Goal: Task Accomplishment & Management: Use online tool/utility

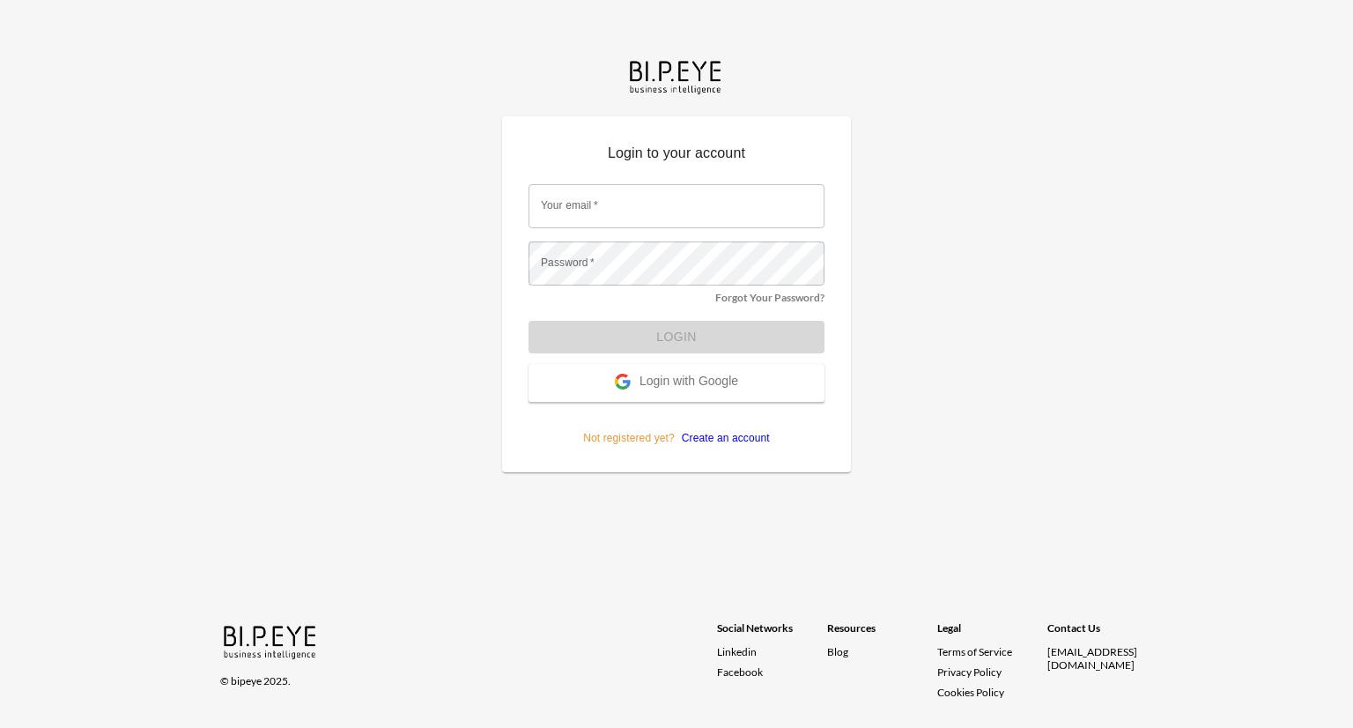
click at [677, 379] on span "Login with Google" at bounding box center [689, 383] width 99 height 18
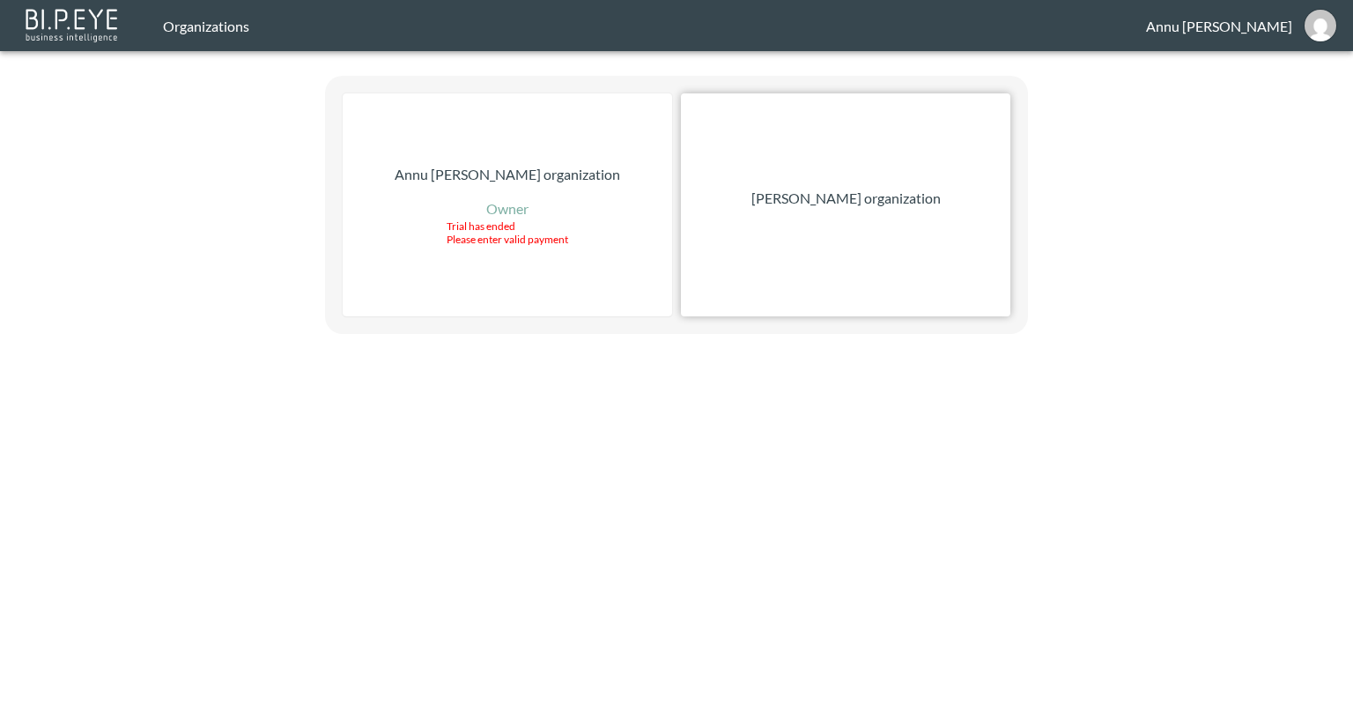
click at [871, 196] on p "[PERSON_NAME] organization" at bounding box center [846, 198] width 189 height 21
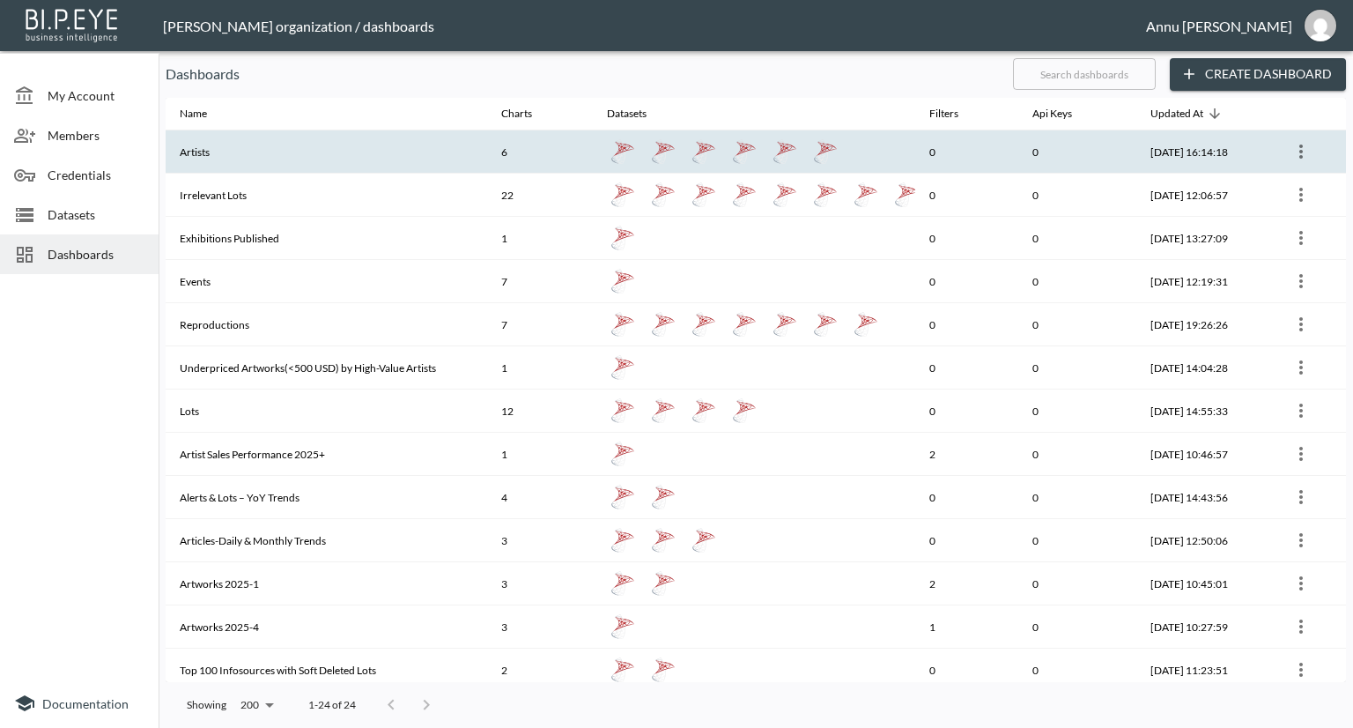
click at [231, 149] on th "Artists" at bounding box center [327, 151] width 322 height 43
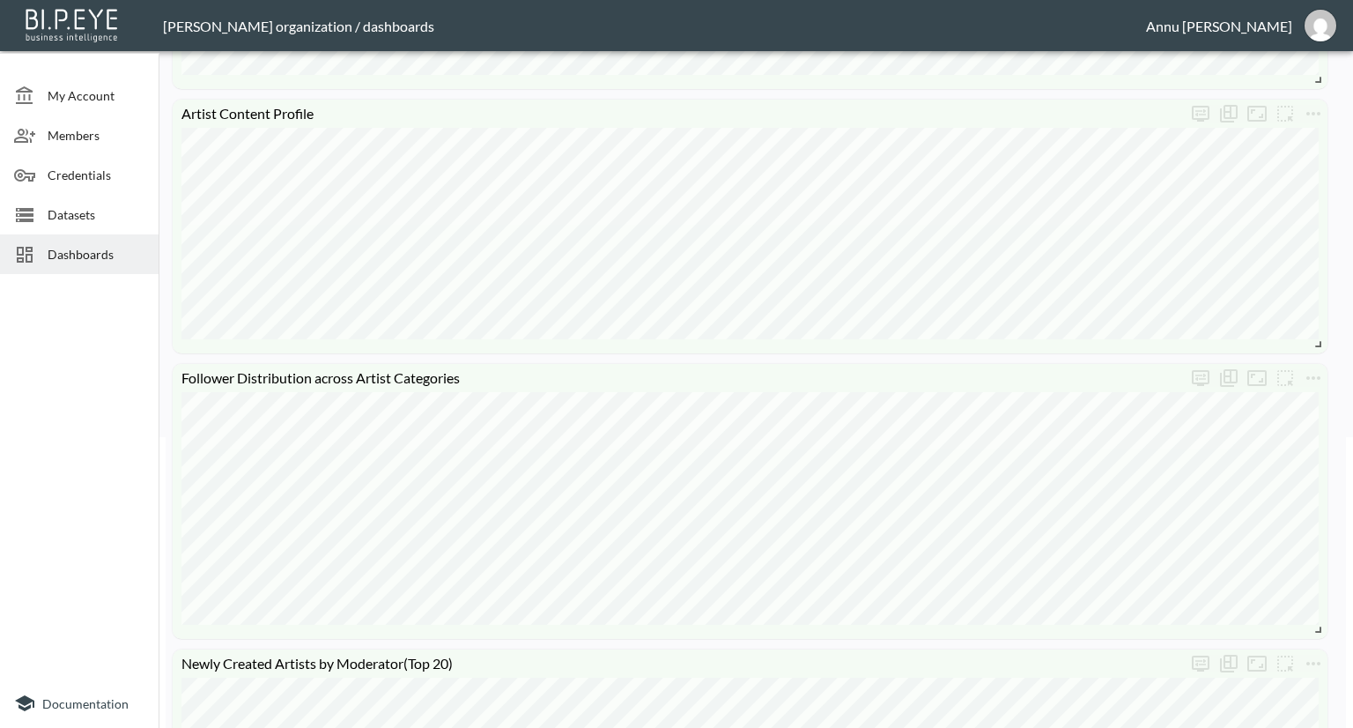
scroll to position [264, 0]
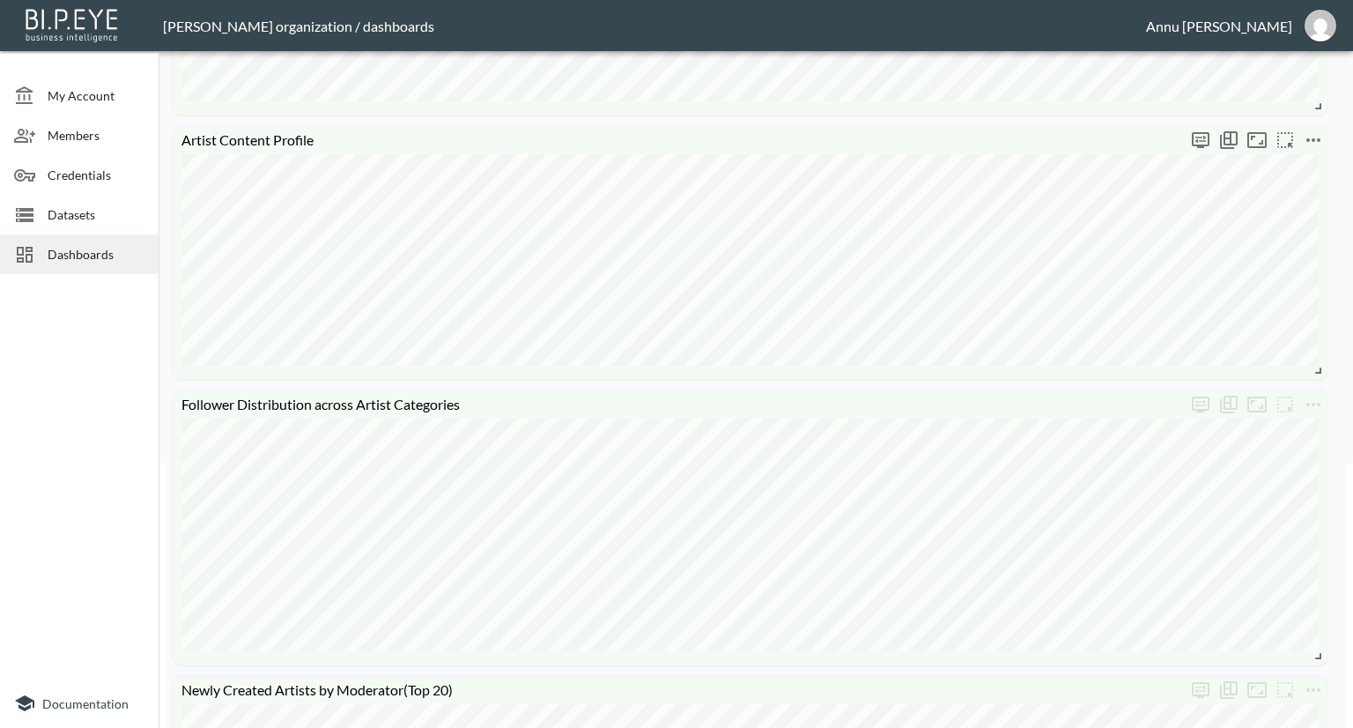
click at [1314, 142] on icon "more" at bounding box center [1313, 140] width 21 height 21
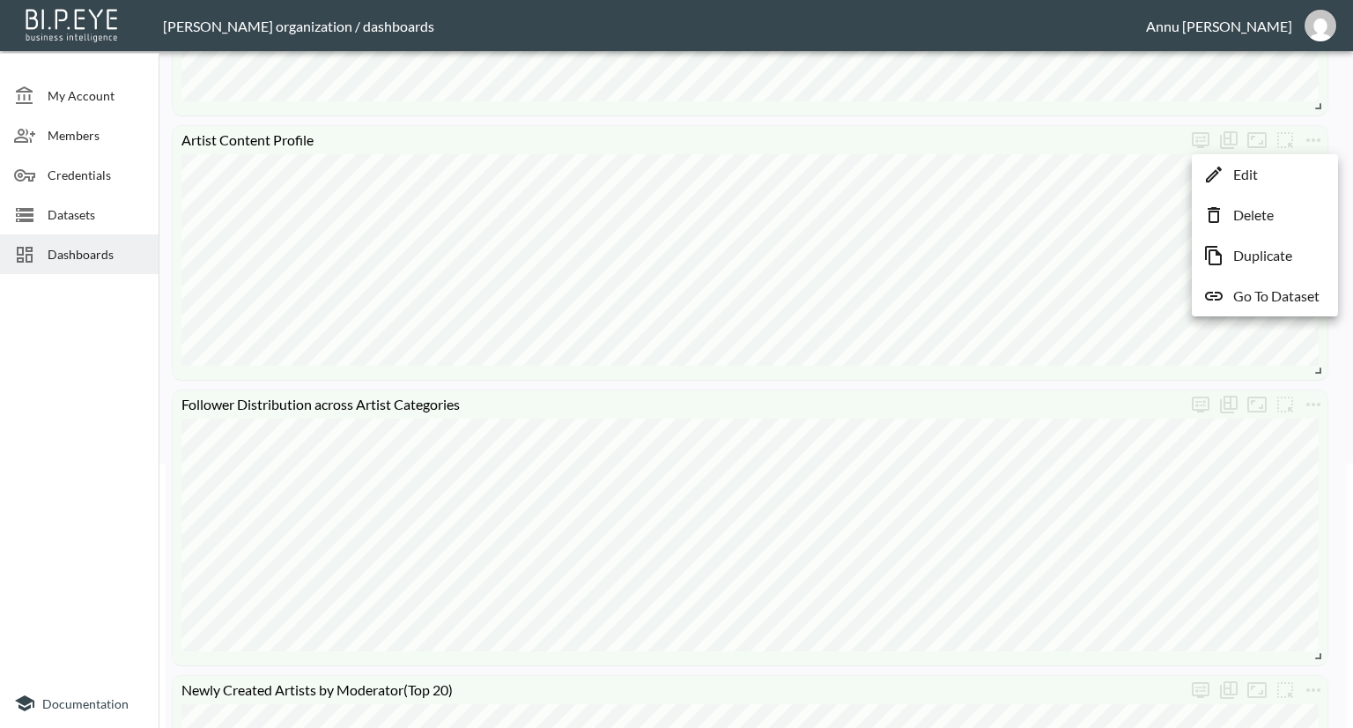
click at [1277, 178] on li "Edit" at bounding box center [1265, 175] width 137 height 32
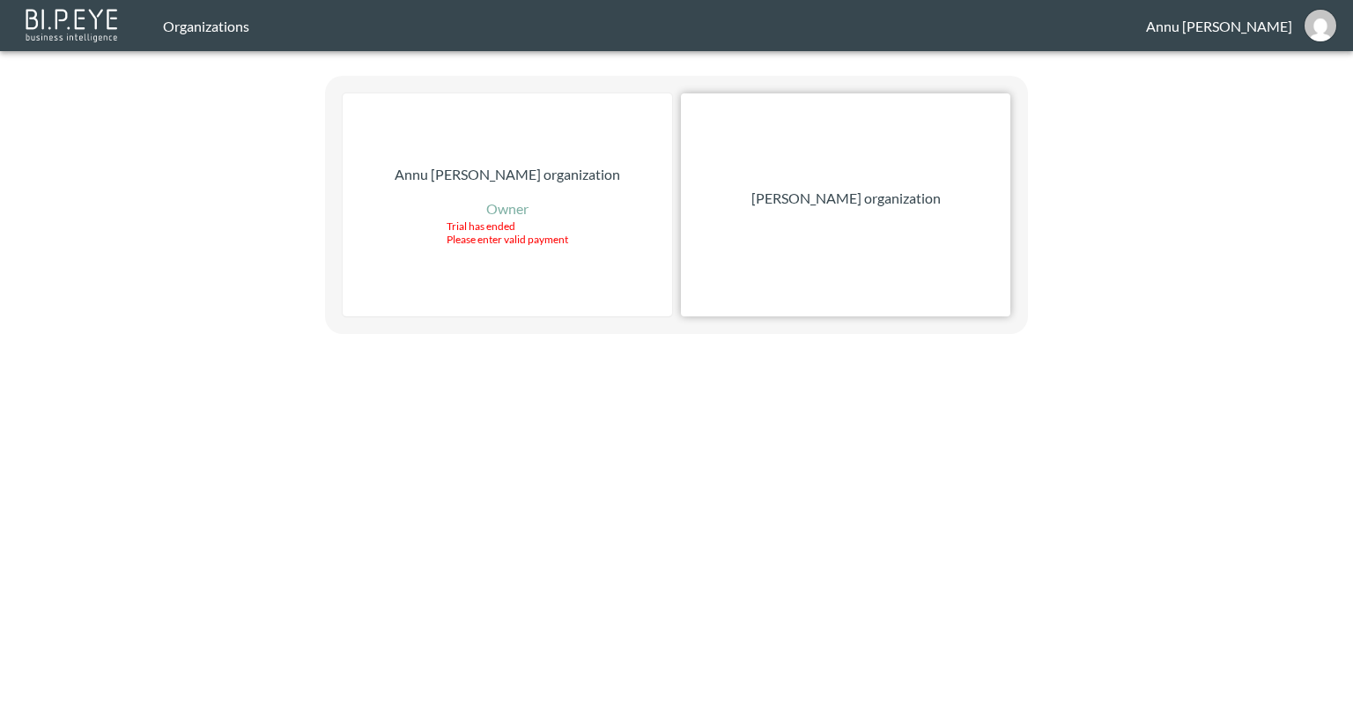
click at [862, 200] on p "[PERSON_NAME] organization" at bounding box center [846, 198] width 189 height 21
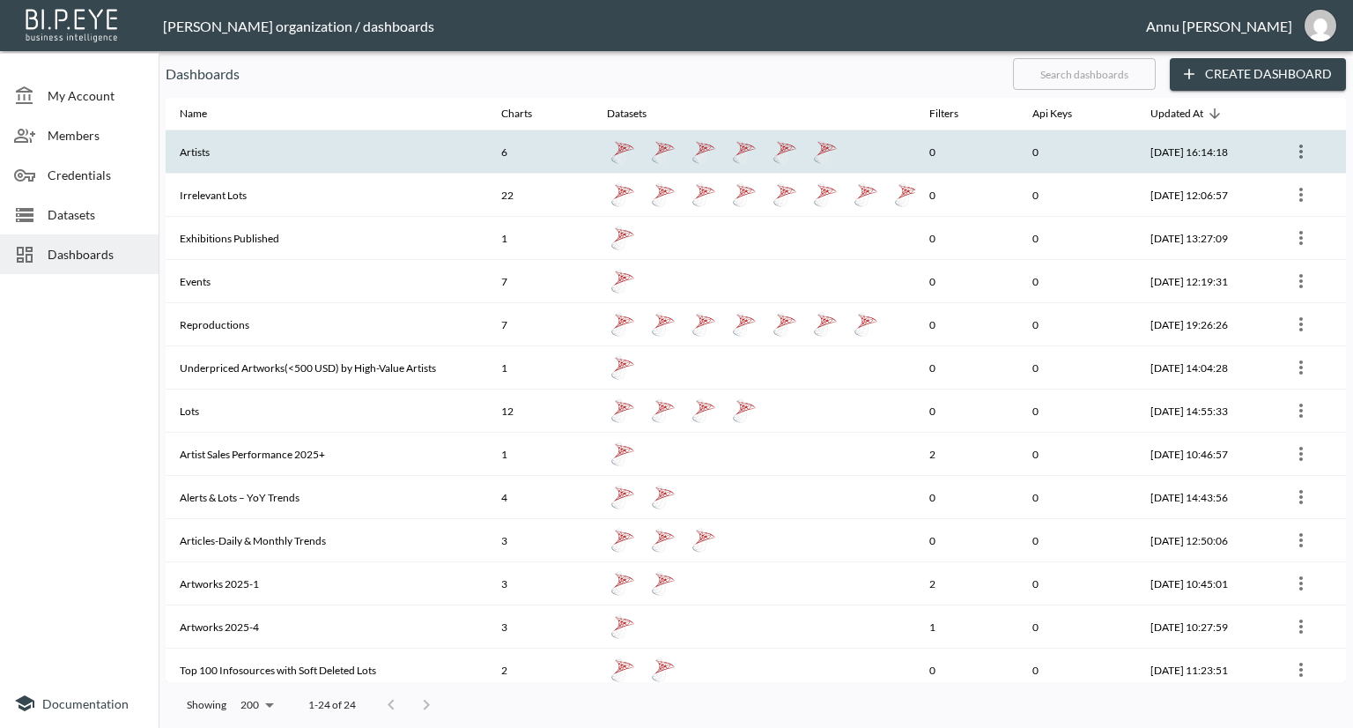
click at [487, 156] on th "6" at bounding box center [540, 151] width 106 height 43
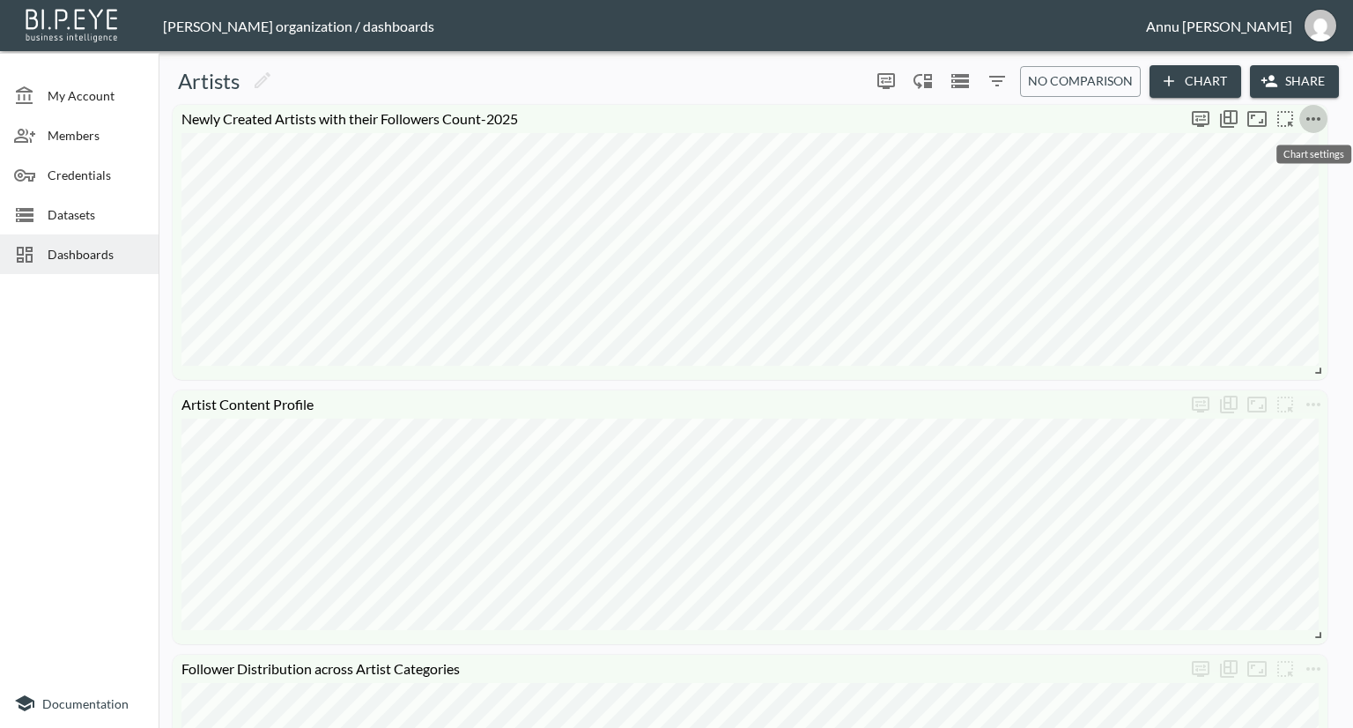
click at [1323, 119] on icon "more" at bounding box center [1313, 118] width 21 height 21
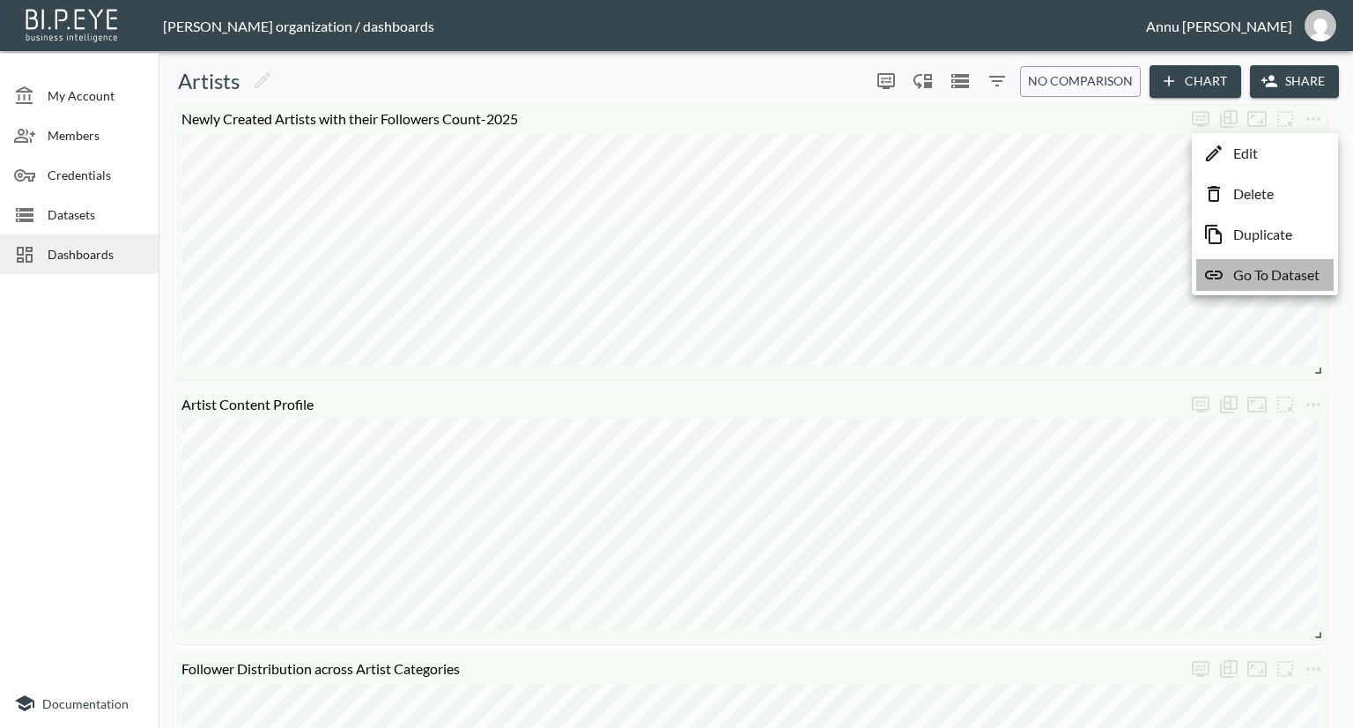
click at [1275, 272] on p "Go To Dataset" at bounding box center [1277, 274] width 86 height 21
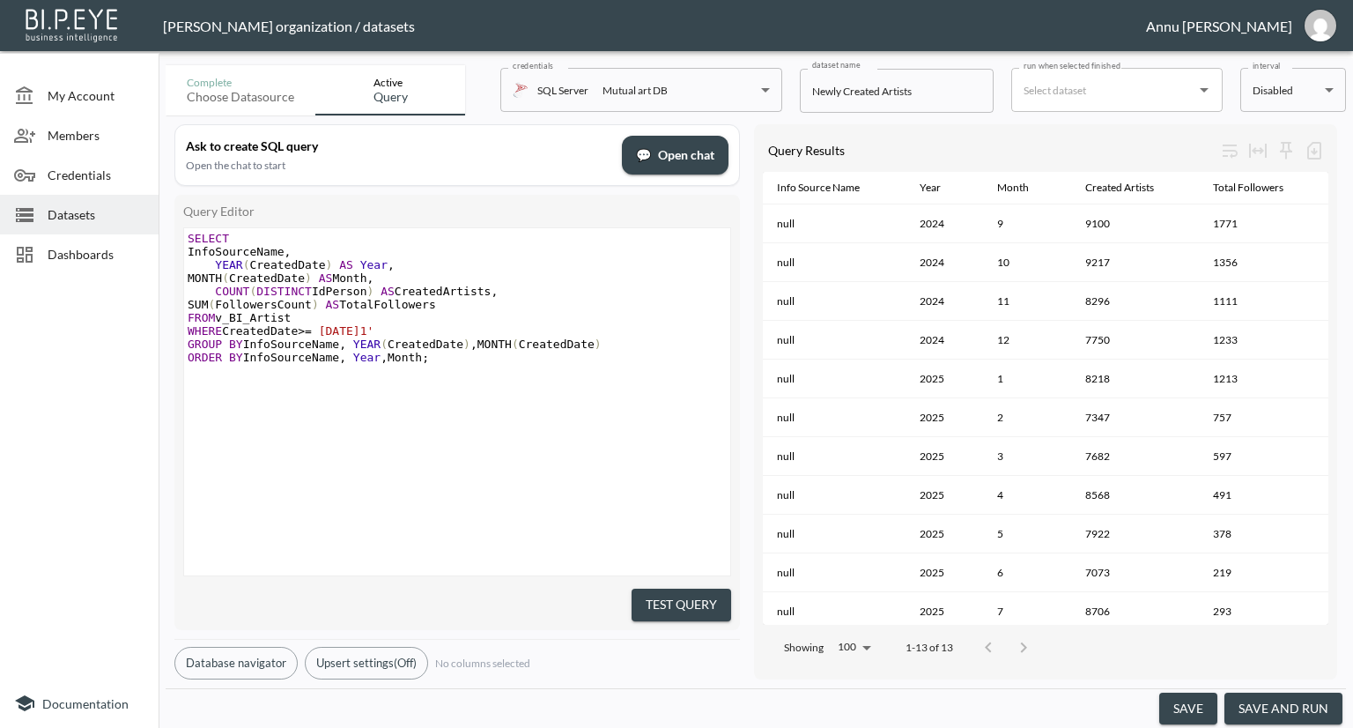
click at [107, 216] on span "Datasets" at bounding box center [96, 214] width 97 height 19
click at [109, 255] on span "Dashboards" at bounding box center [96, 254] width 97 height 19
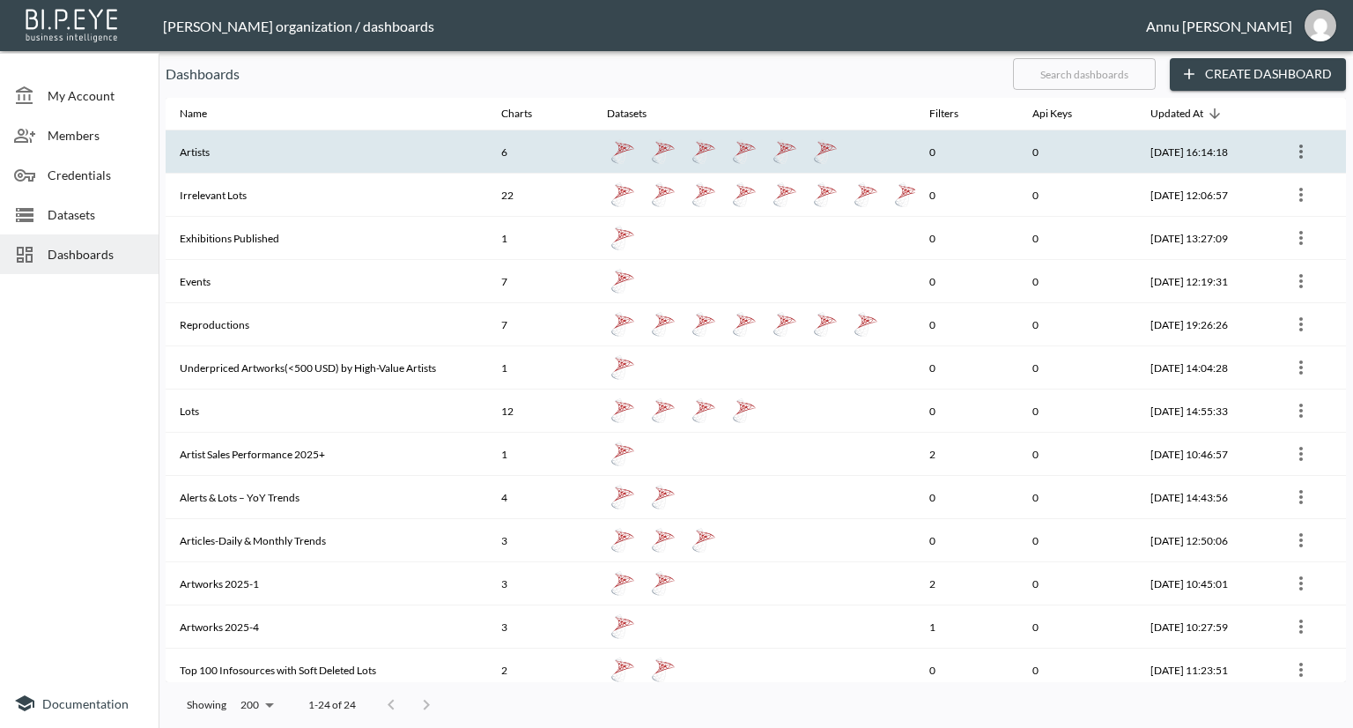
click at [229, 153] on th "Artists" at bounding box center [327, 151] width 322 height 43
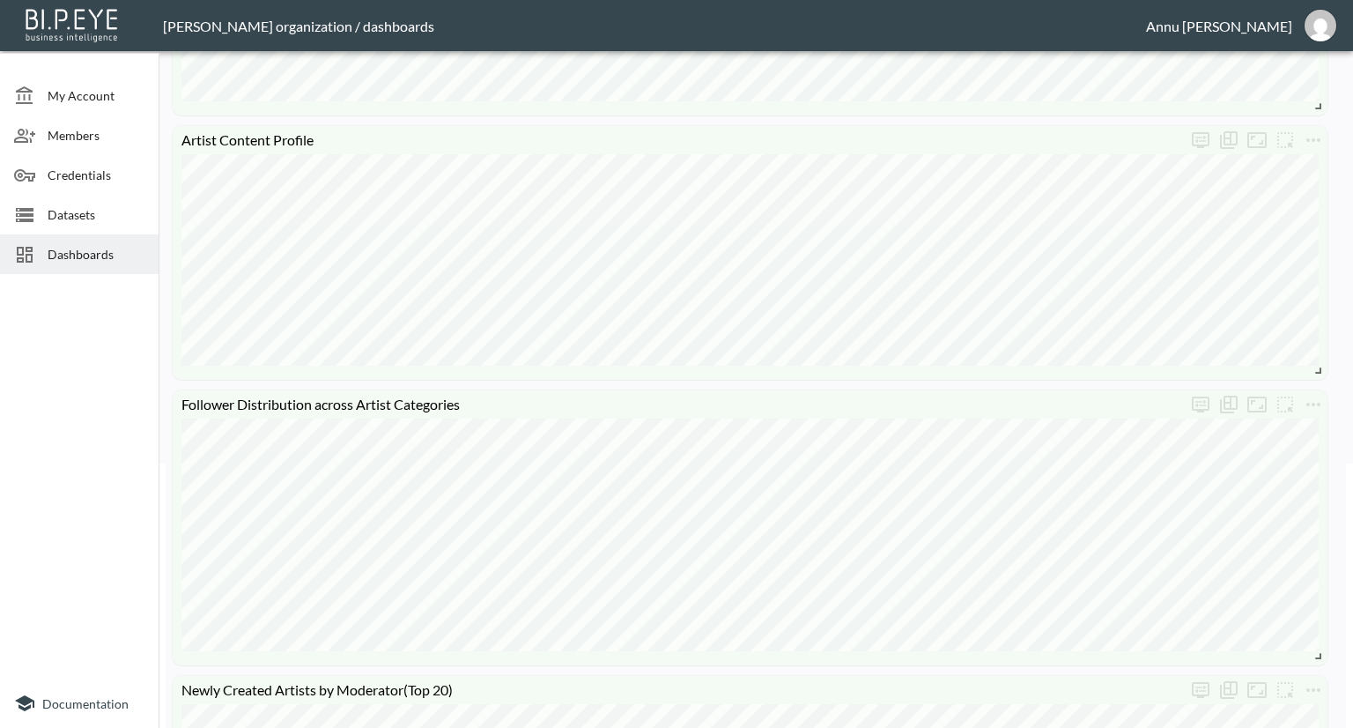
scroll to position [176, 0]
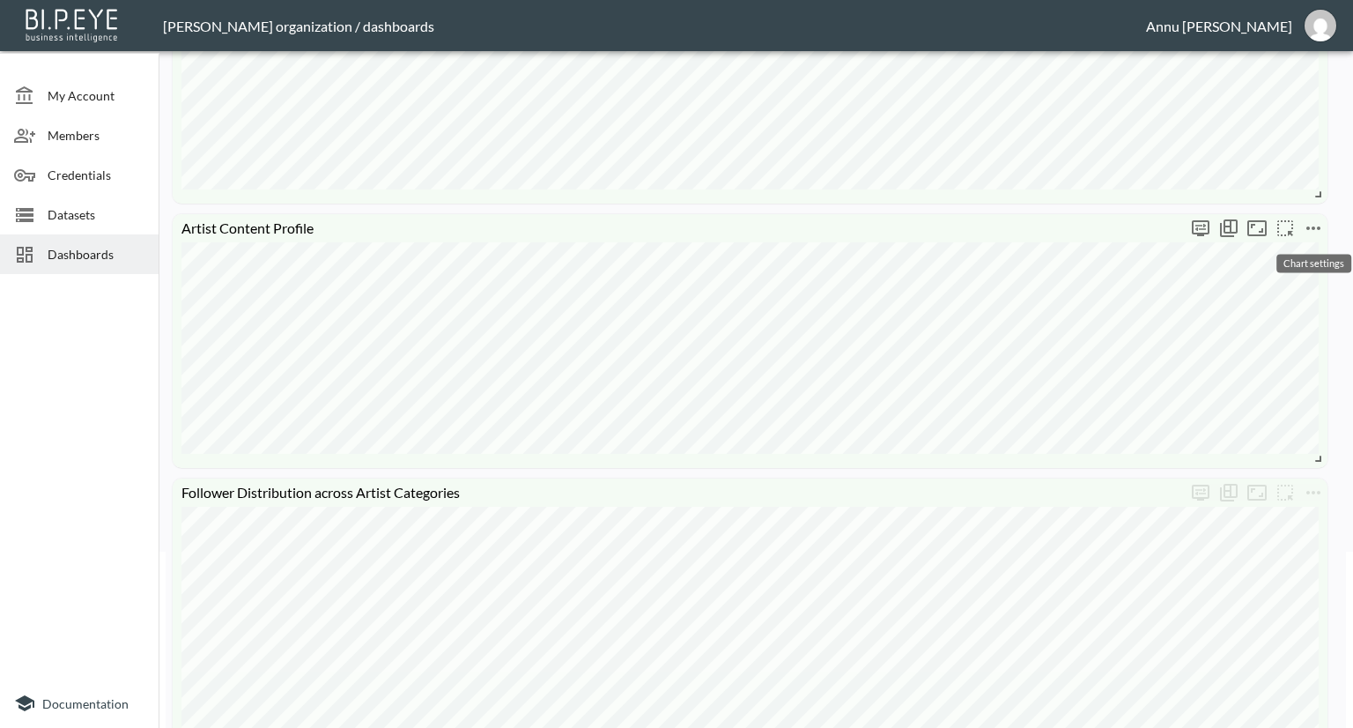
click at [1308, 224] on icon "more" at bounding box center [1313, 228] width 21 height 21
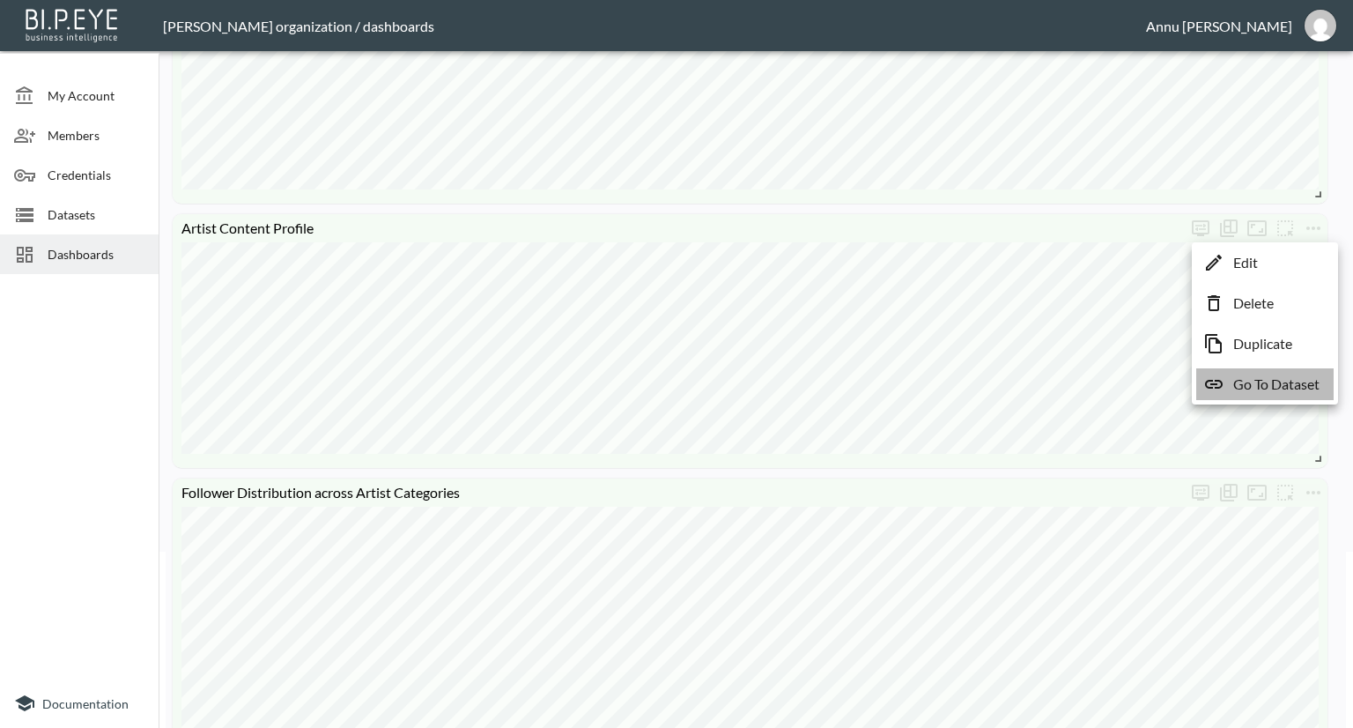
click at [1278, 383] on p "Go To Dataset" at bounding box center [1277, 384] width 86 height 21
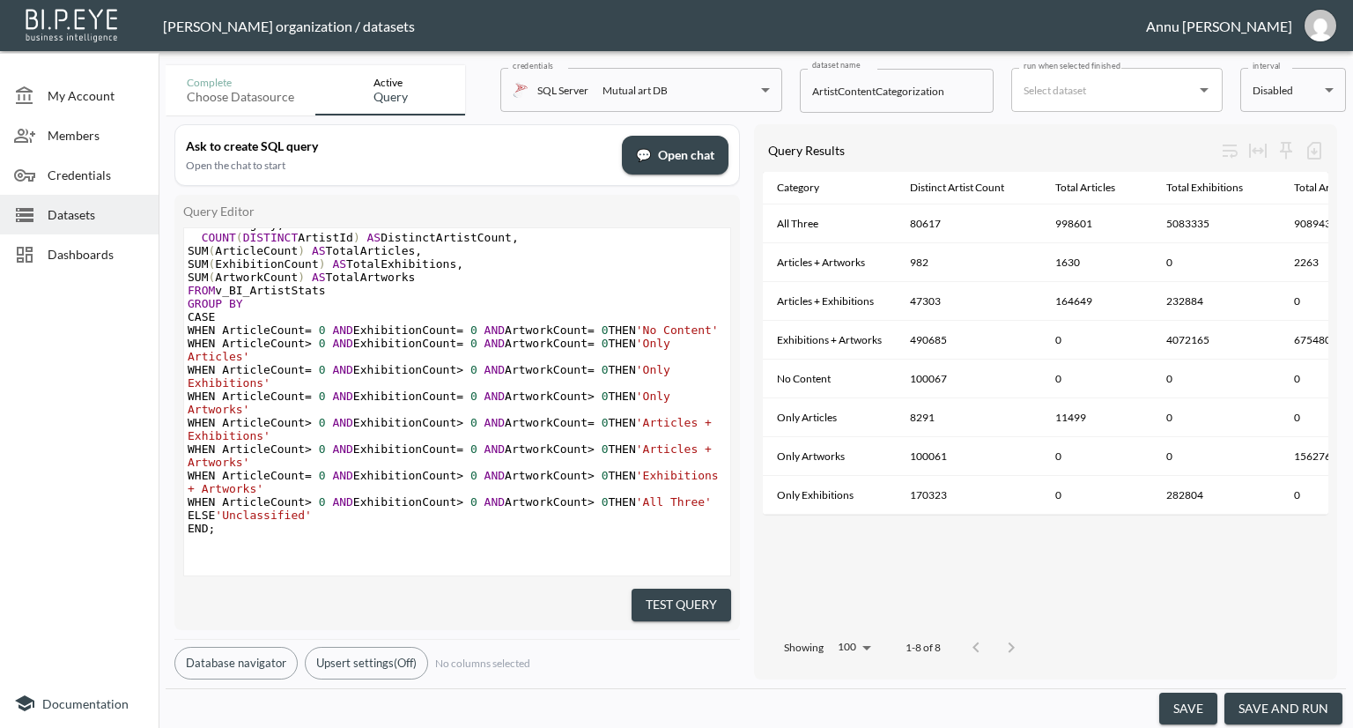
scroll to position [281, 0]
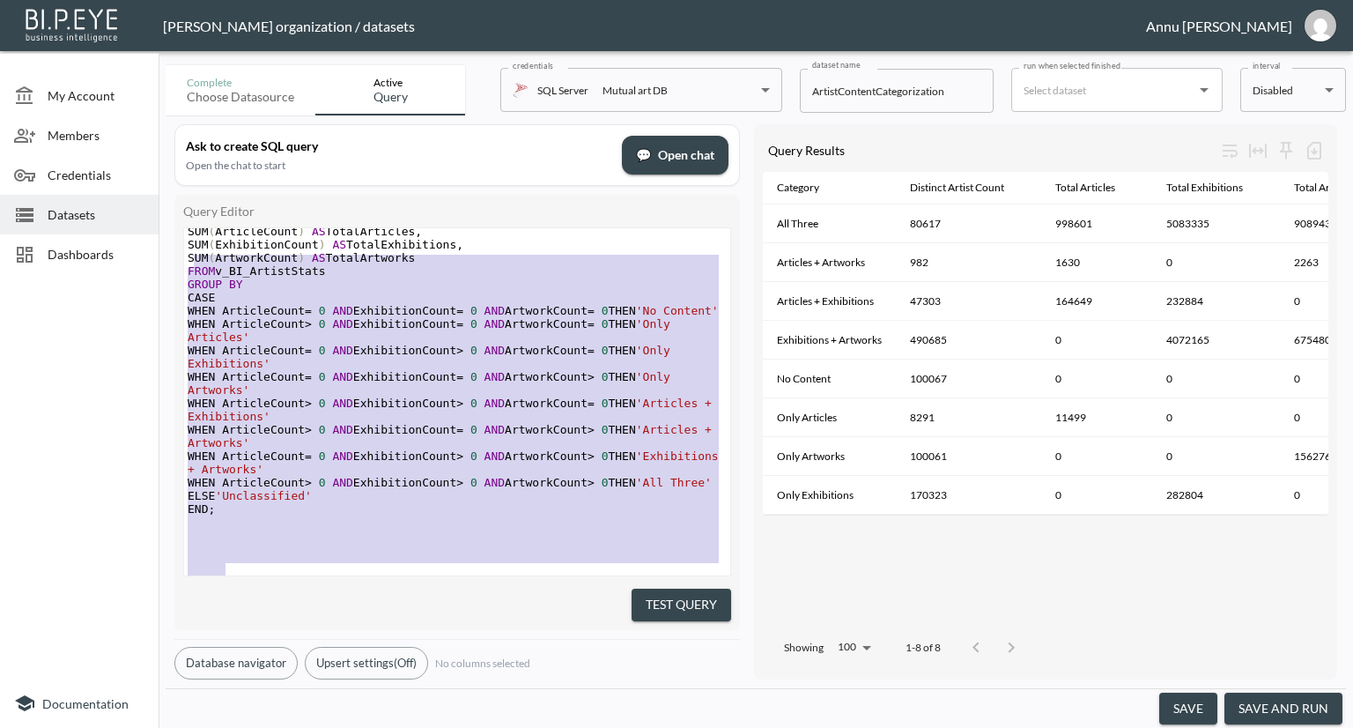
type textarea "SELECT CASE WHEN ArticleCount = 0 AND ExhibitionCount = 0 AND ArtworkCount = 0 …"
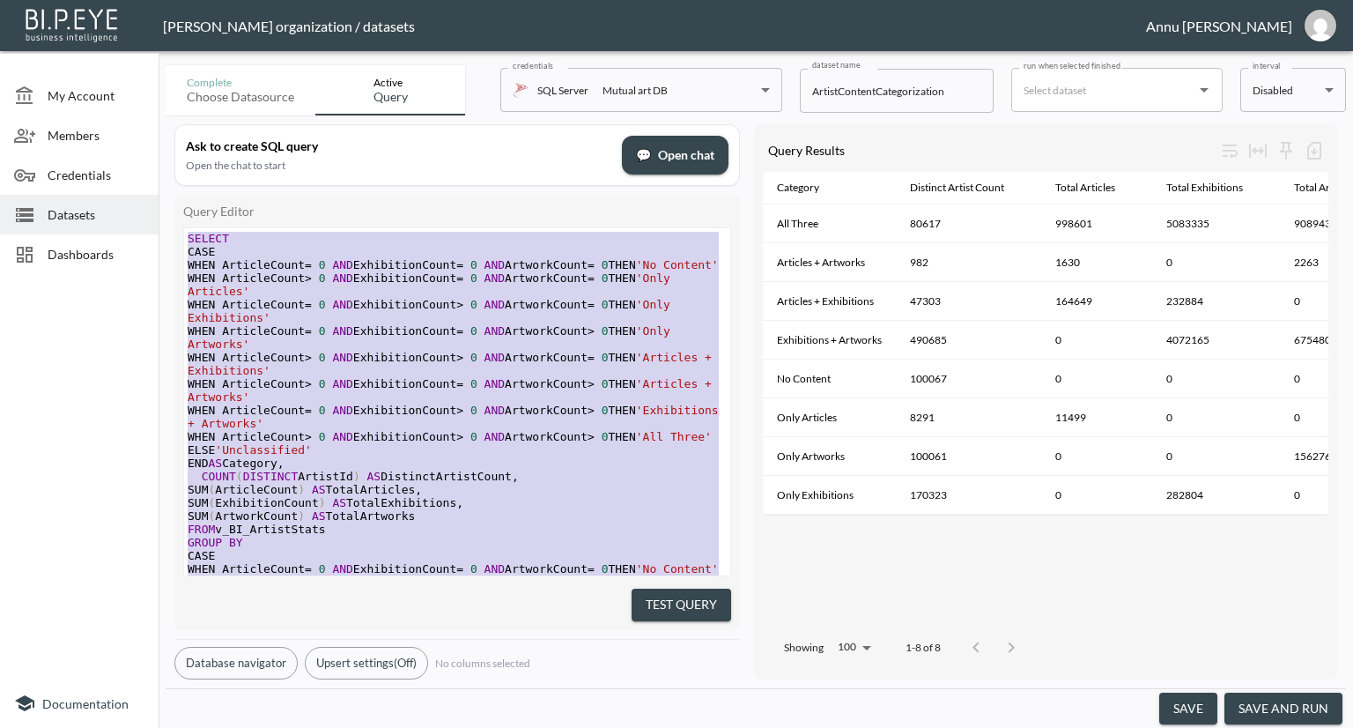
drag, startPoint x: 277, startPoint y: 547, endPoint x: 188, endPoint y: 137, distance: 420.1
click at [188, 137] on div "Ask to create SQL query Open the chat to start 💬 Open chat Query Editor x SELEC…" at bounding box center [457, 401] width 566 height 555
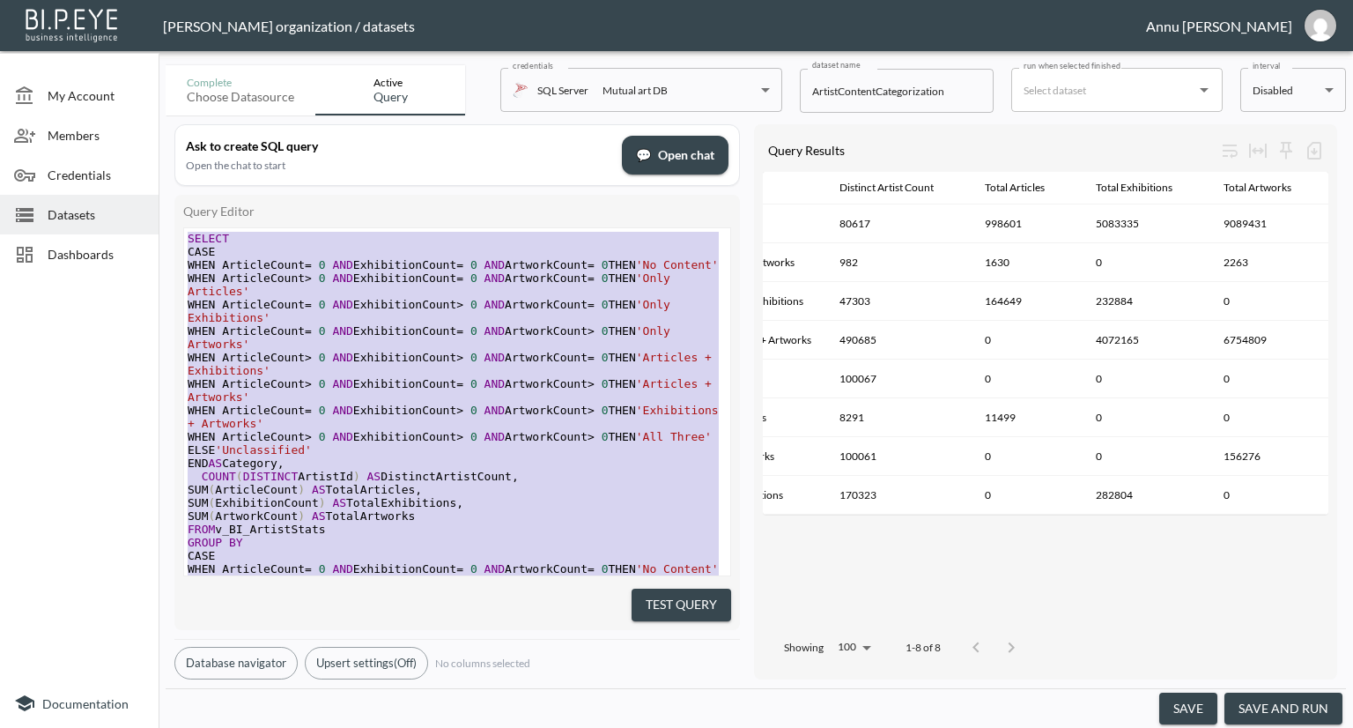
click at [78, 217] on span "Datasets" at bounding box center [96, 214] width 97 height 19
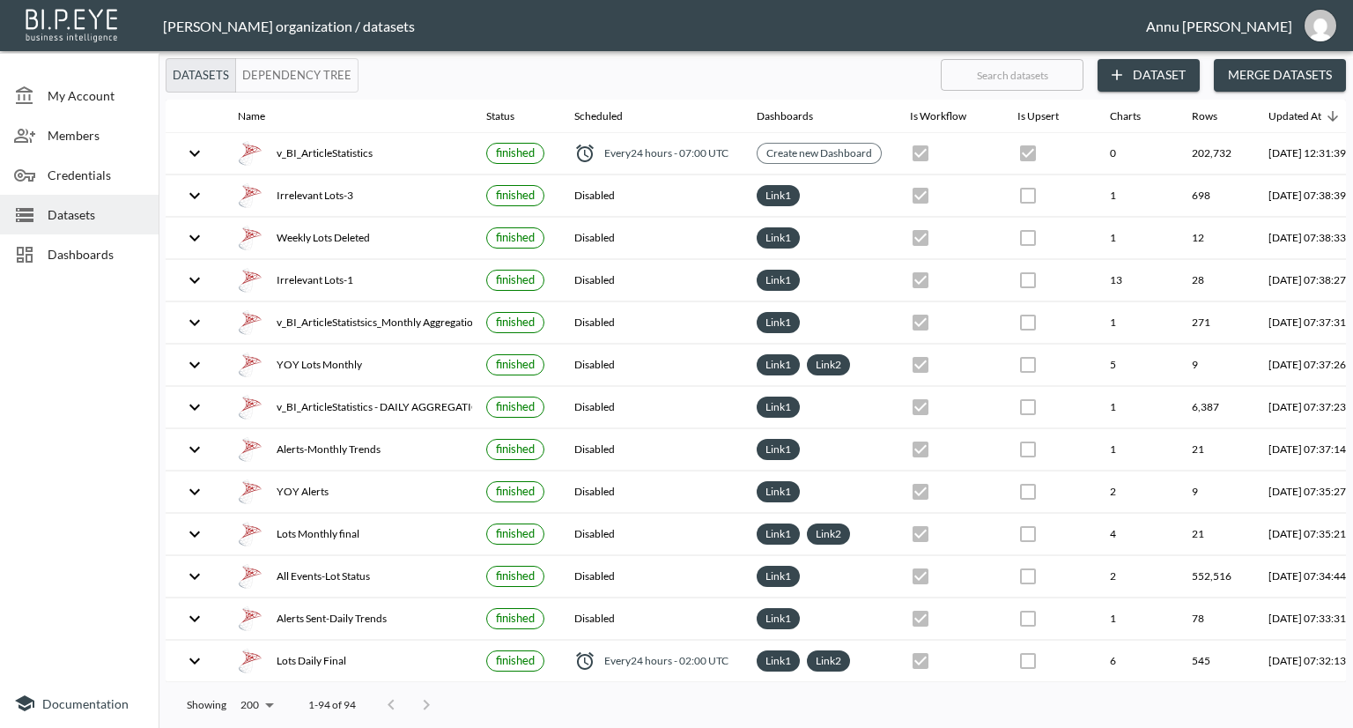
click at [1123, 77] on icon "button" at bounding box center [1117, 75] width 18 height 18
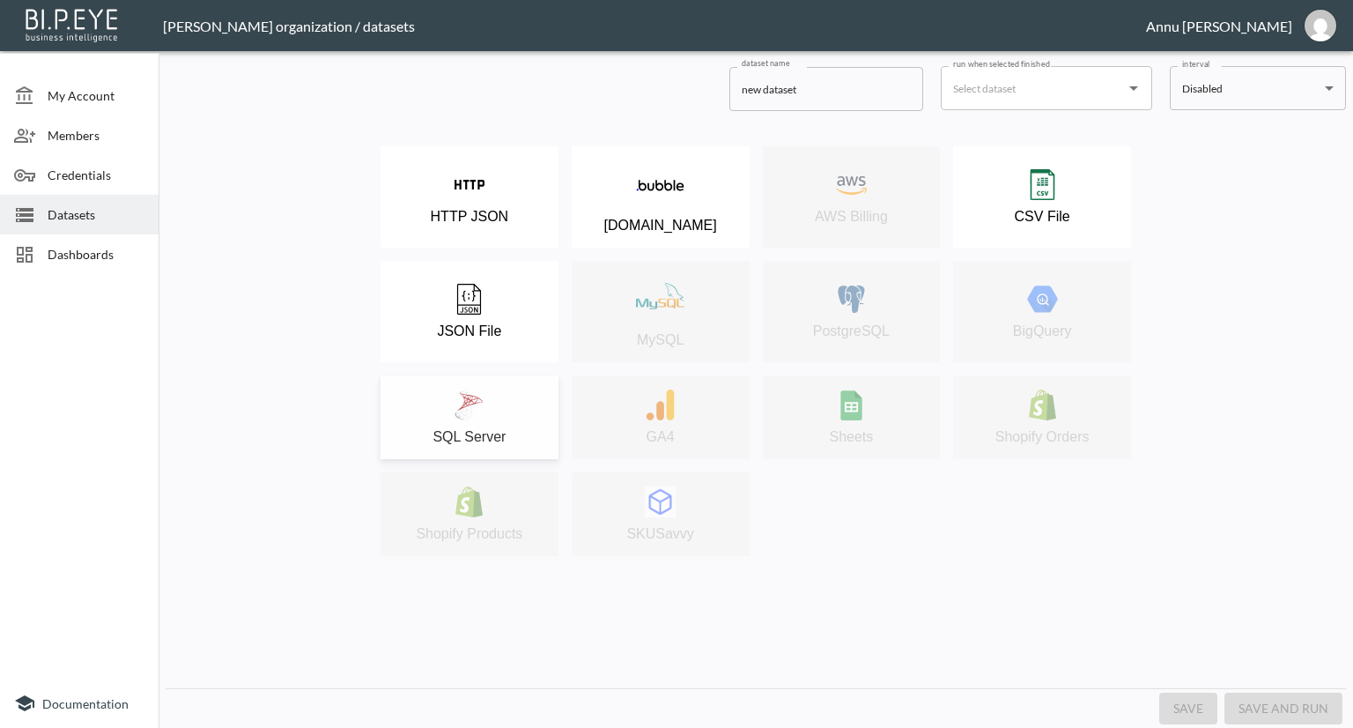
click at [511, 389] on button "SQL Server" at bounding box center [470, 417] width 178 height 84
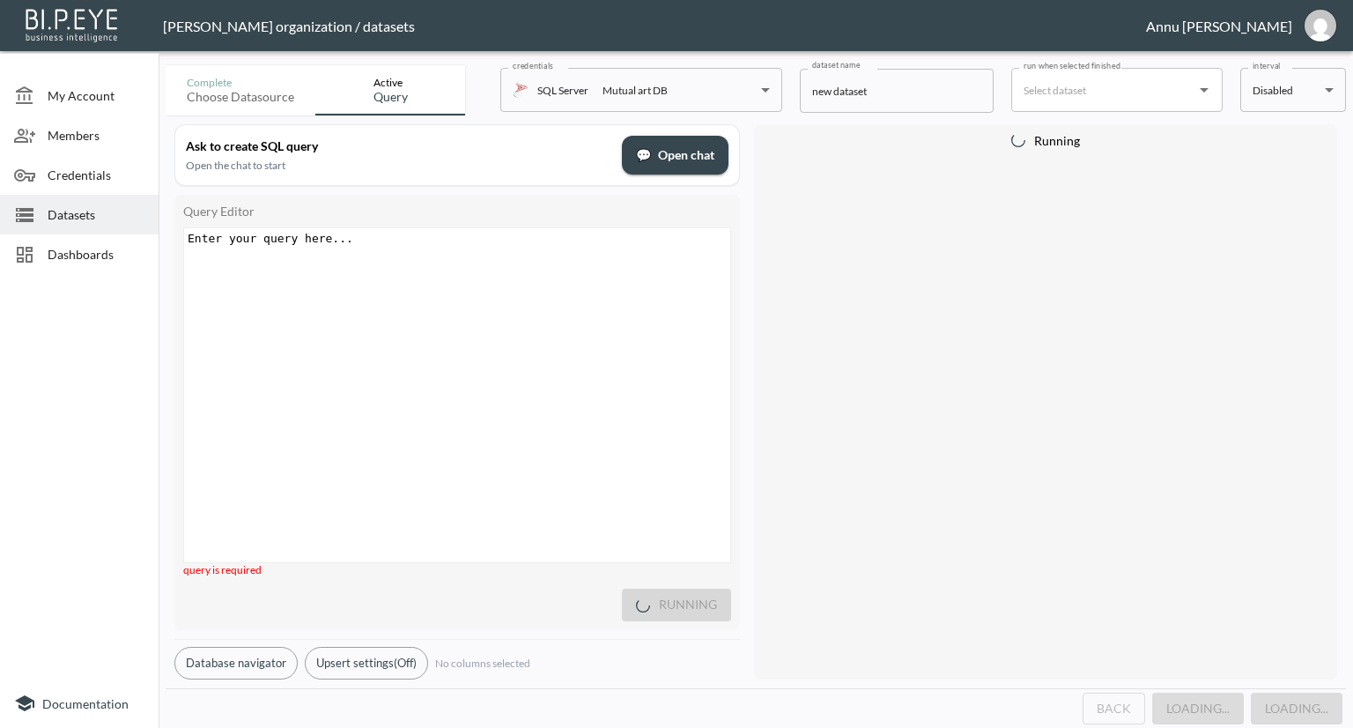
click at [395, 249] on div "Enter your query here... xxxxxxxxxx ​" at bounding box center [479, 417] width 590 height 378
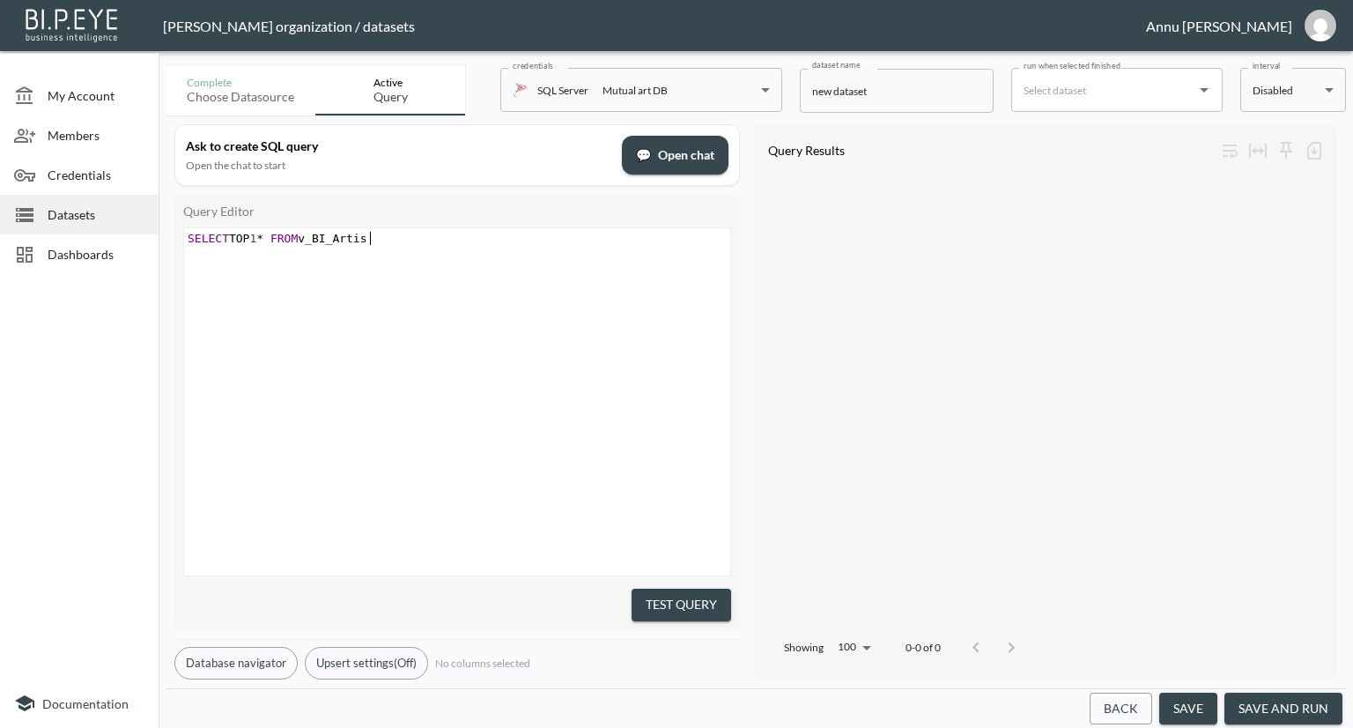
scroll to position [0, 192]
type textarea "SELECT TOP 1* FROM v_BI_Artist"
click at [607, 279] on div "xxxxxxxxxx SELECT TOP 1 * FROM v_BI_ArtistStats" at bounding box center [479, 423] width 590 height 391
type textarea "Stats"
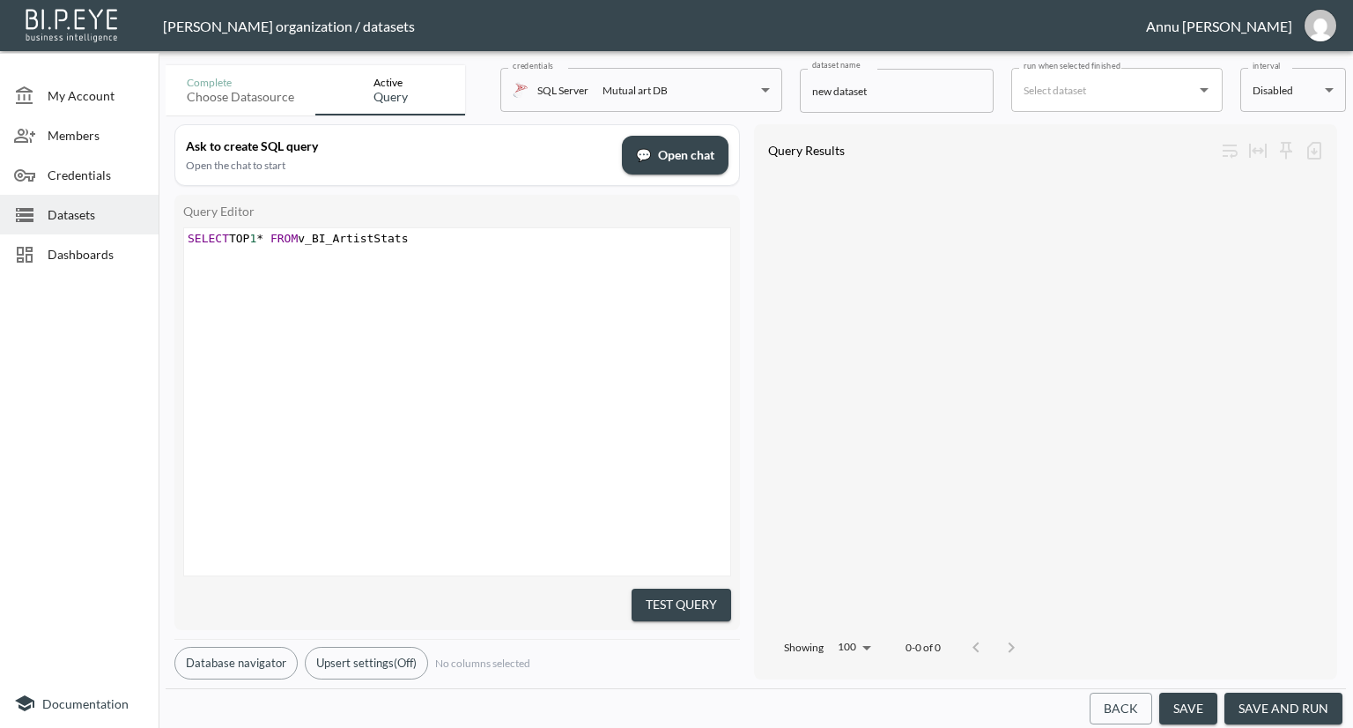
drag, startPoint x: 664, startPoint y: 600, endPoint x: 686, endPoint y: 553, distance: 51.6
click at [664, 599] on button "Test Query" at bounding box center [682, 605] width 100 height 33
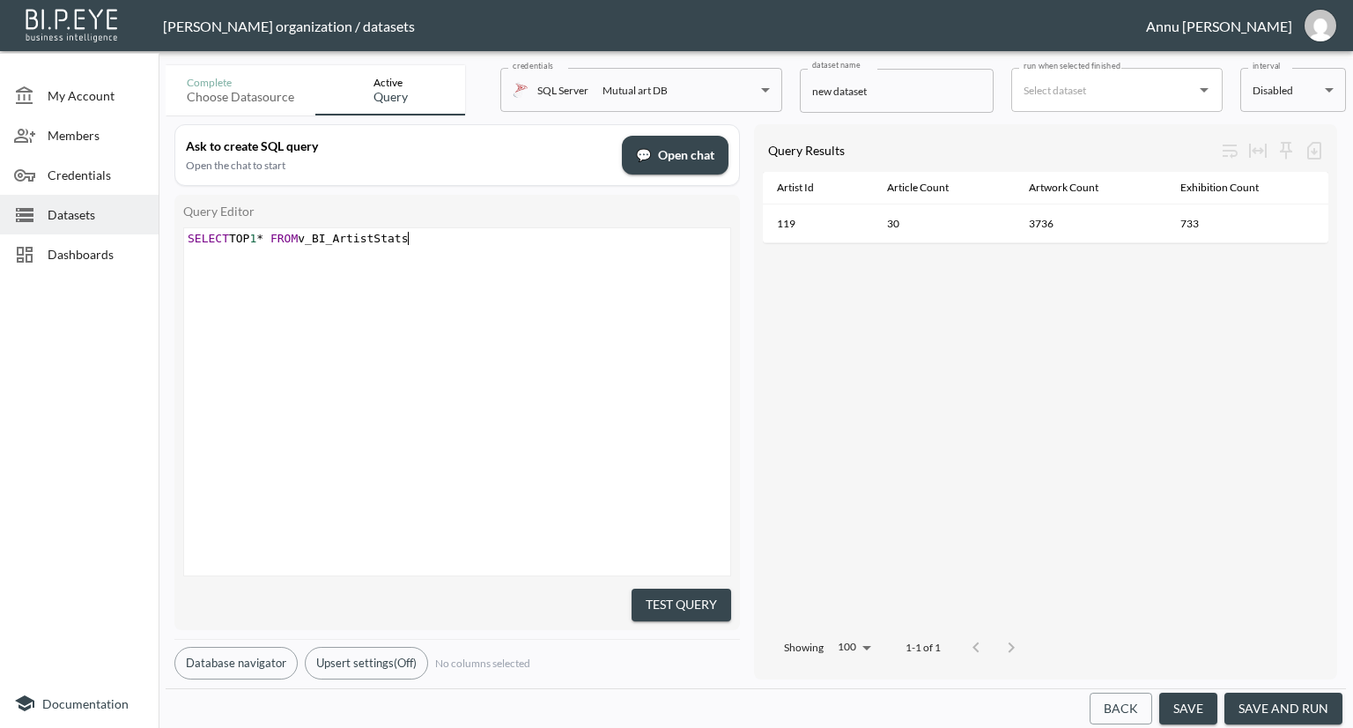
type textarea "ats"
type textarea "SELECT TOP 1* FROM v_BI_ArtistStats"
drag, startPoint x: 420, startPoint y: 237, endPoint x: 148, endPoint y: 232, distance: 272.3
click at [148, 232] on div "My Account Members Credentials Datasets Dashboards Documentation Complete Choos…" at bounding box center [676, 364] width 1353 height 728
click at [495, 315] on div "x SELECT ArtistId FROM v_BI_ArtistStats WHERE ArticleCount = 0 AND ExhibitionCo…" at bounding box center [479, 423] width 590 height 391
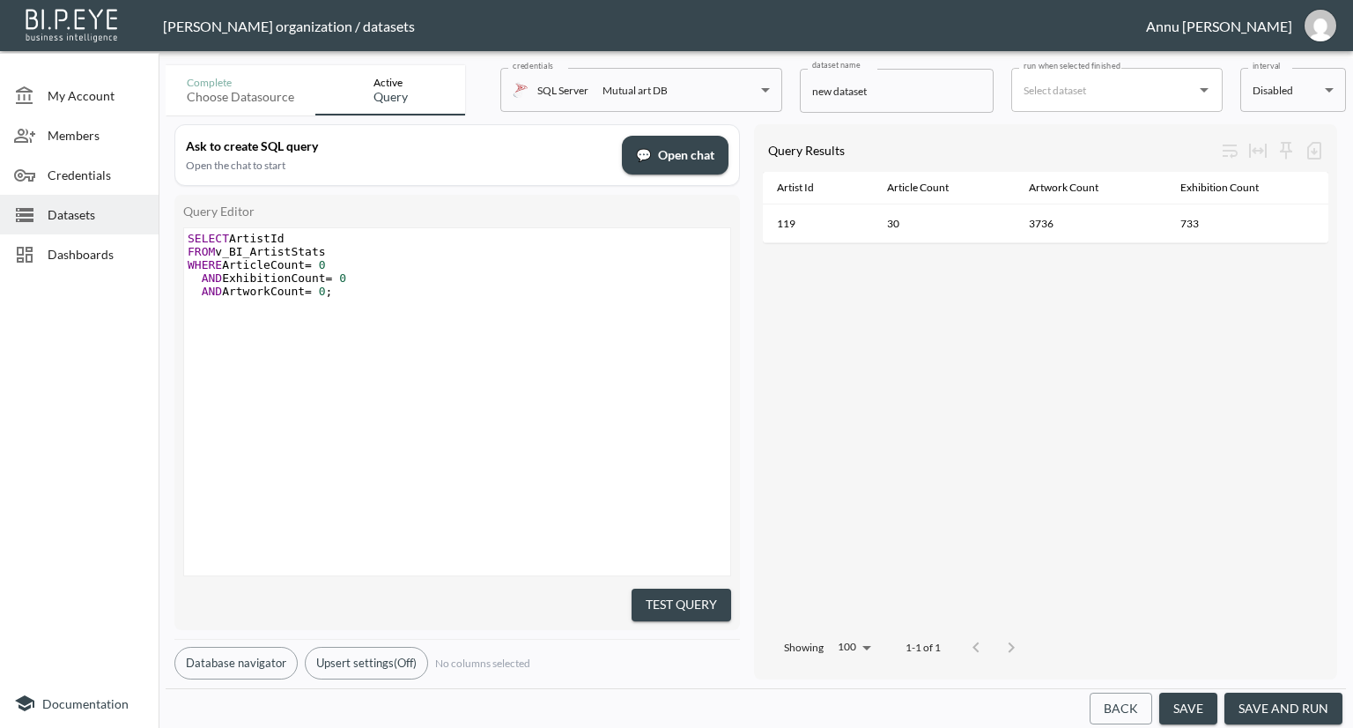
click at [644, 600] on button "Test Query" at bounding box center [682, 605] width 100 height 33
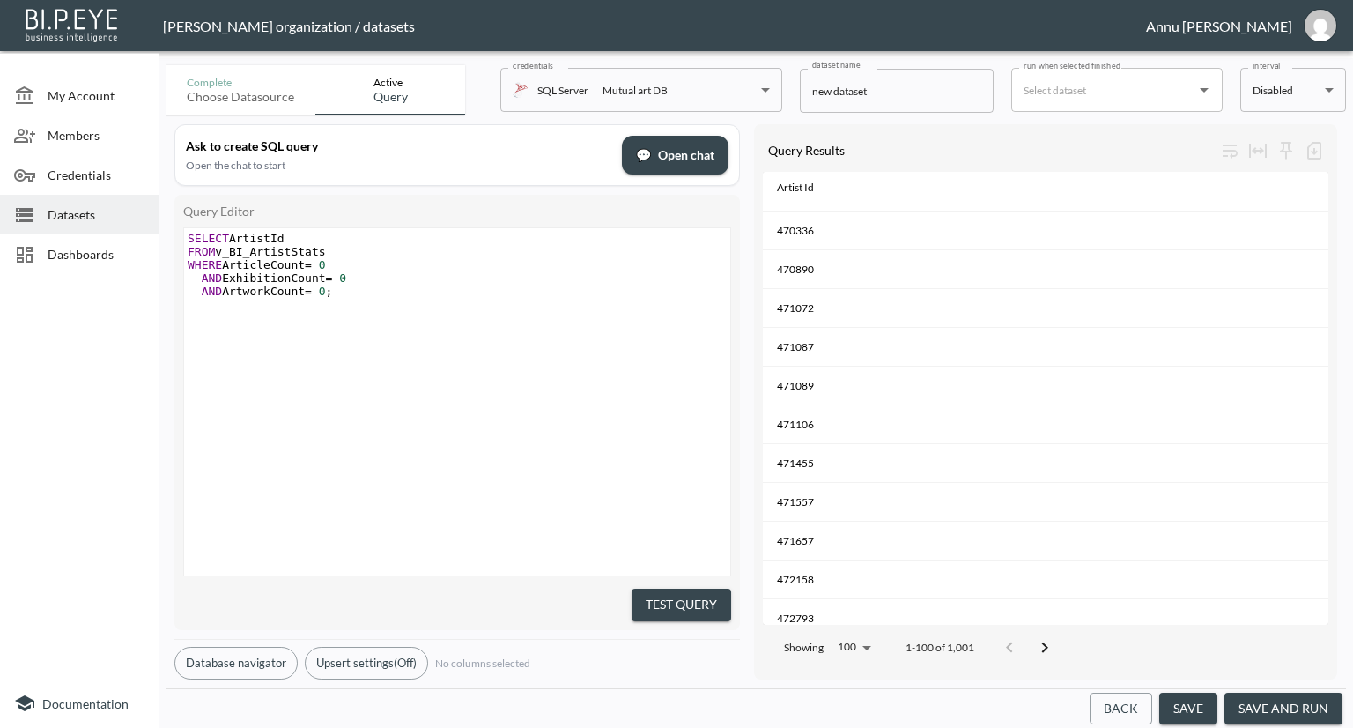
scroll to position [1762, 0]
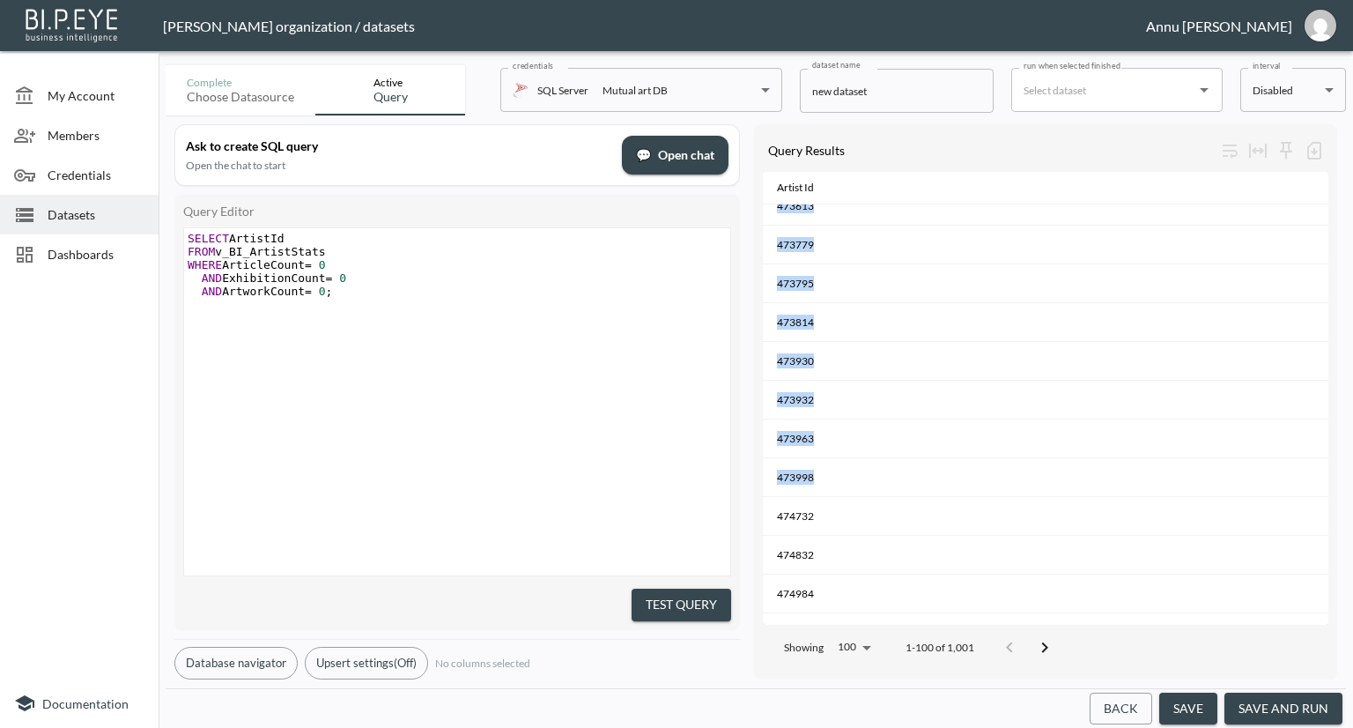
drag, startPoint x: 1329, startPoint y: 378, endPoint x: 1324, endPoint y: 496, distance: 118.2
click at [1324, 496] on div "Query Results Artist Id 462416 463069 463084 463085 463585 464453 464569 464723…" at bounding box center [1045, 401] width 583 height 555
click at [1048, 641] on icon "Go to next page" at bounding box center [1044, 647] width 21 height 21
click at [1048, 641] on icon "Go to next page" at bounding box center [1057, 647] width 21 height 21
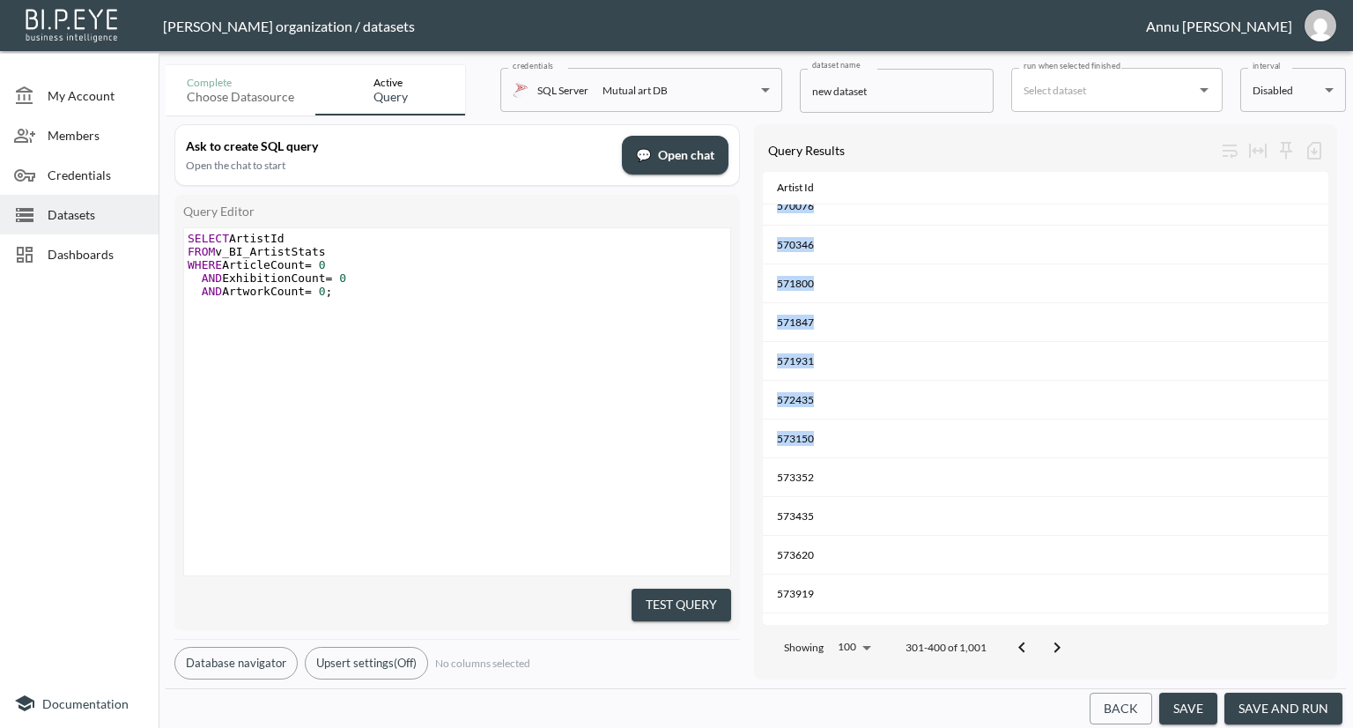
click at [1048, 641] on icon "Go to next page" at bounding box center [1057, 647] width 21 height 21
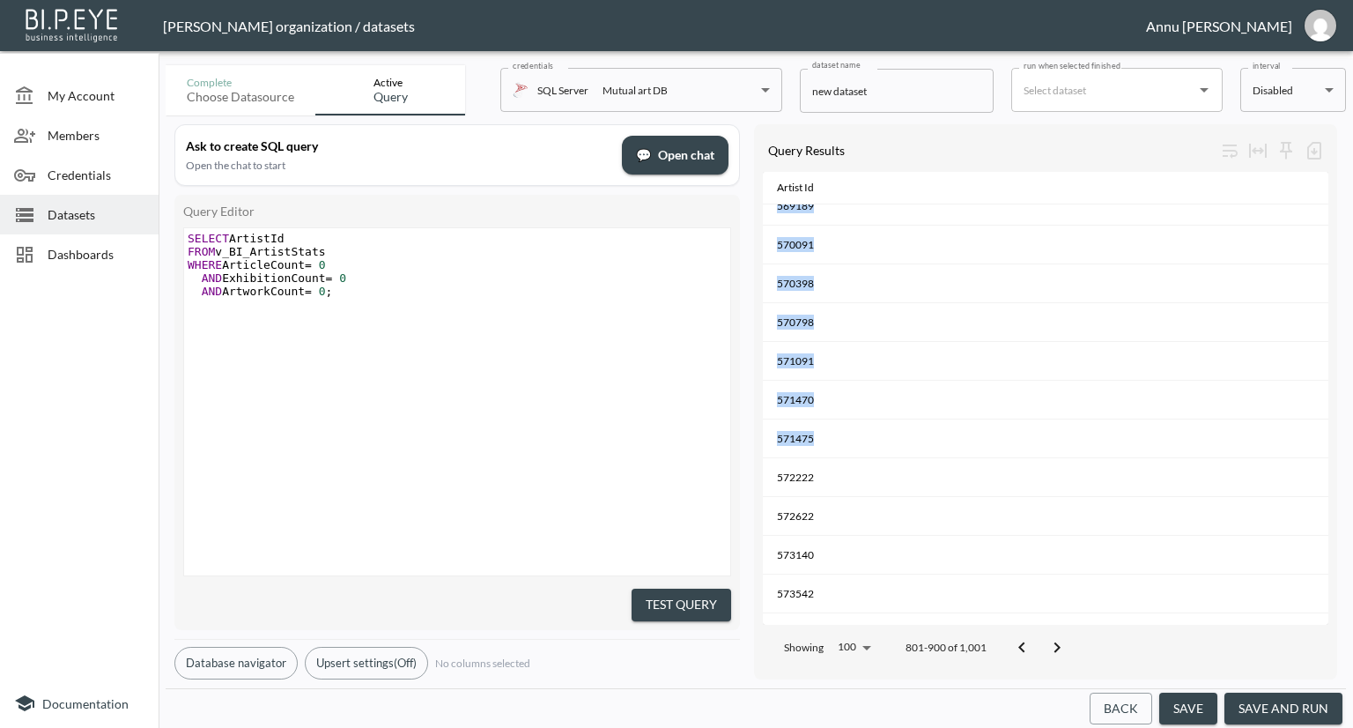
click at [1048, 641] on icon "Go to next page" at bounding box center [1057, 647] width 21 height 21
click at [1049, 641] on button "Go to next page" at bounding box center [1066, 647] width 35 height 35
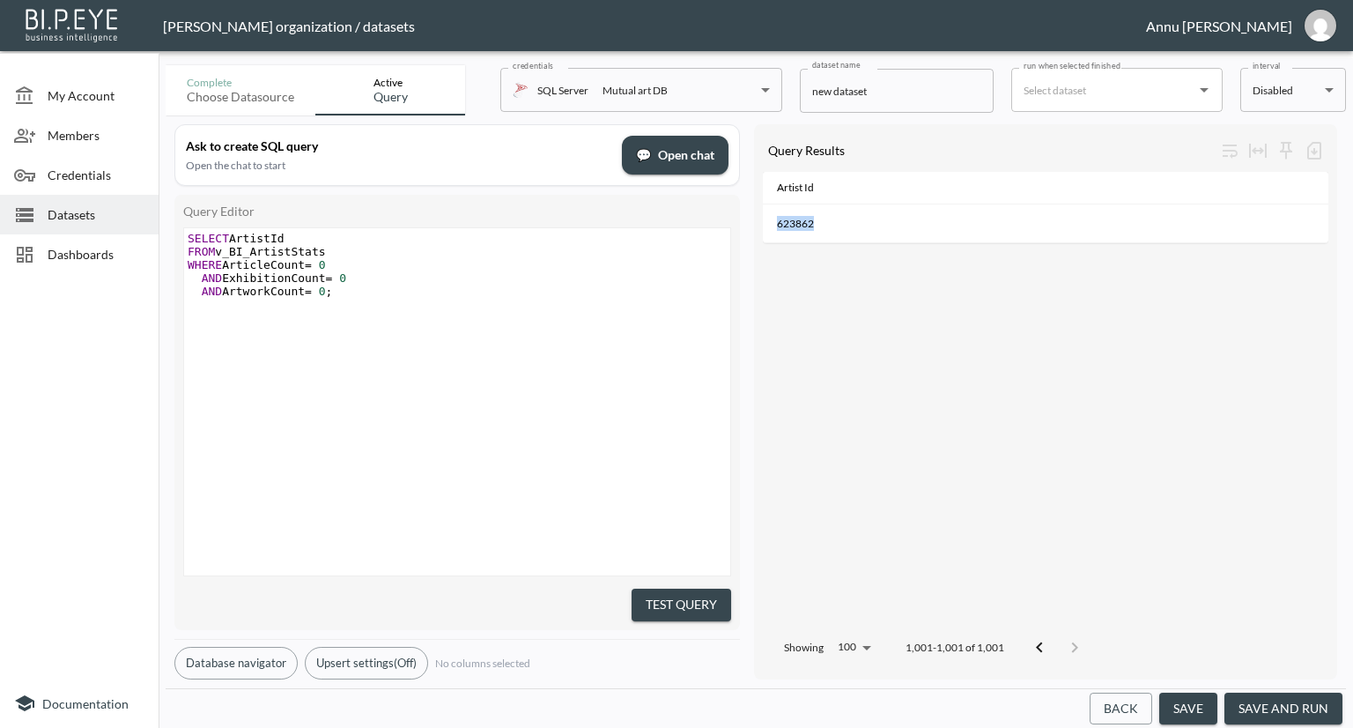
scroll to position [0, 0]
click at [1048, 641] on icon "Go to previous page" at bounding box center [1039, 647] width 21 height 21
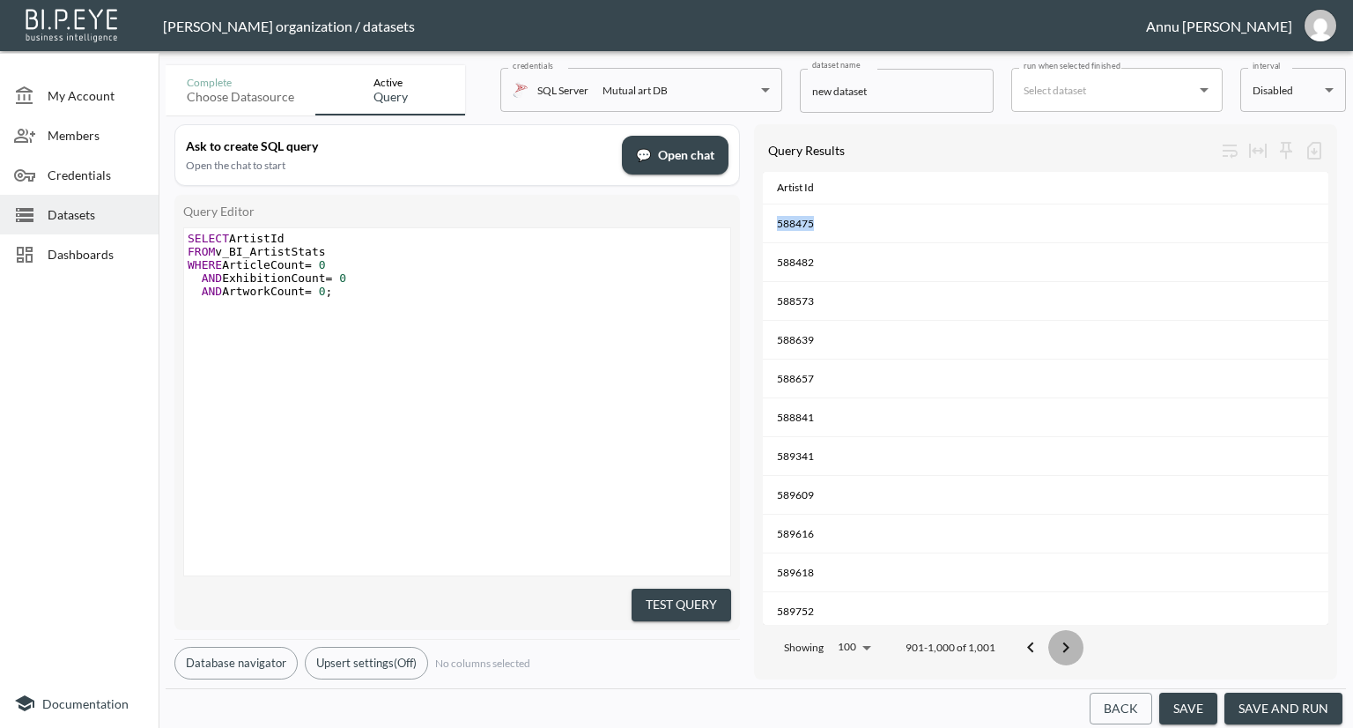
click at [1049, 641] on button "Go to next page" at bounding box center [1066, 647] width 35 height 35
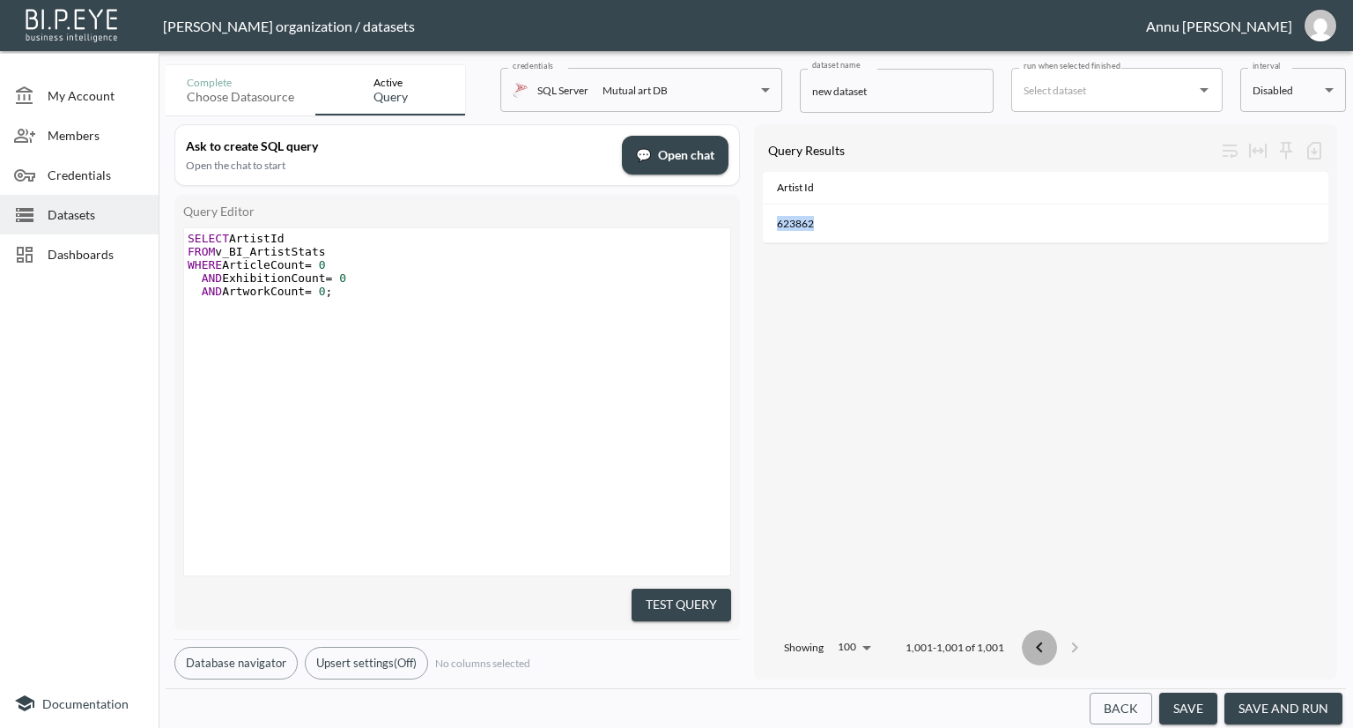
click at [1041, 637] on icon "Go to previous page" at bounding box center [1039, 647] width 21 height 21
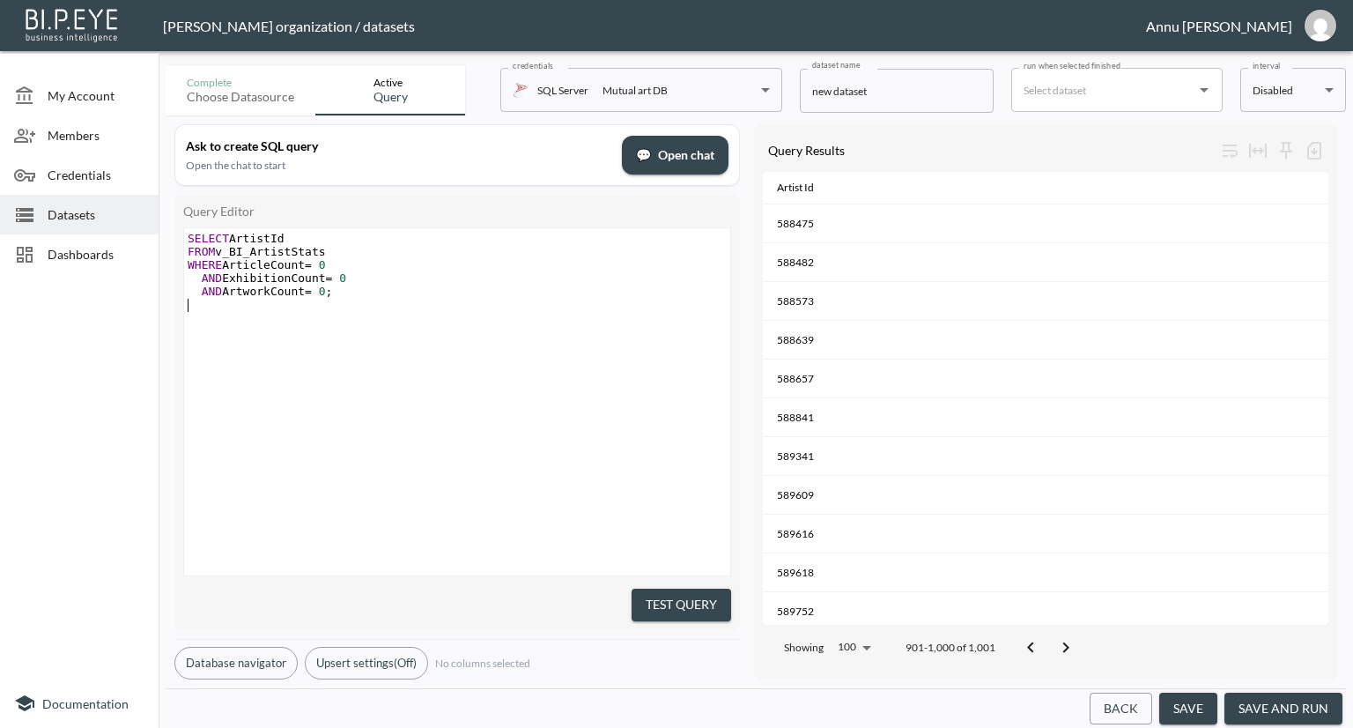
click at [394, 350] on div "x SELECT ArtistId FROM v_BI_ArtistStats WHERE ArticleCount = 0 AND ExhibitionCo…" at bounding box center [479, 423] width 590 height 391
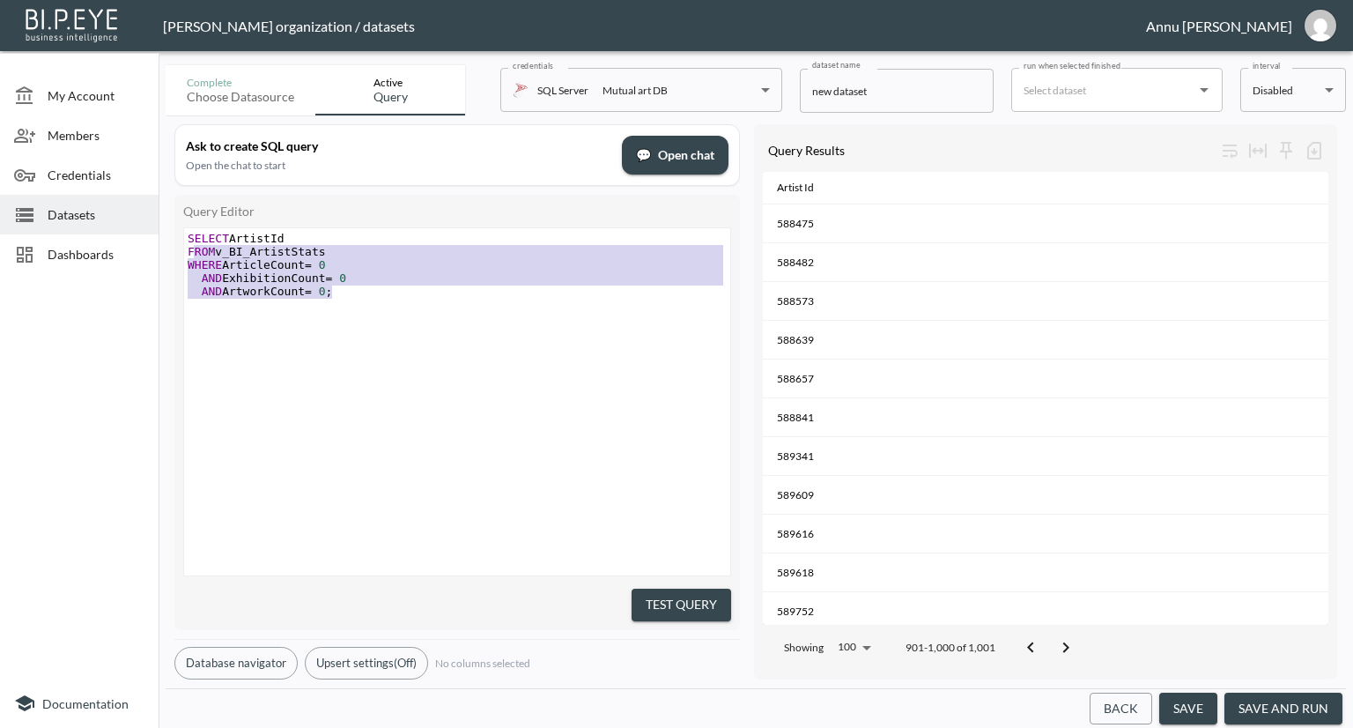
type textarea "SELECT ArtistId FROM v_BI_ArtistStats WHERE ArticleCount = 0 AND ExhibitionCoun…"
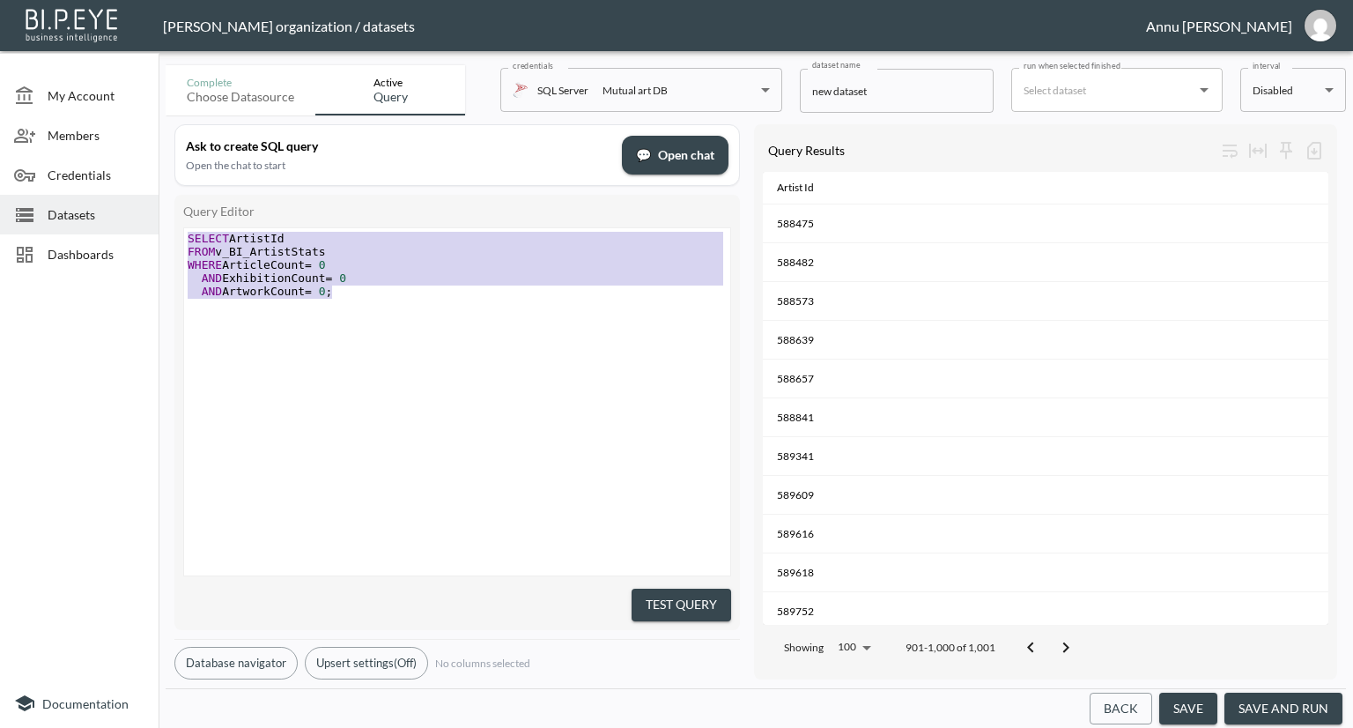
drag, startPoint x: 344, startPoint y: 298, endPoint x: 173, endPoint y: 220, distance: 187.7
click at [173, 220] on div "Ask to create SQL query Open the chat to start 💬 Open chat Query Editor SELECT …" at bounding box center [756, 401] width 1181 height 573
paste textarea
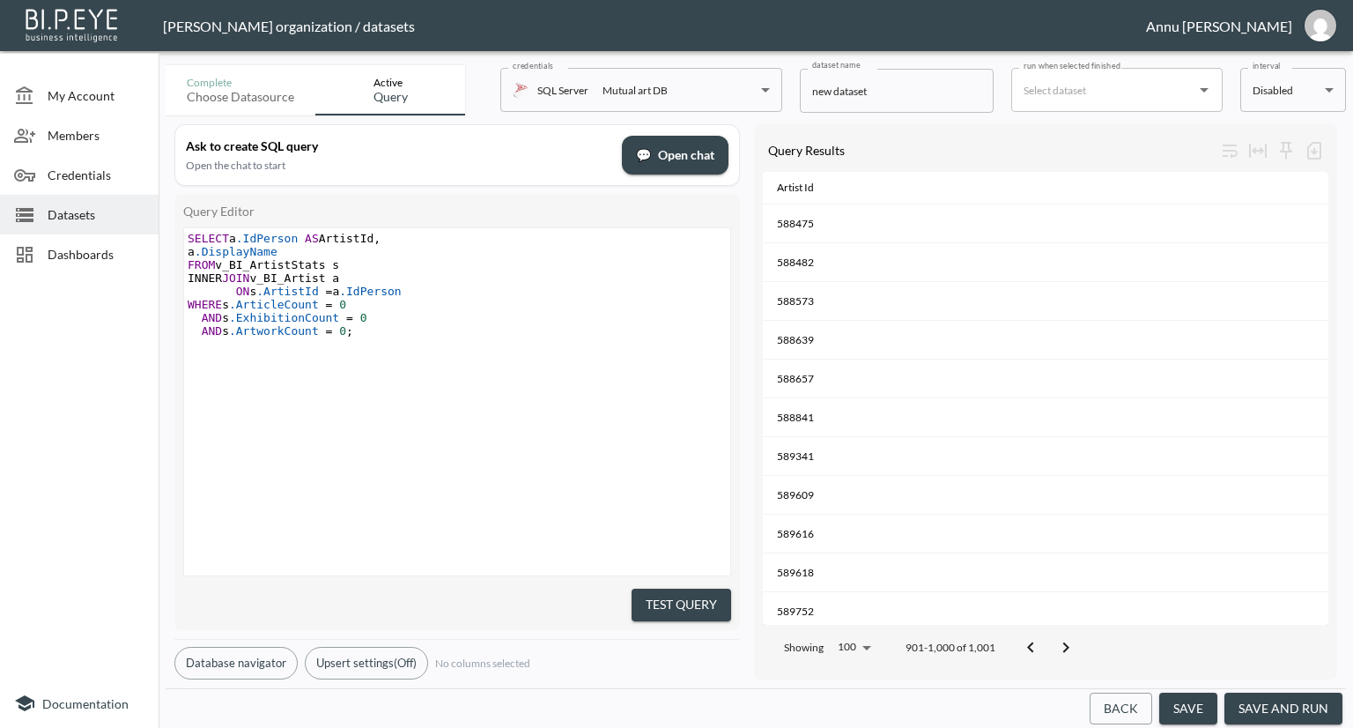
click at [454, 399] on div "x SELECT a .IdPerson AS ArtistId , a .DisplayName FROM v_BI_ArtistStats s INNER…" at bounding box center [479, 423] width 590 height 391
click at [670, 597] on button "Test Query" at bounding box center [682, 605] width 100 height 33
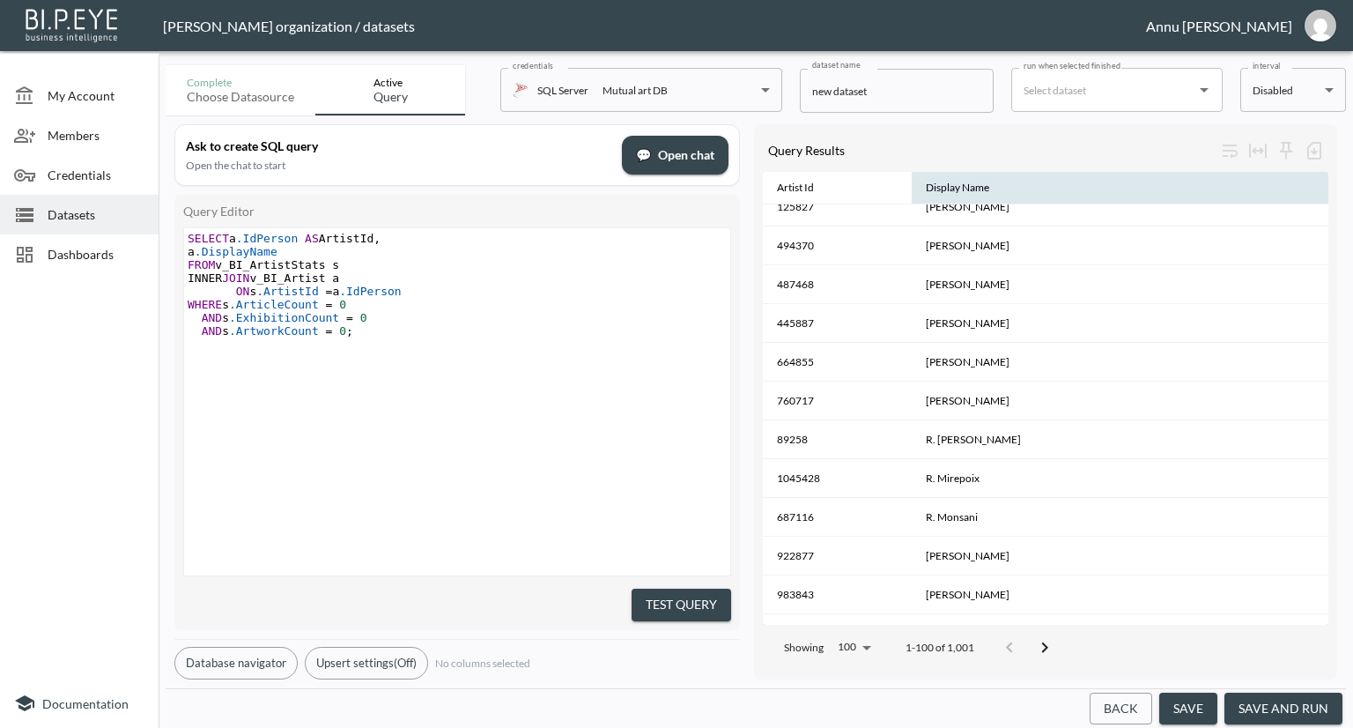
scroll to position [206, 0]
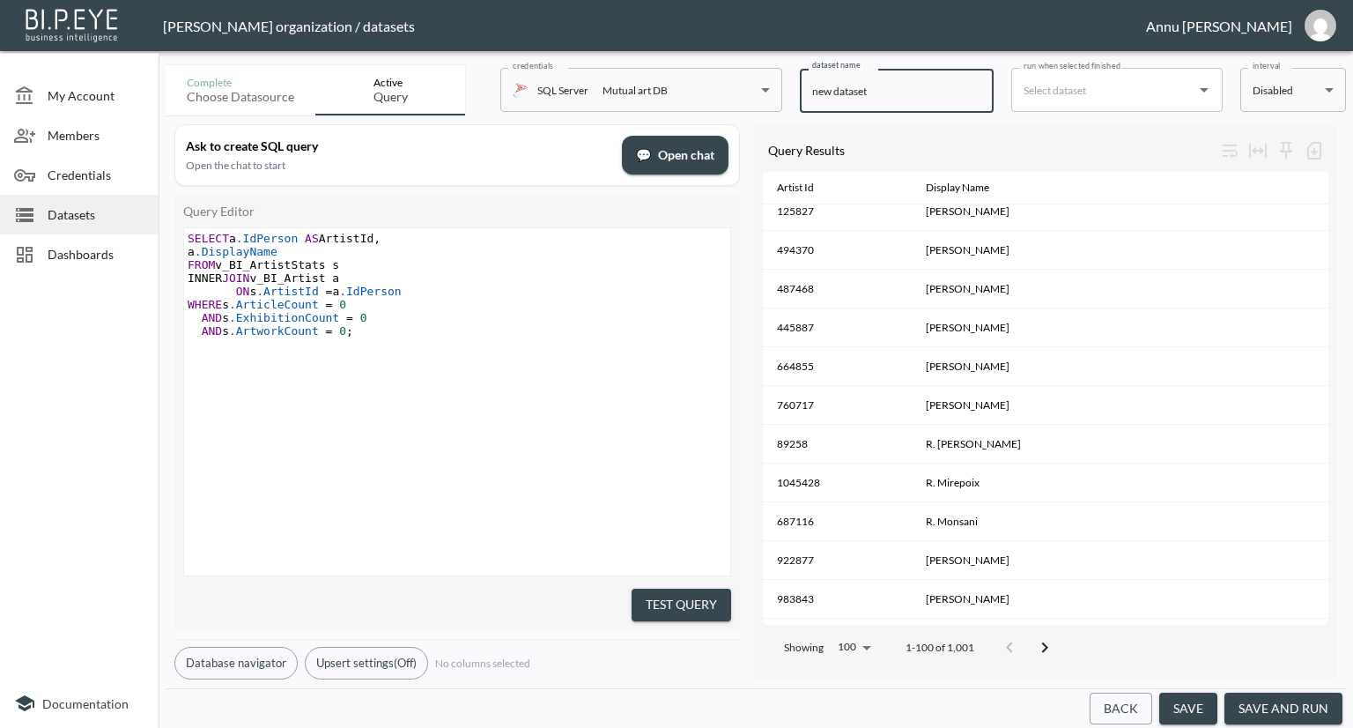
drag, startPoint x: 927, startPoint y: 99, endPoint x: 717, endPoint y: 89, distance: 209.9
click at [717, 89] on div "Complete Choose datasource Active Query credentials SQL Server Mutual art DB 82…" at bounding box center [756, 86] width 1181 height 57
type input "Artists with no Content"
click at [1262, 702] on button "save and run" at bounding box center [1284, 709] width 118 height 33
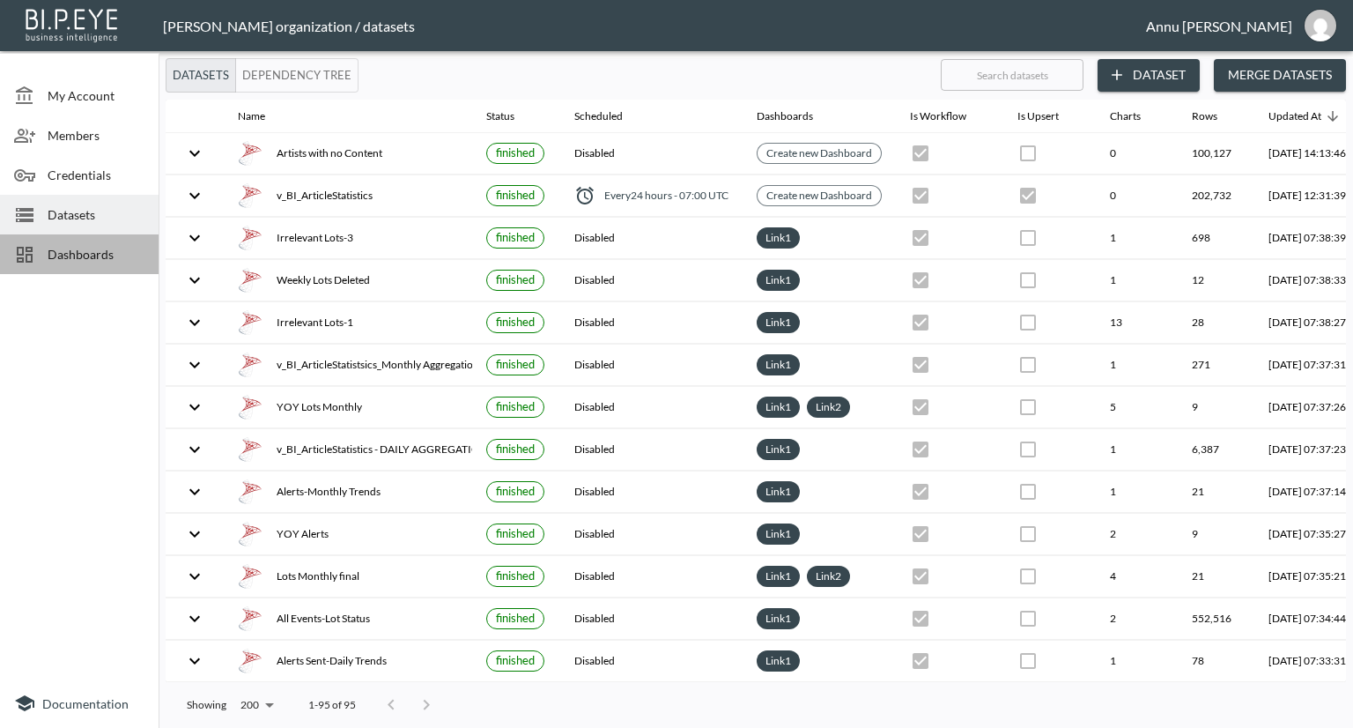
click at [118, 249] on span "Dashboards" at bounding box center [96, 254] width 97 height 19
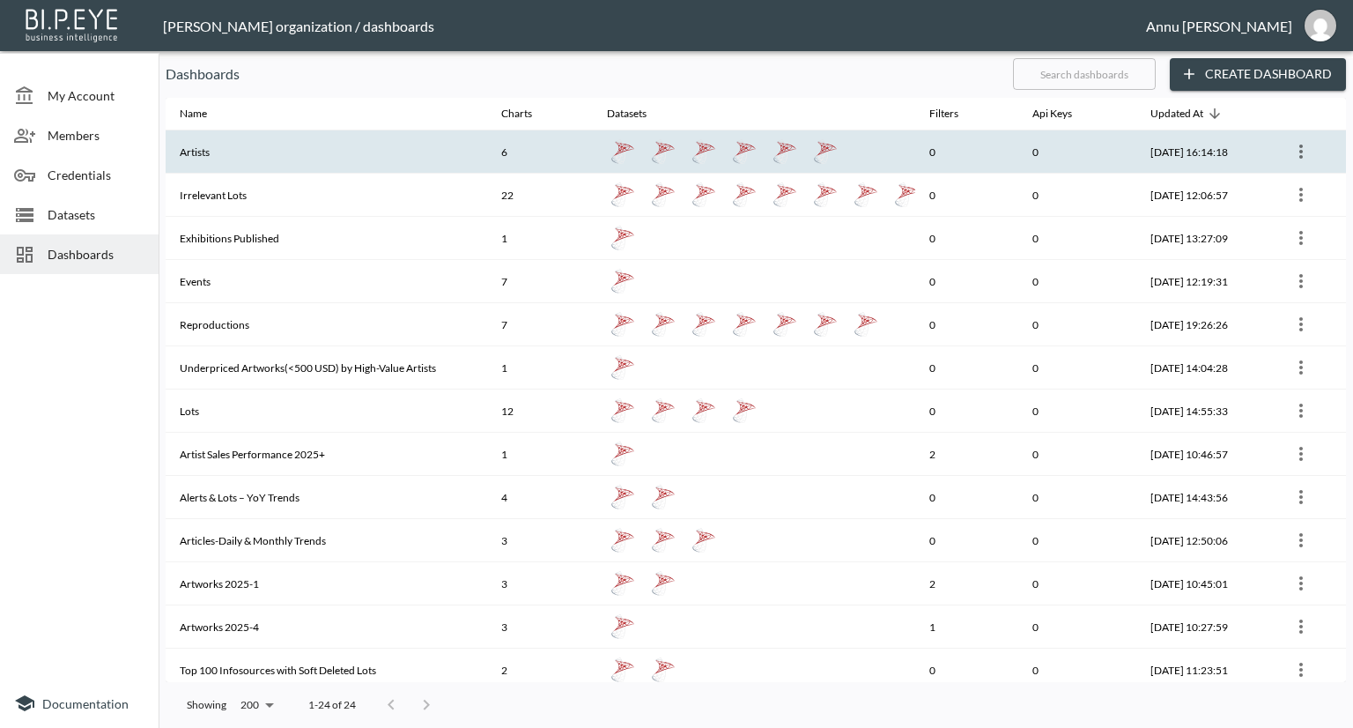
click at [240, 152] on th "Artists" at bounding box center [327, 151] width 322 height 43
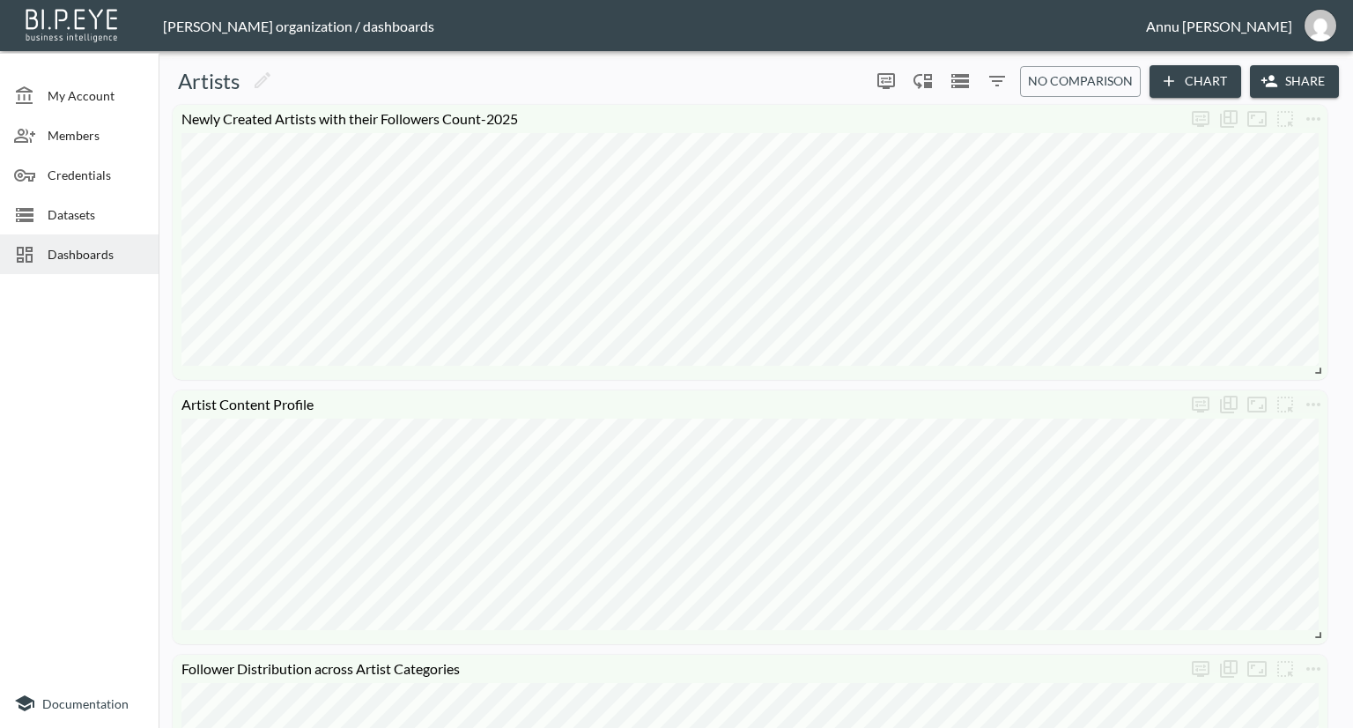
click at [1190, 89] on button "Chart" at bounding box center [1196, 81] width 92 height 33
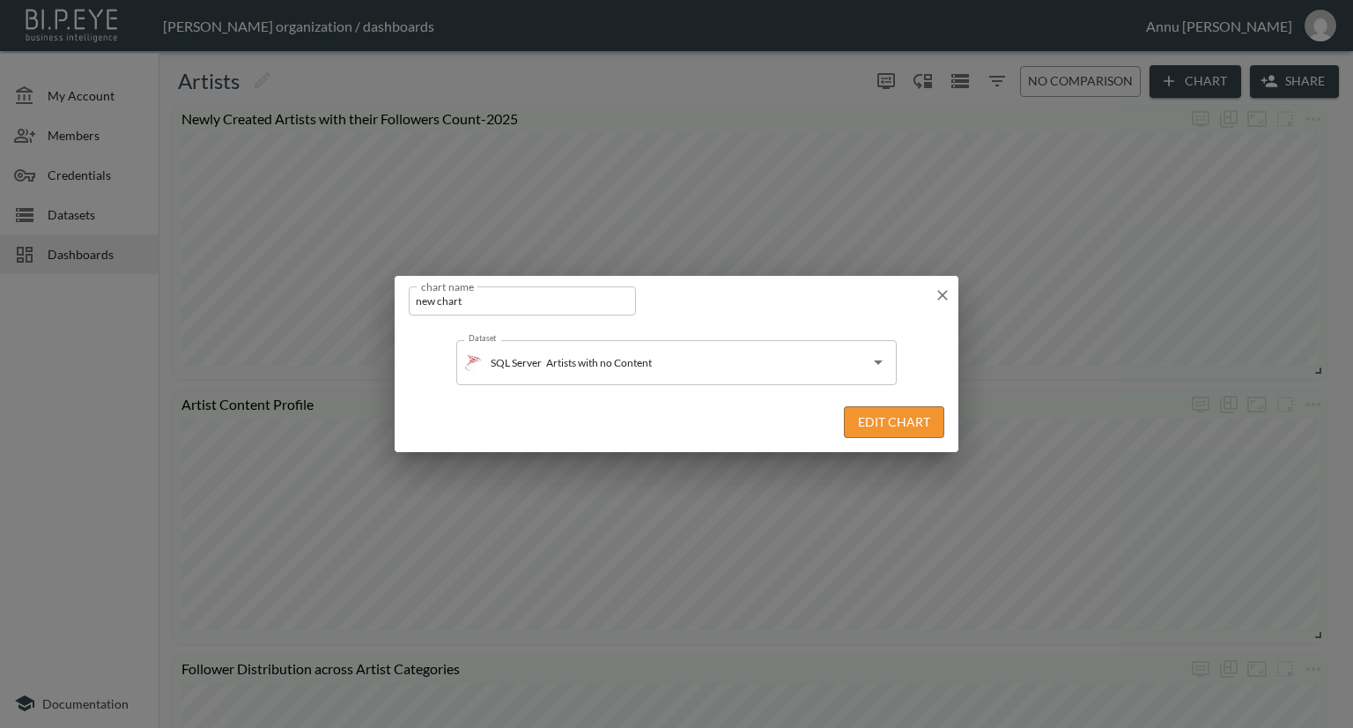
click at [913, 427] on button "Edit Chart" at bounding box center [894, 422] width 100 height 33
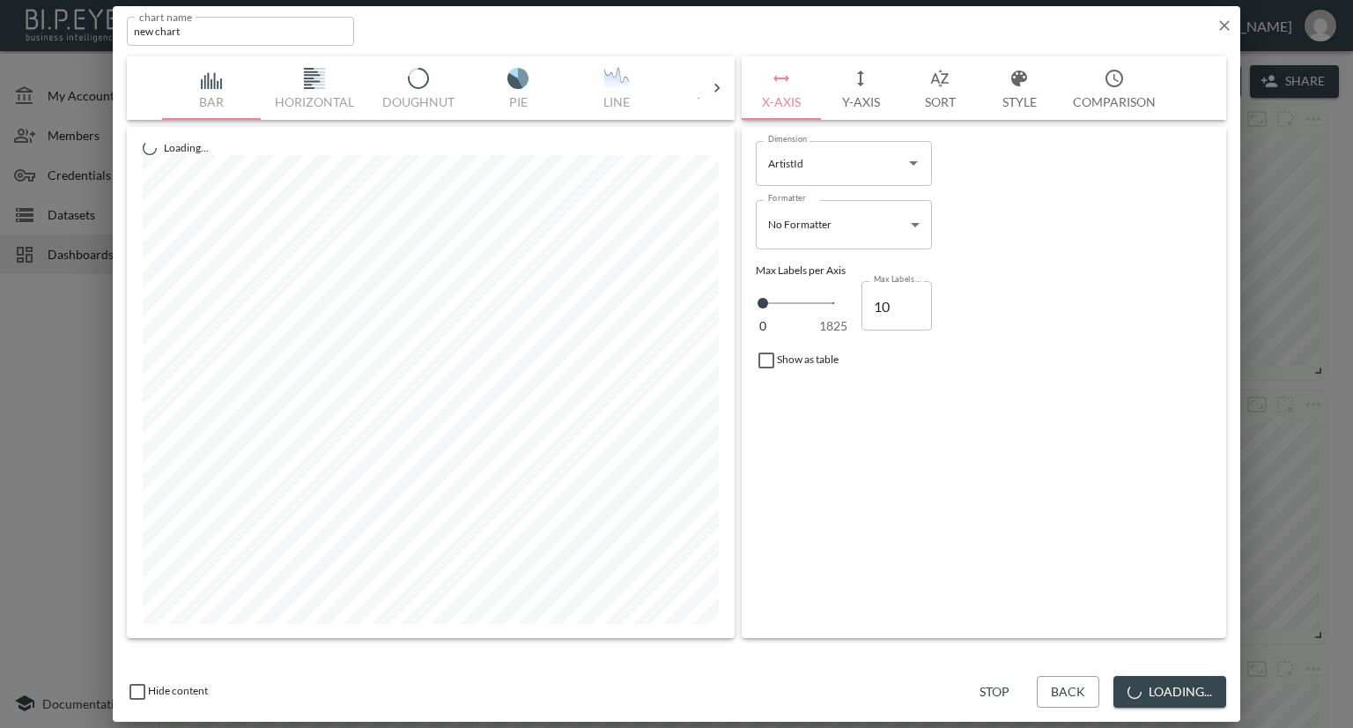
click at [718, 87] on icon at bounding box center [717, 88] width 5 height 9
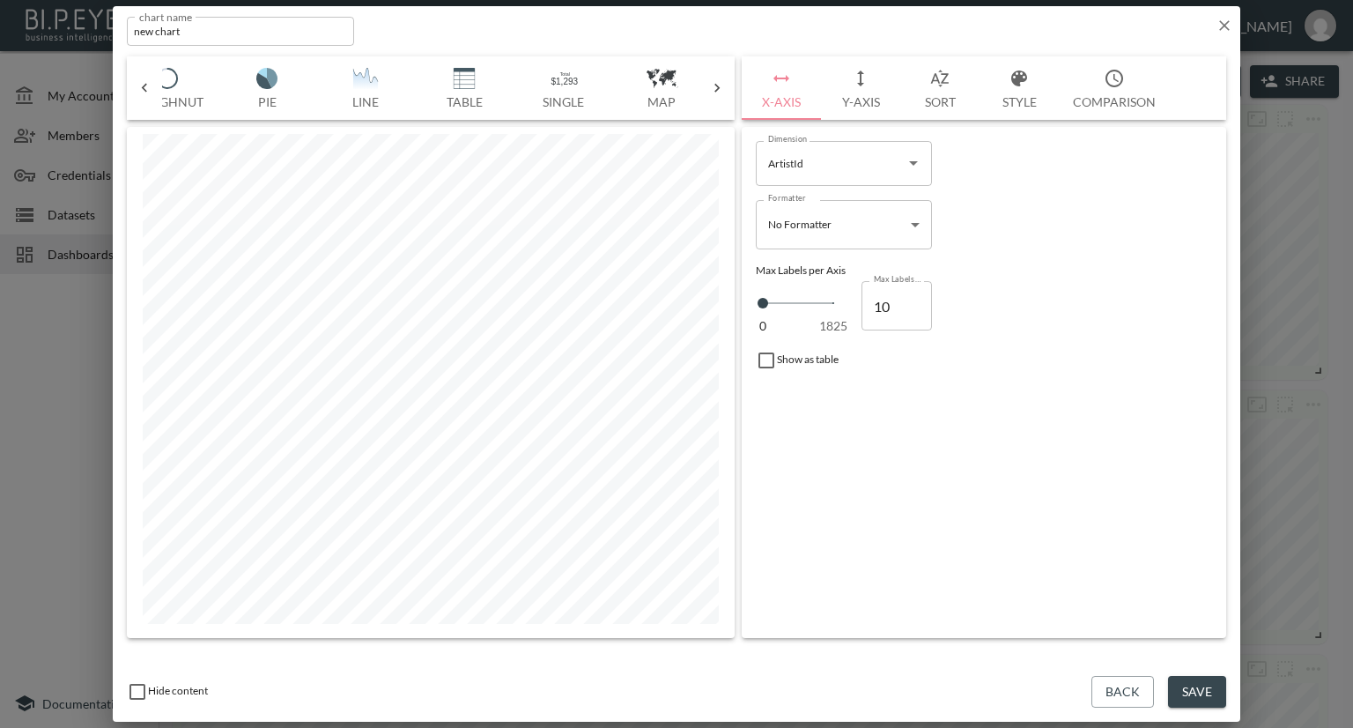
scroll to position [0, 503]
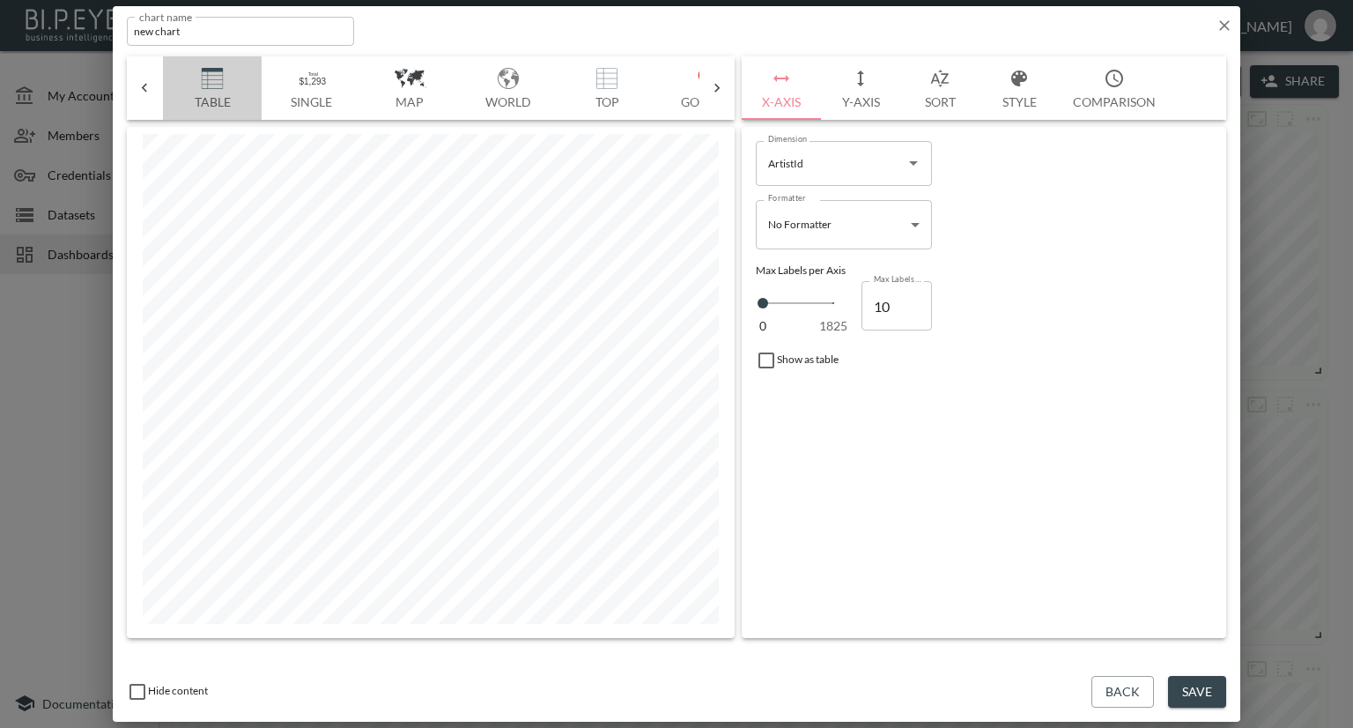
click at [214, 68] on img "button" at bounding box center [212, 78] width 70 height 21
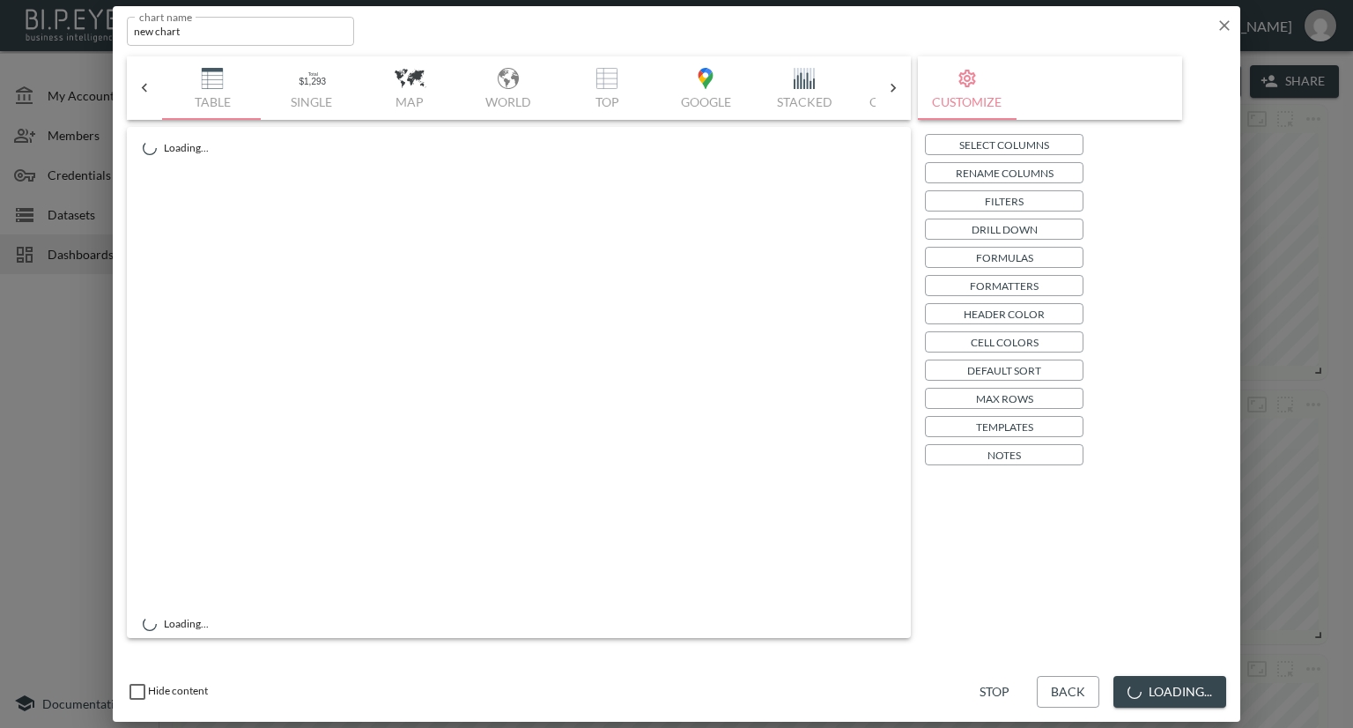
click at [938, 138] on button "Select Columns" at bounding box center [1004, 144] width 159 height 21
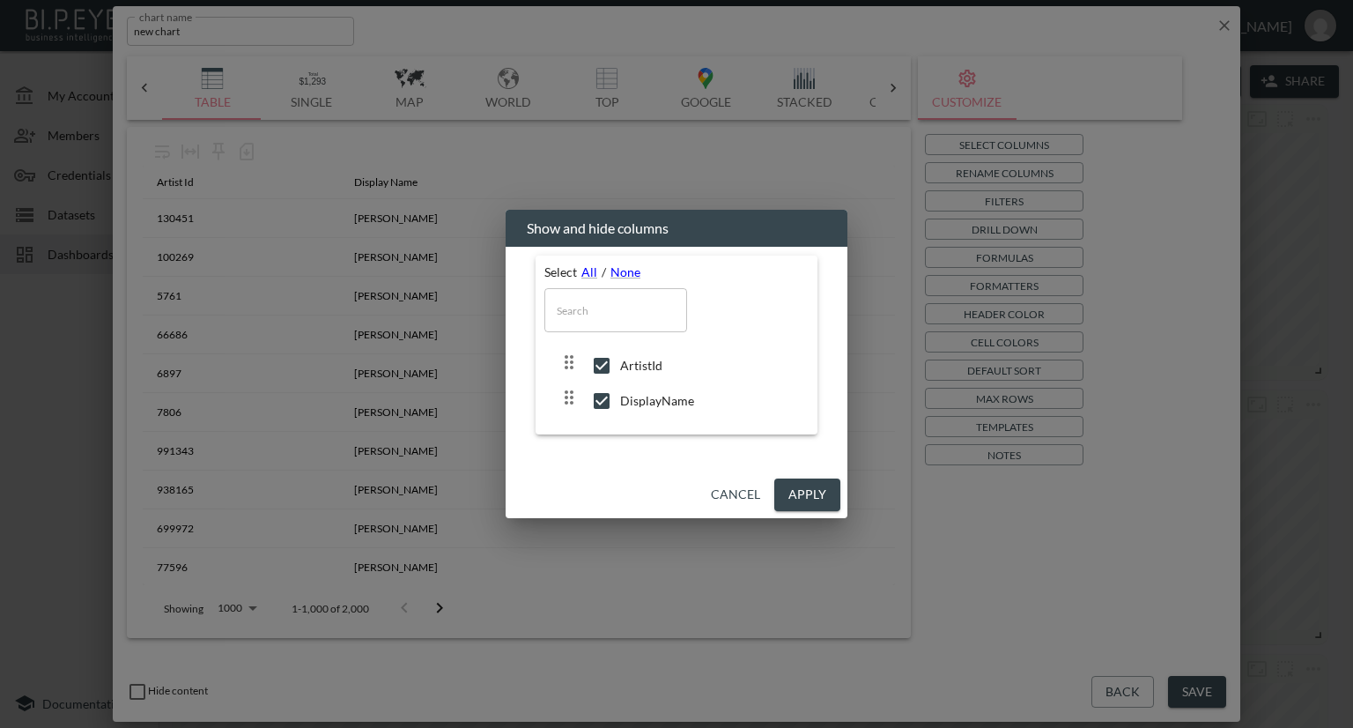
click at [791, 487] on button "Apply" at bounding box center [807, 494] width 66 height 33
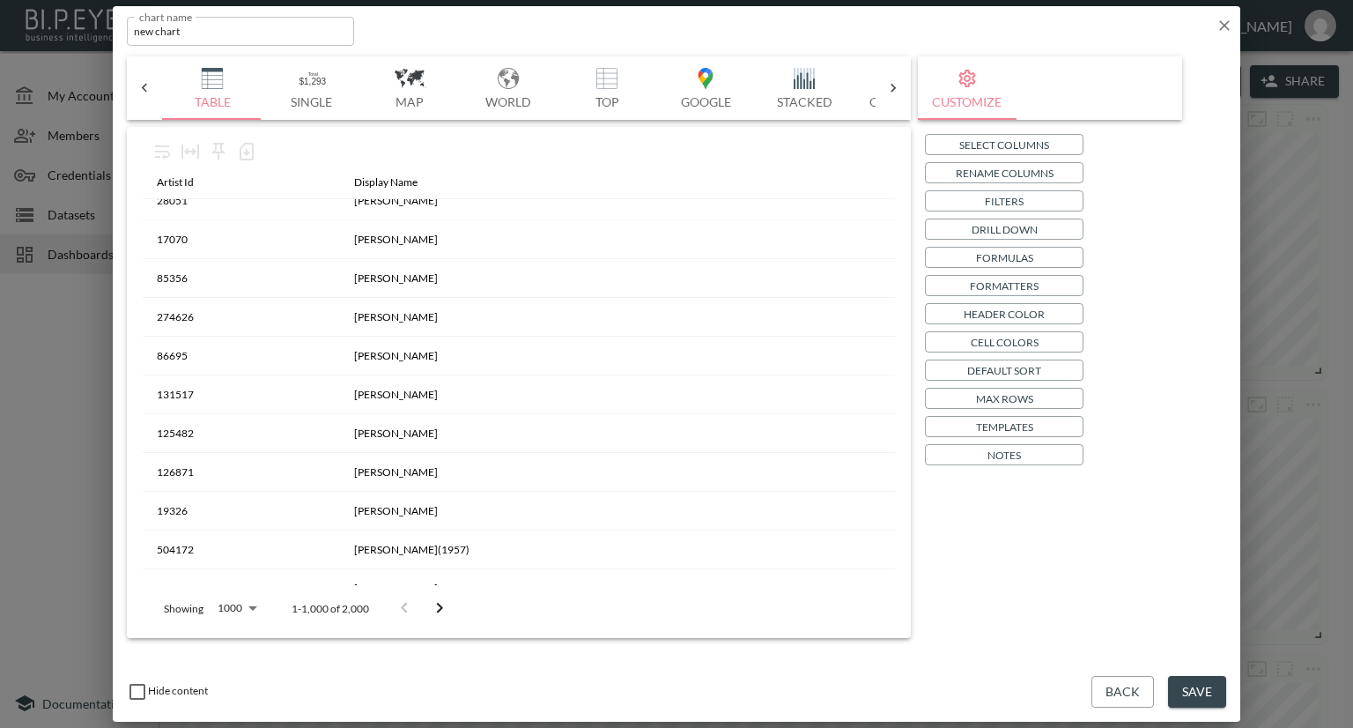
scroll to position [19120, 0]
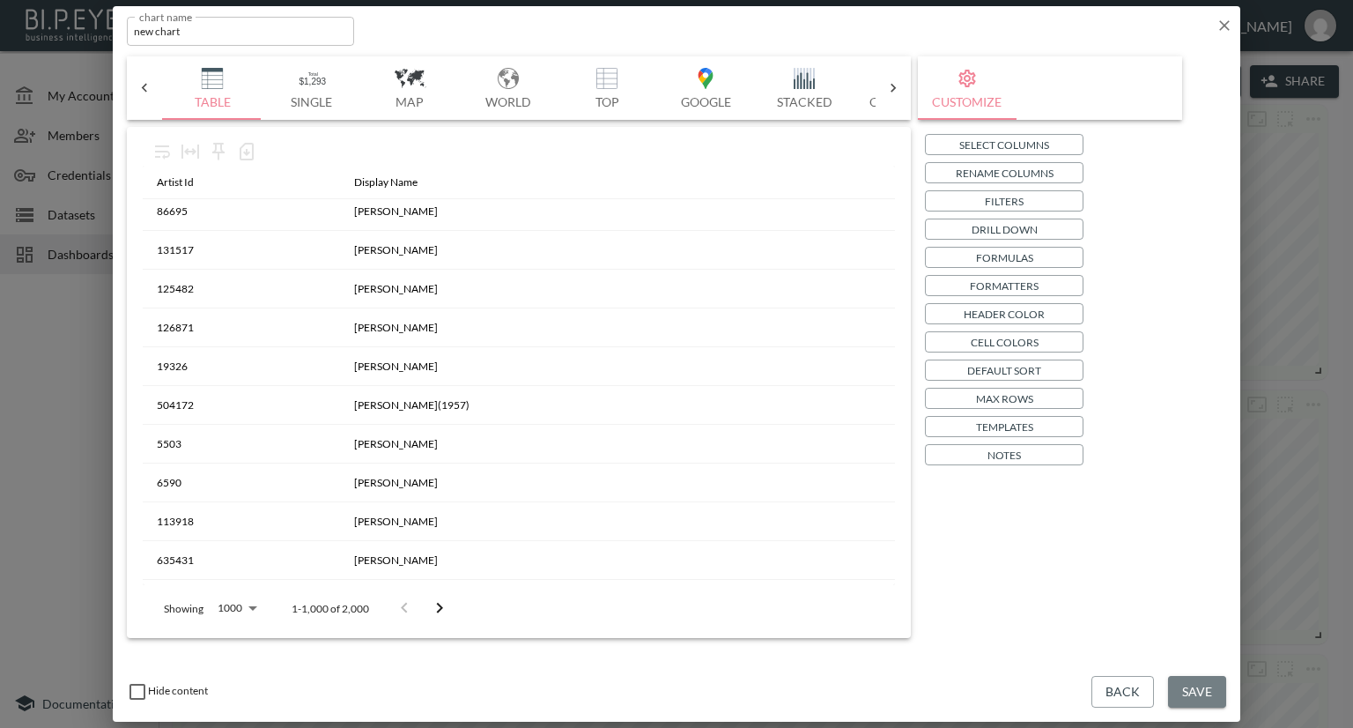
click at [1209, 685] on button "Save" at bounding box center [1197, 692] width 58 height 33
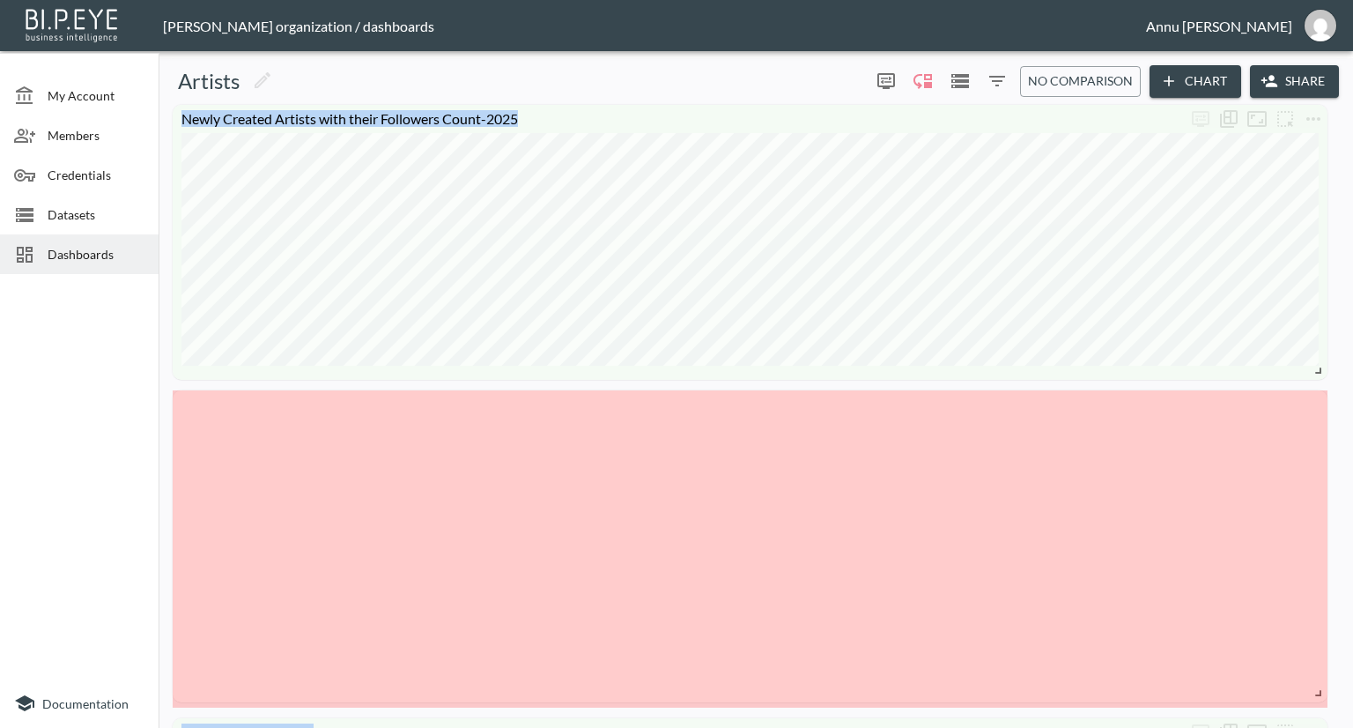
drag, startPoint x: 444, startPoint y: 496, endPoint x: 1352, endPoint y: 692, distance: 929.2
click at [1352, 692] on div "My Account Members Credentials Datasets Dashboards Documentation Artists 0 0 No…" at bounding box center [676, 364] width 1353 height 728
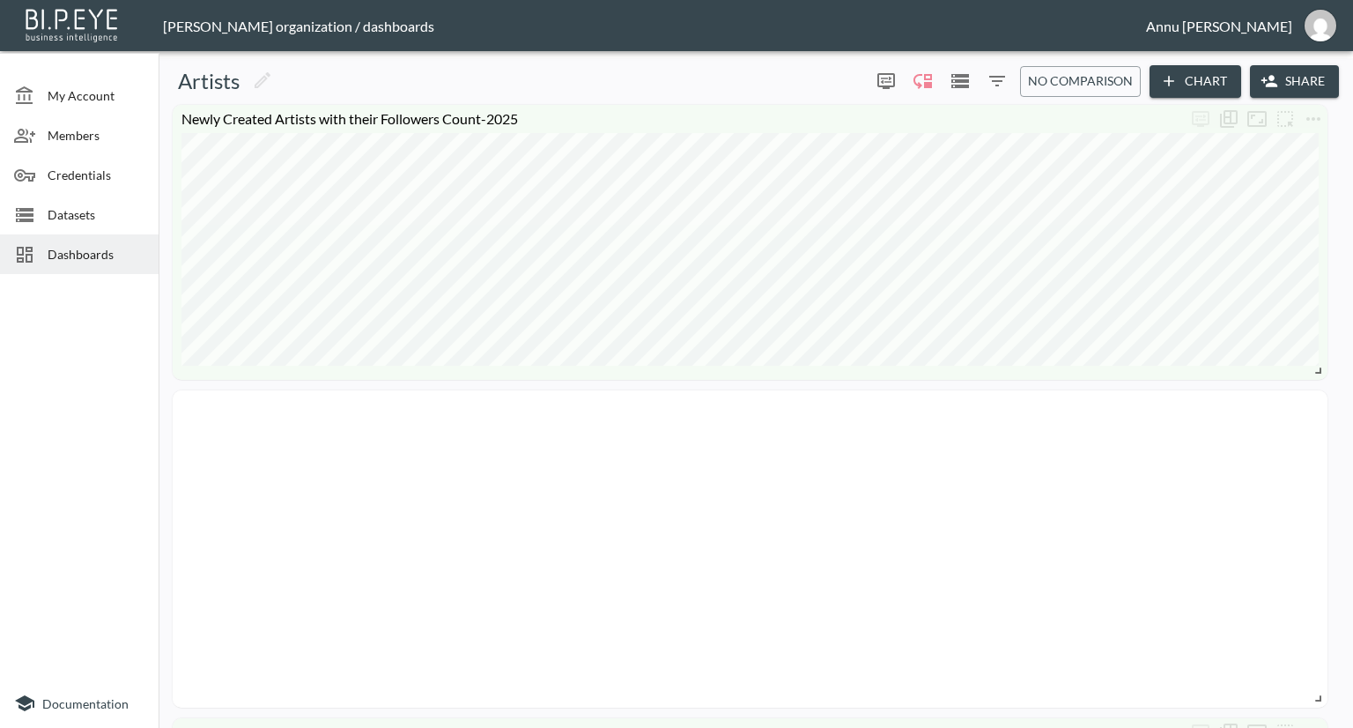
scroll to position [352, 0]
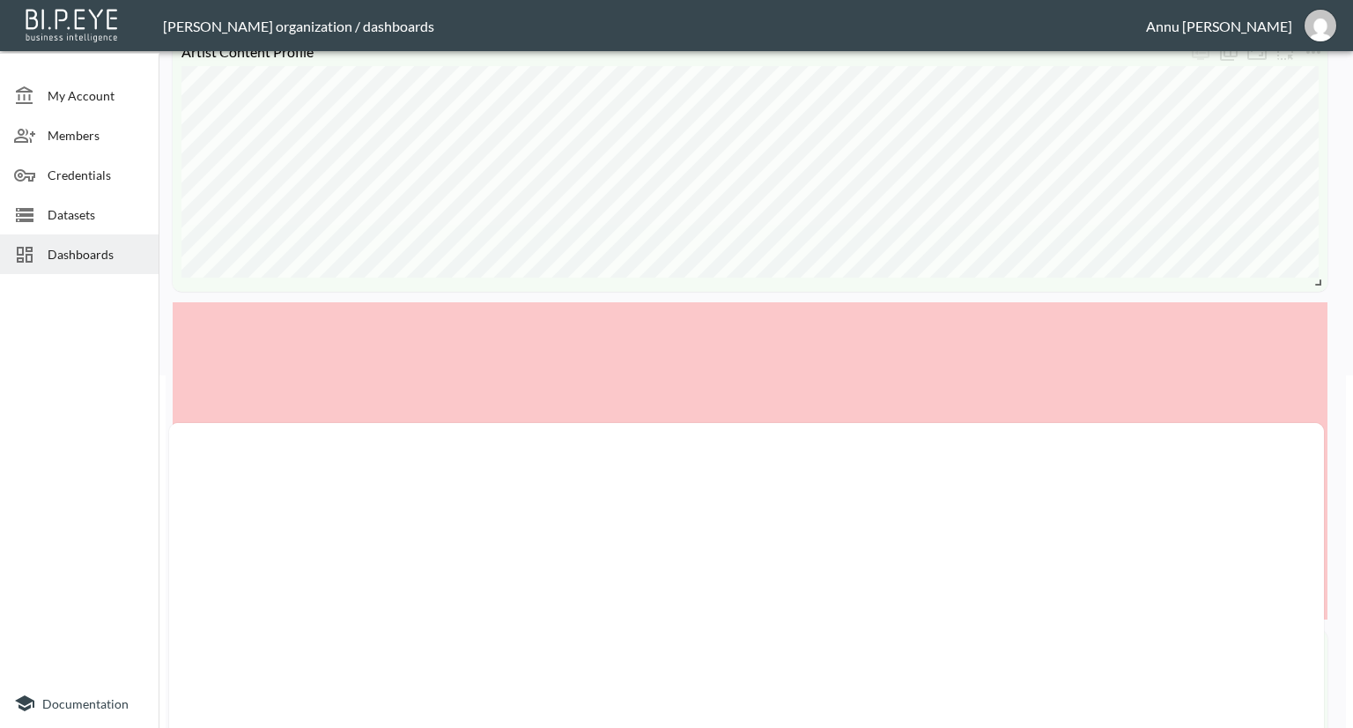
drag, startPoint x: 942, startPoint y: 190, endPoint x: 938, endPoint y: 575, distance: 385.1
click at [938, 575] on div at bounding box center [746, 581] width 1155 height 317
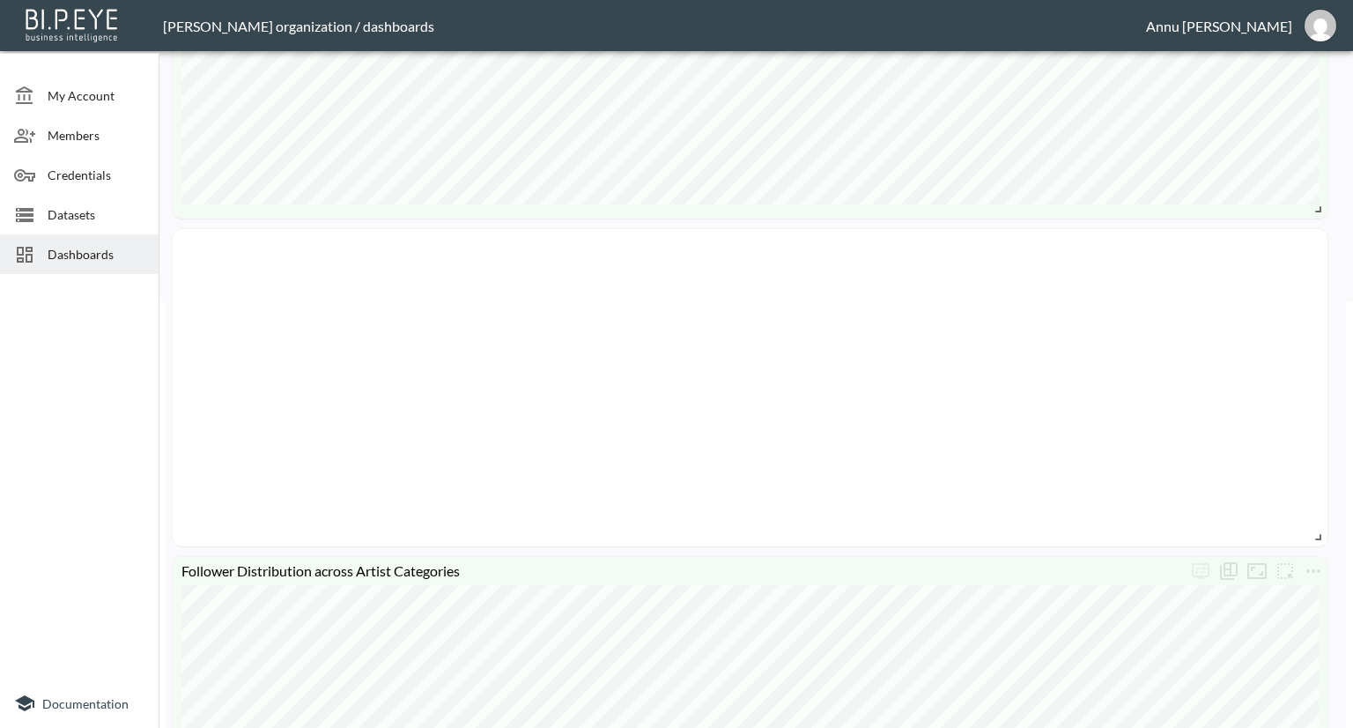
scroll to position [529, 0]
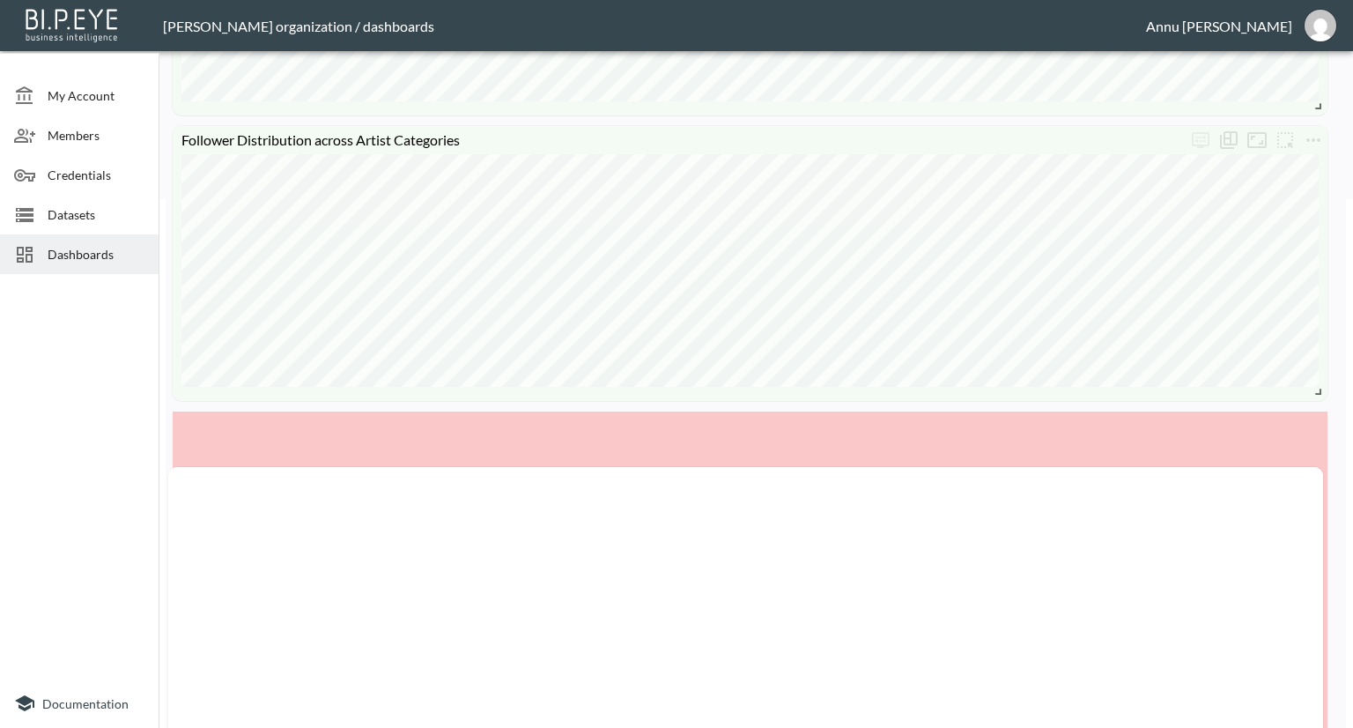
drag, startPoint x: 952, startPoint y: 280, endPoint x: 948, endPoint y: 621, distance: 341.0
click at [948, 621] on div at bounding box center [745, 625] width 1155 height 317
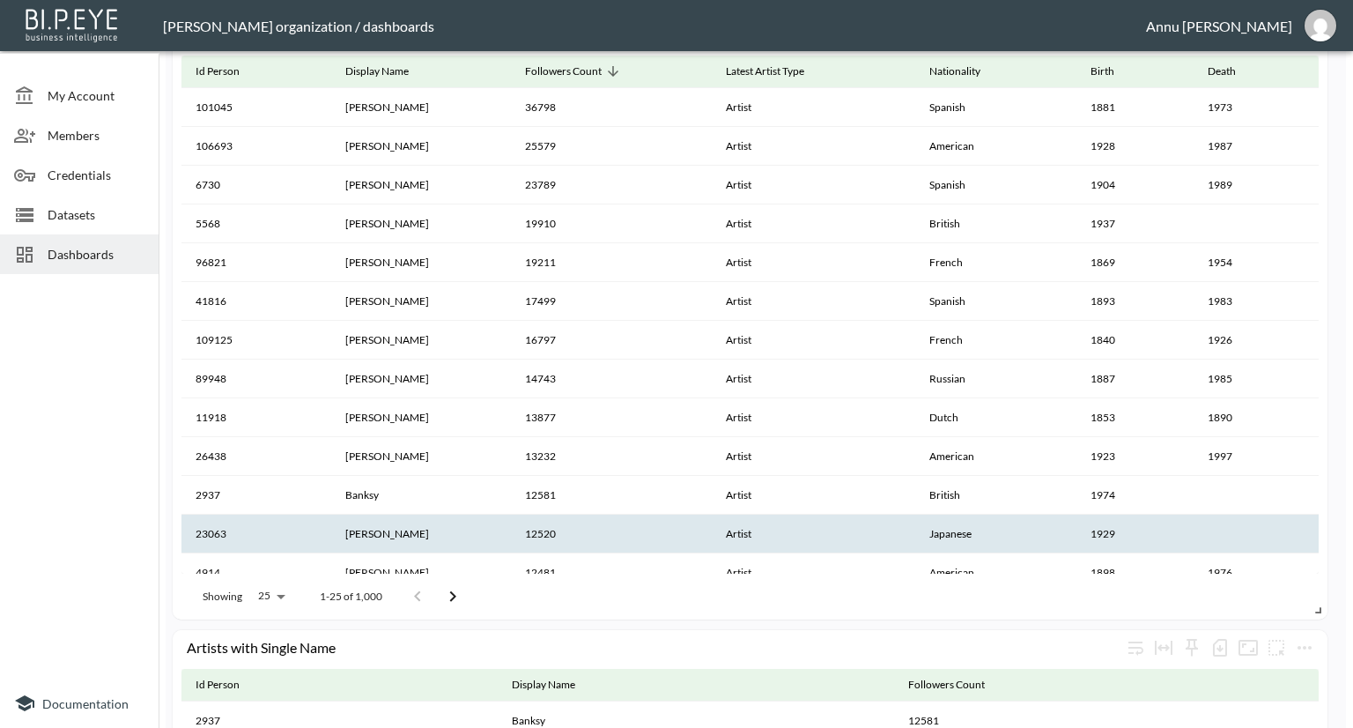
scroll to position [1498, 0]
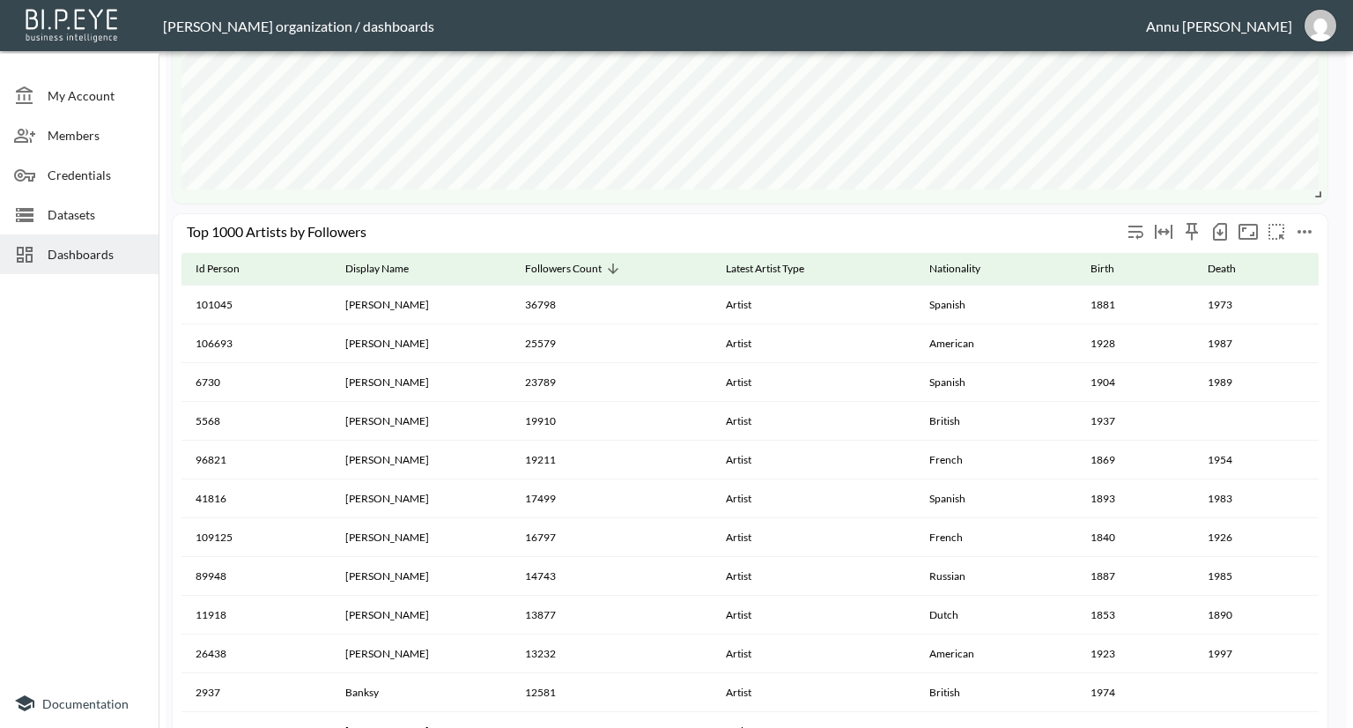
click at [1315, 231] on button "more" at bounding box center [1305, 232] width 28 height 28
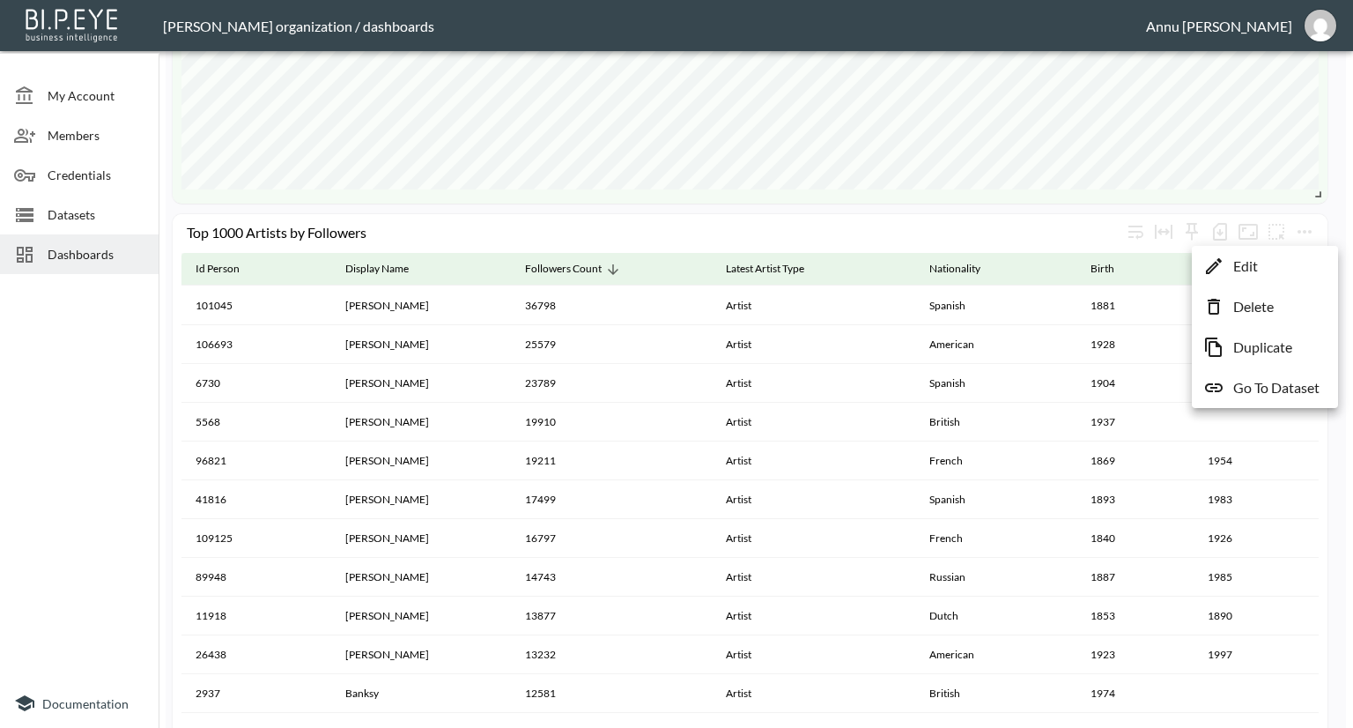
click at [1286, 259] on li "Edit" at bounding box center [1265, 266] width 137 height 32
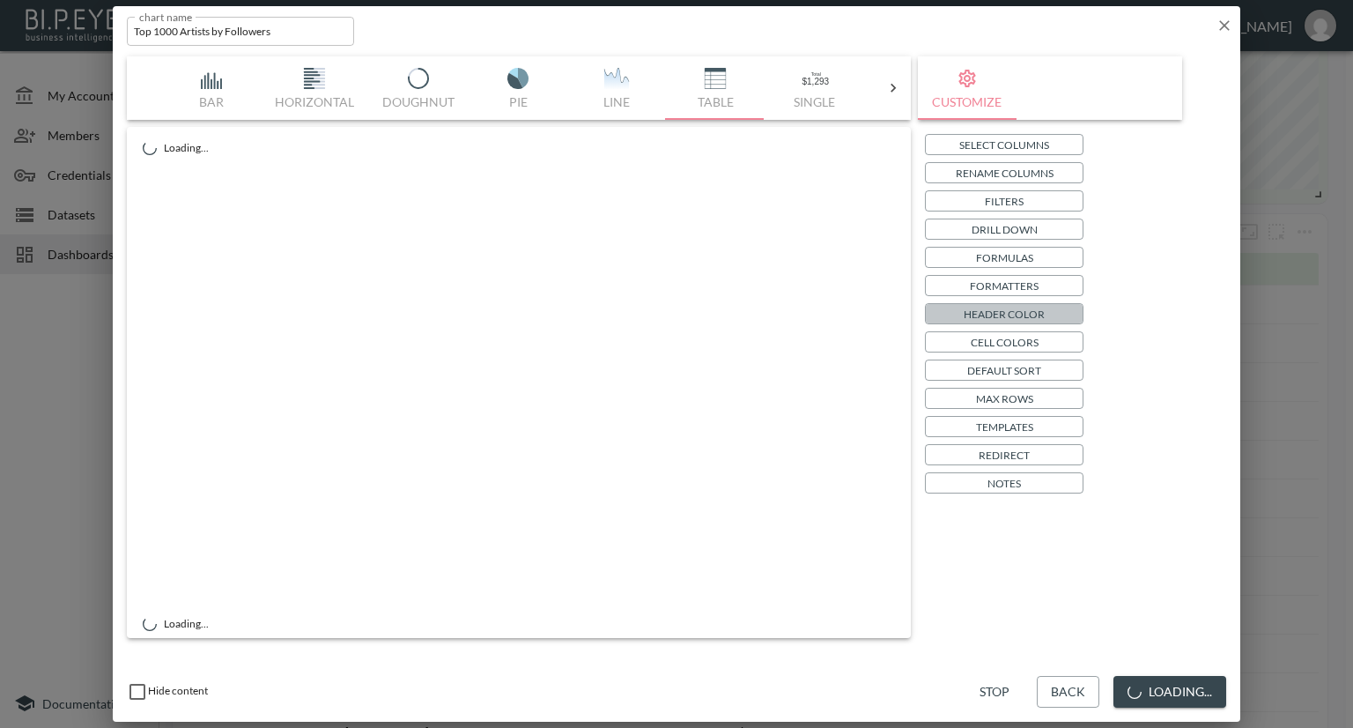
click at [1002, 314] on p "Header Color" at bounding box center [1004, 314] width 81 height 19
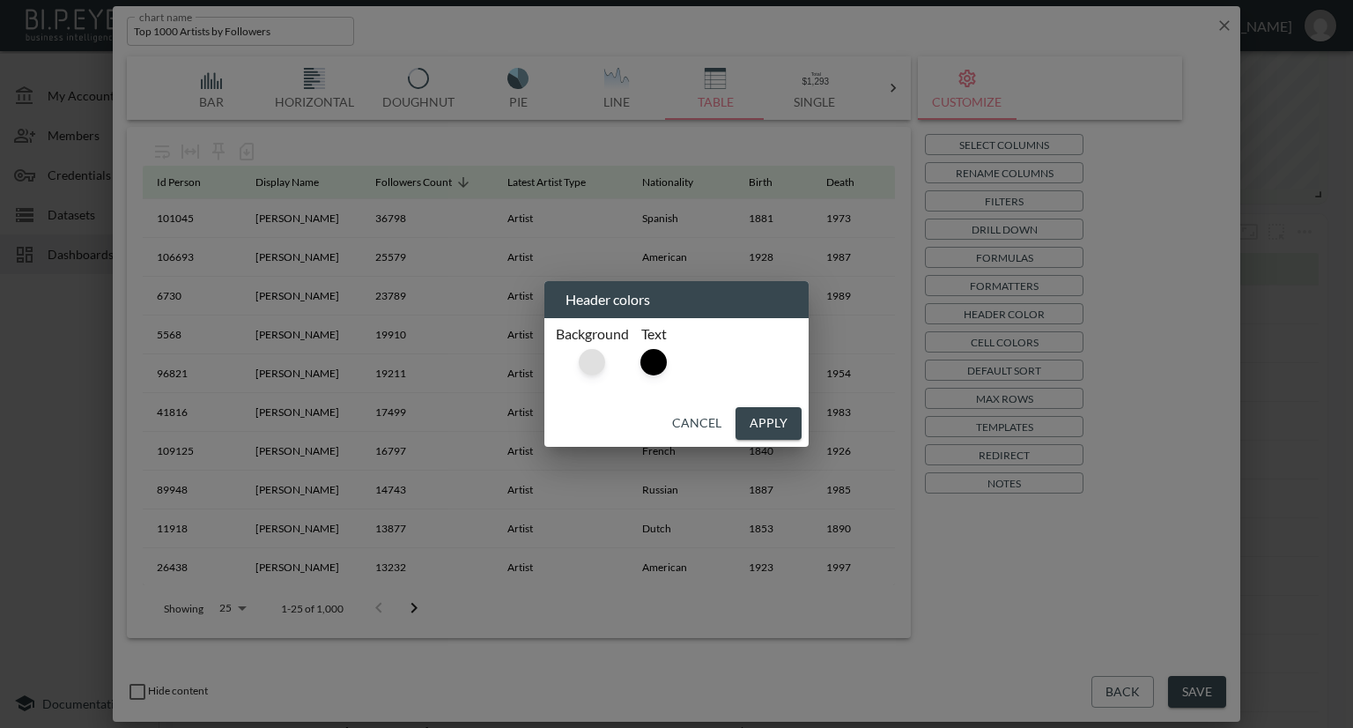
click at [595, 363] on div at bounding box center [592, 362] width 26 height 26
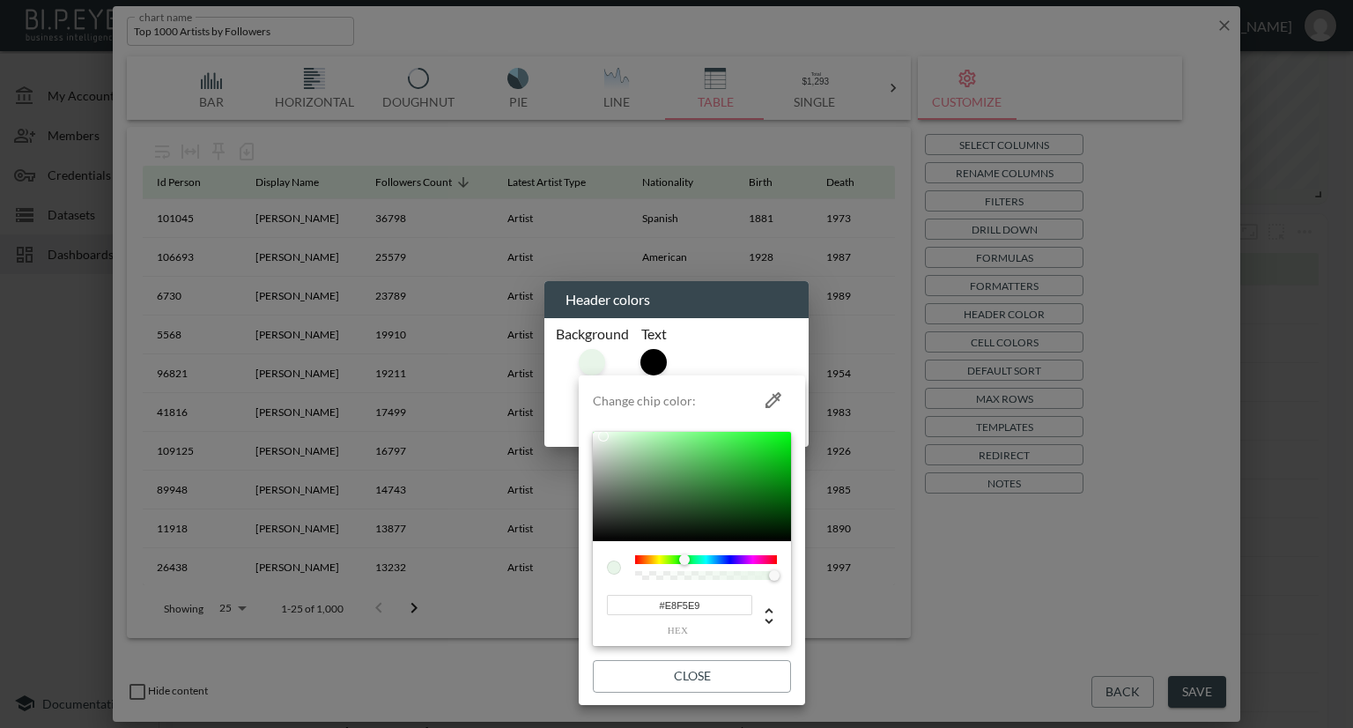
drag, startPoint x: 706, startPoint y: 604, endPoint x: 638, endPoint y: 610, distance: 68.1
click at [638, 610] on input "#E8F5E9" at bounding box center [679, 605] width 145 height 20
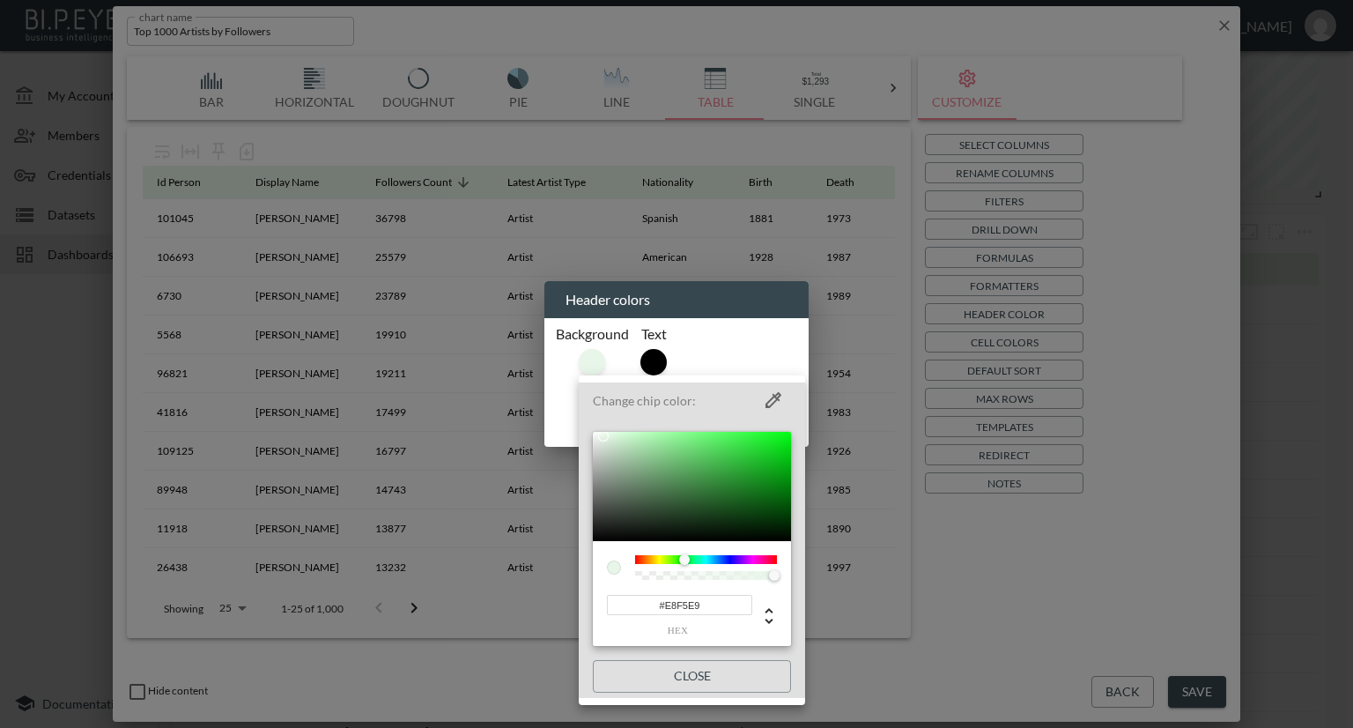
click at [1265, 345] on div at bounding box center [676, 364] width 1353 height 728
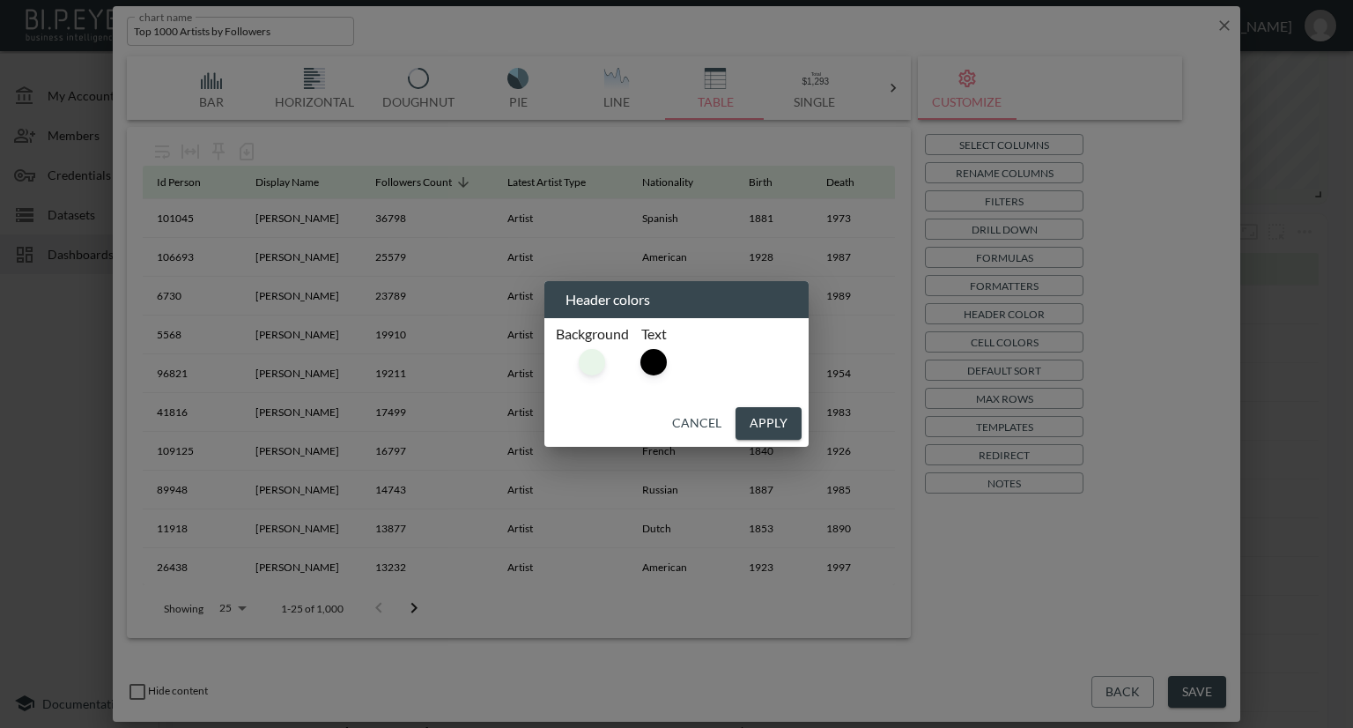
click at [1223, 22] on div "Header colors Background Text Cancel Apply" at bounding box center [676, 364] width 1353 height 728
click at [1223, 23] on div "Header colors Background Text Cancel Apply" at bounding box center [676, 364] width 1353 height 728
click at [708, 424] on button "Cancel" at bounding box center [696, 423] width 63 height 33
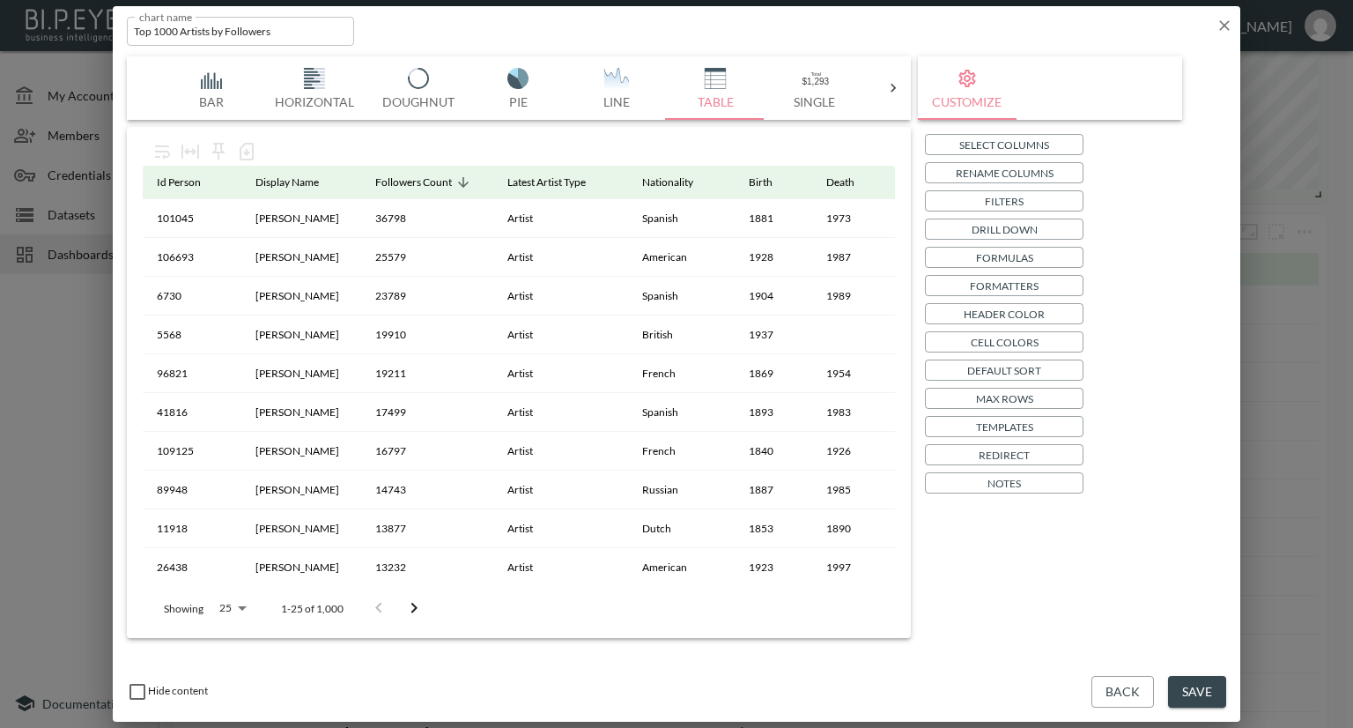
click at [1235, 26] on div "chart name Top 1000 Artists by Followers chart name" at bounding box center [677, 27] width 1128 height 43
click at [1221, 26] on icon "button" at bounding box center [1225, 26] width 18 height 18
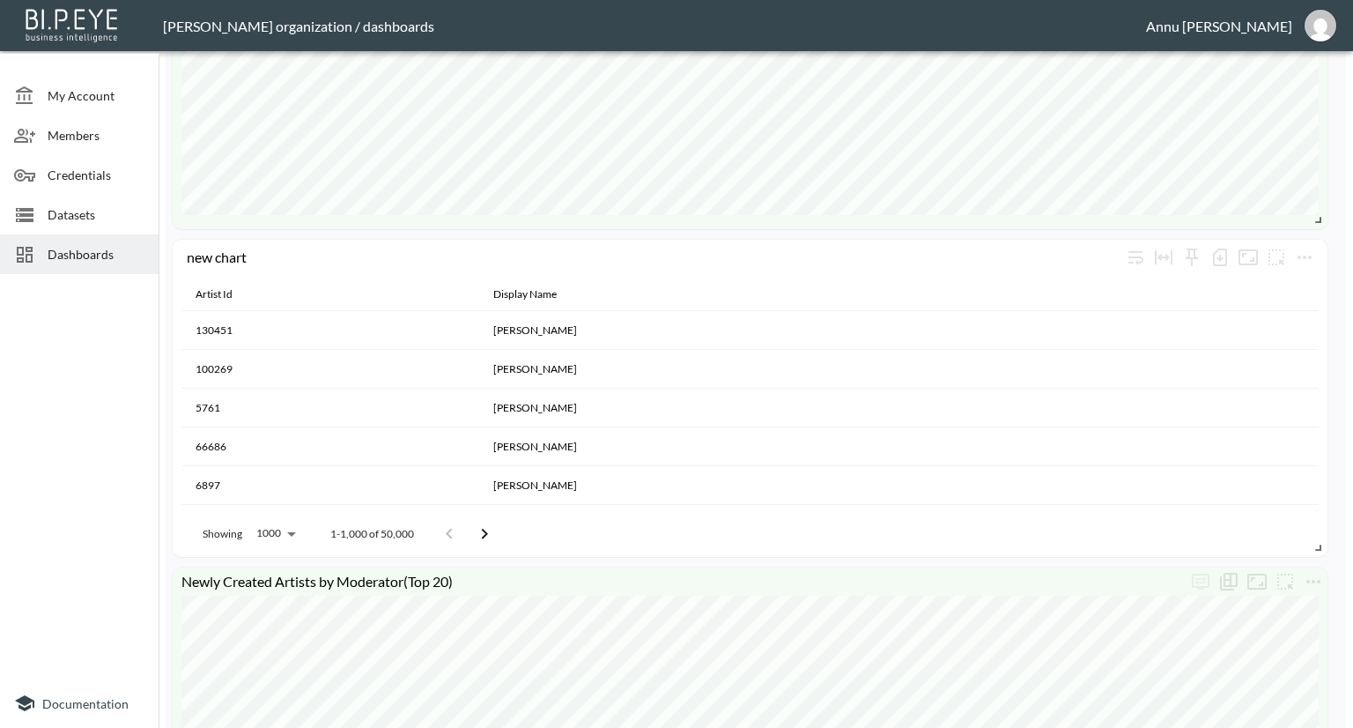
scroll to position [705, 0]
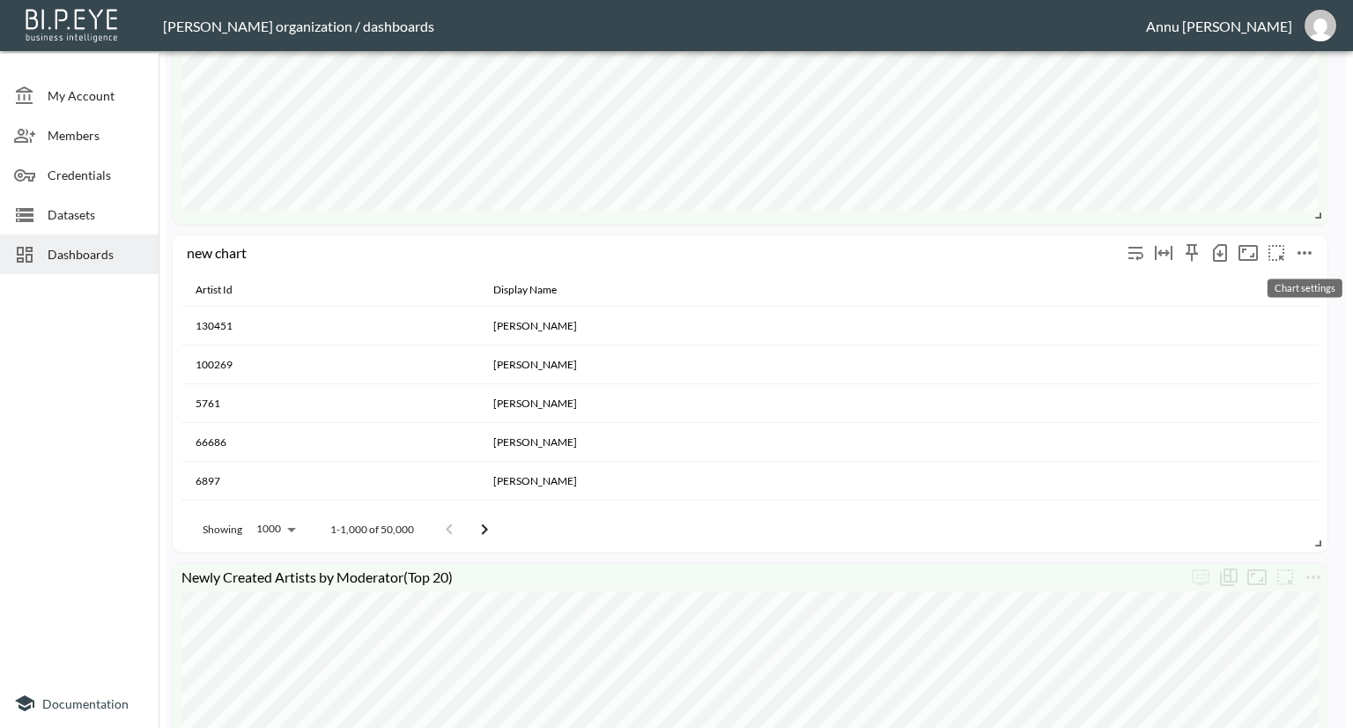
click at [1297, 251] on icon "more" at bounding box center [1304, 252] width 21 height 21
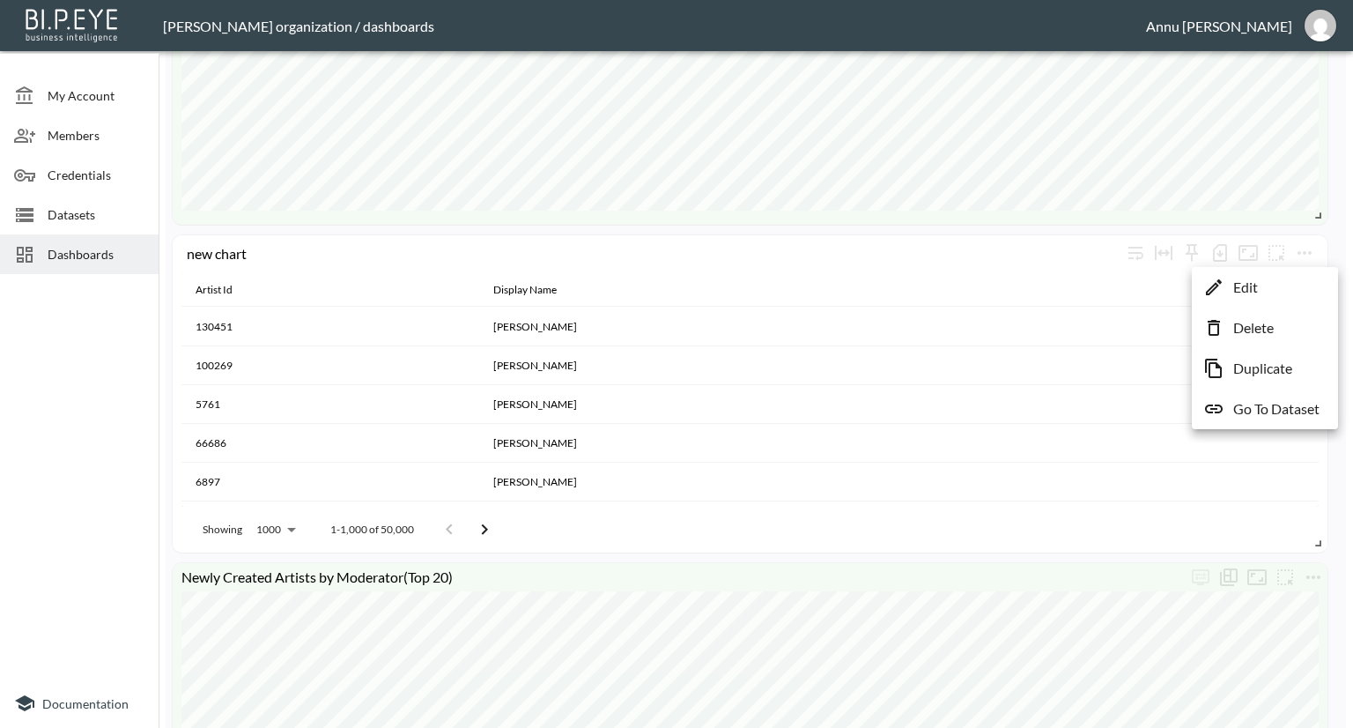
click at [1271, 282] on li "Edit" at bounding box center [1265, 287] width 137 height 32
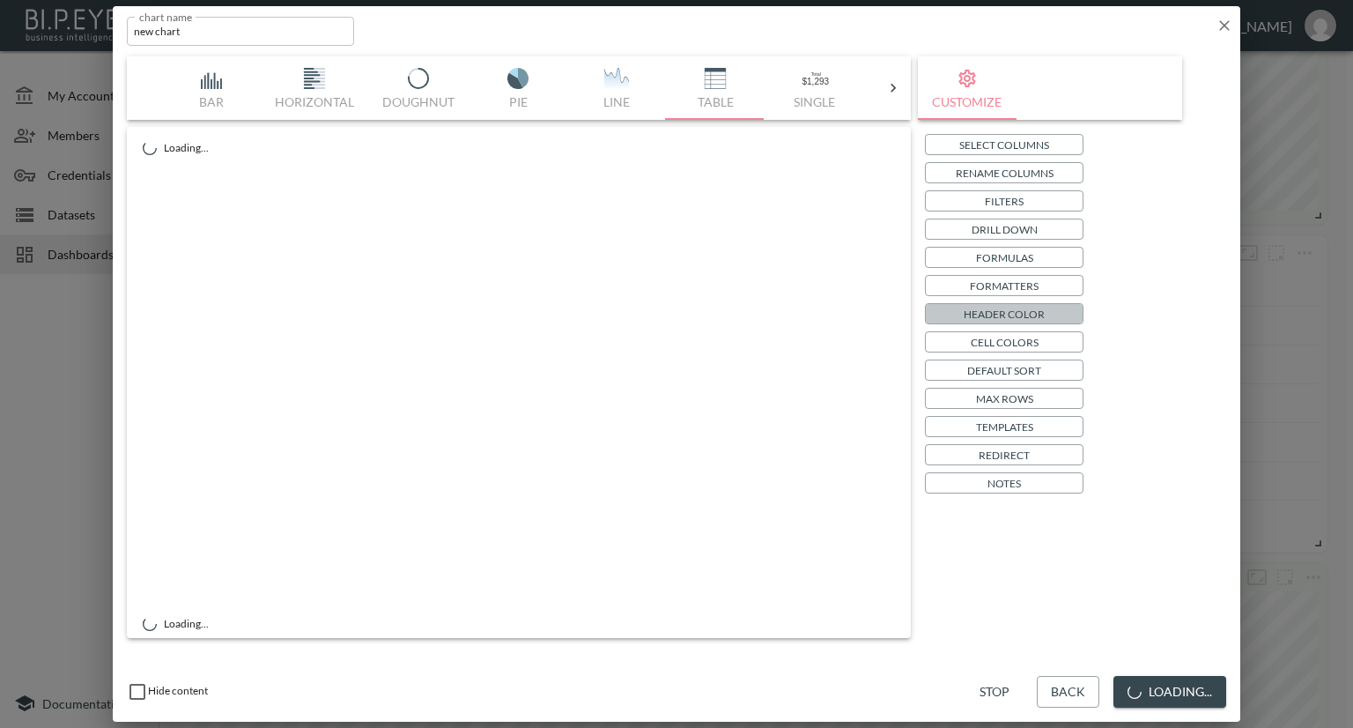
click at [997, 311] on p "Header Color" at bounding box center [1004, 314] width 81 height 19
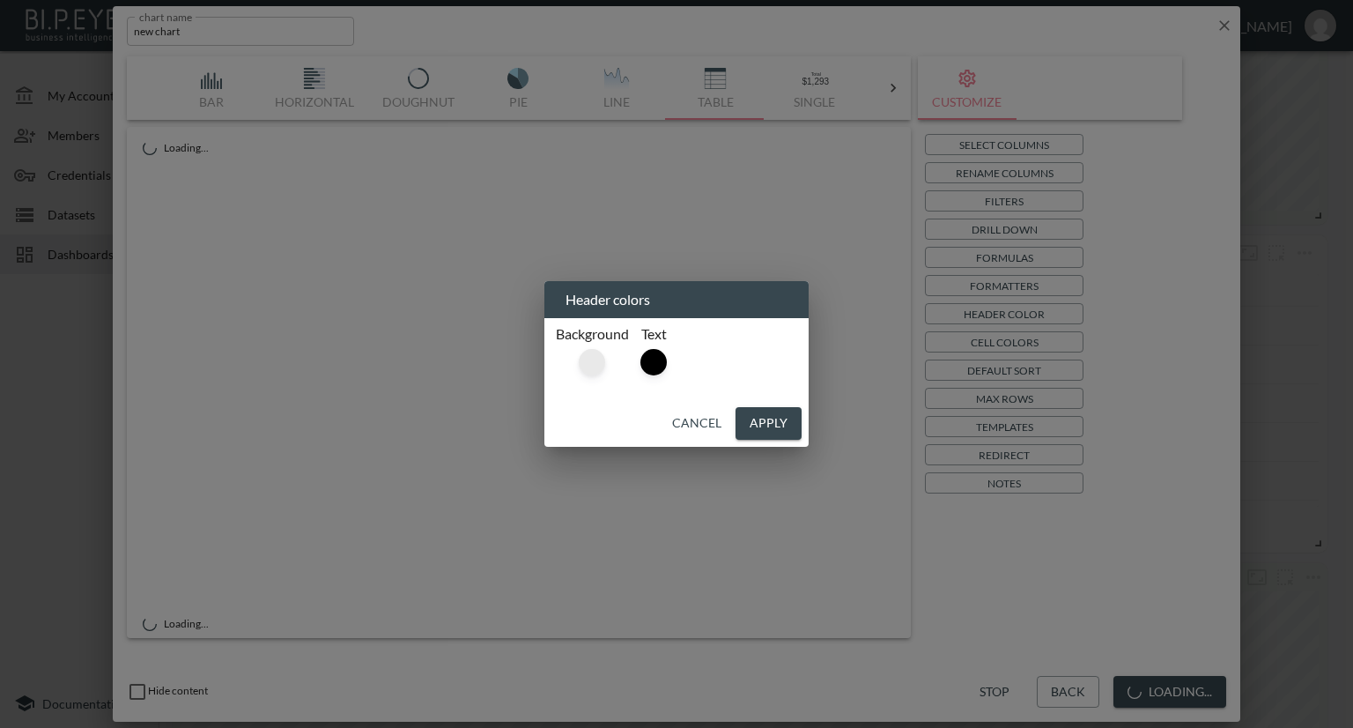
click at [591, 363] on div at bounding box center [592, 362] width 26 height 26
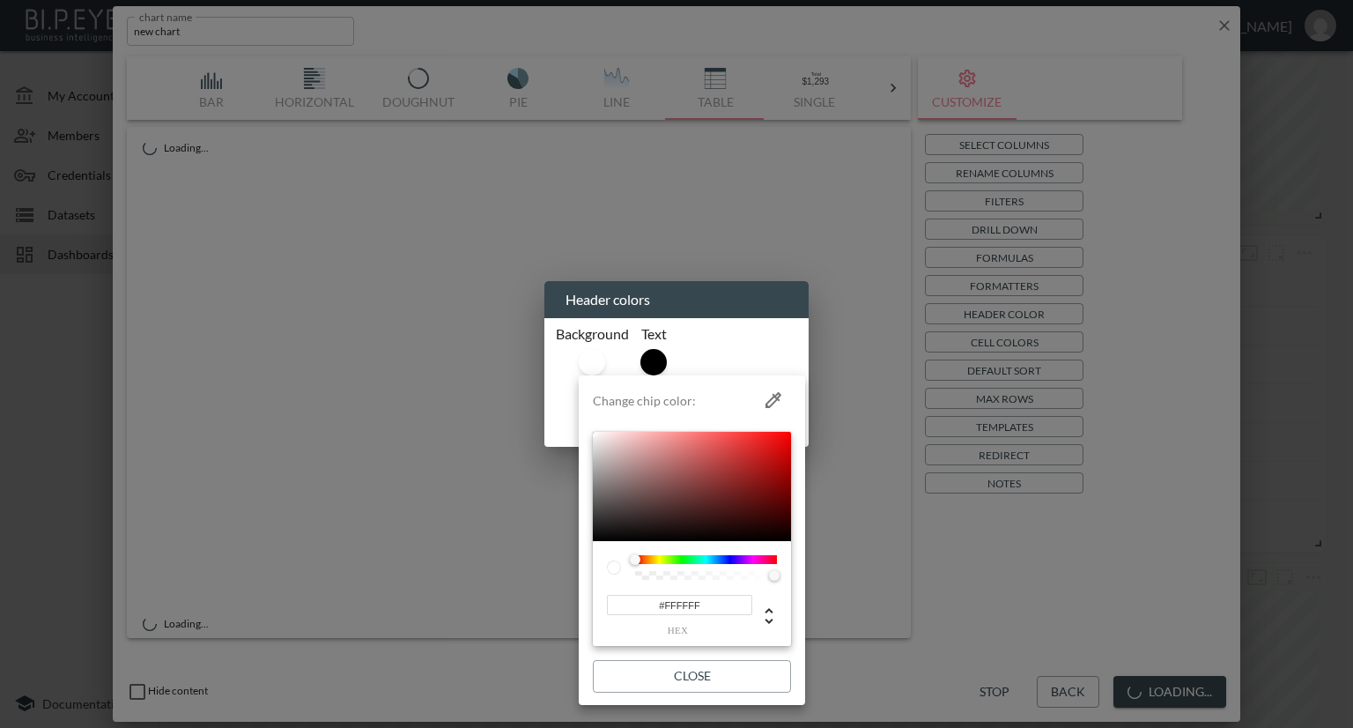
drag, startPoint x: 705, startPoint y: 607, endPoint x: 582, endPoint y: 605, distance: 123.4
click at [582, 605] on li "Change chip color: #FFFFFF hex Close" at bounding box center [692, 539] width 226 height 315
paste input "E8F5E9"
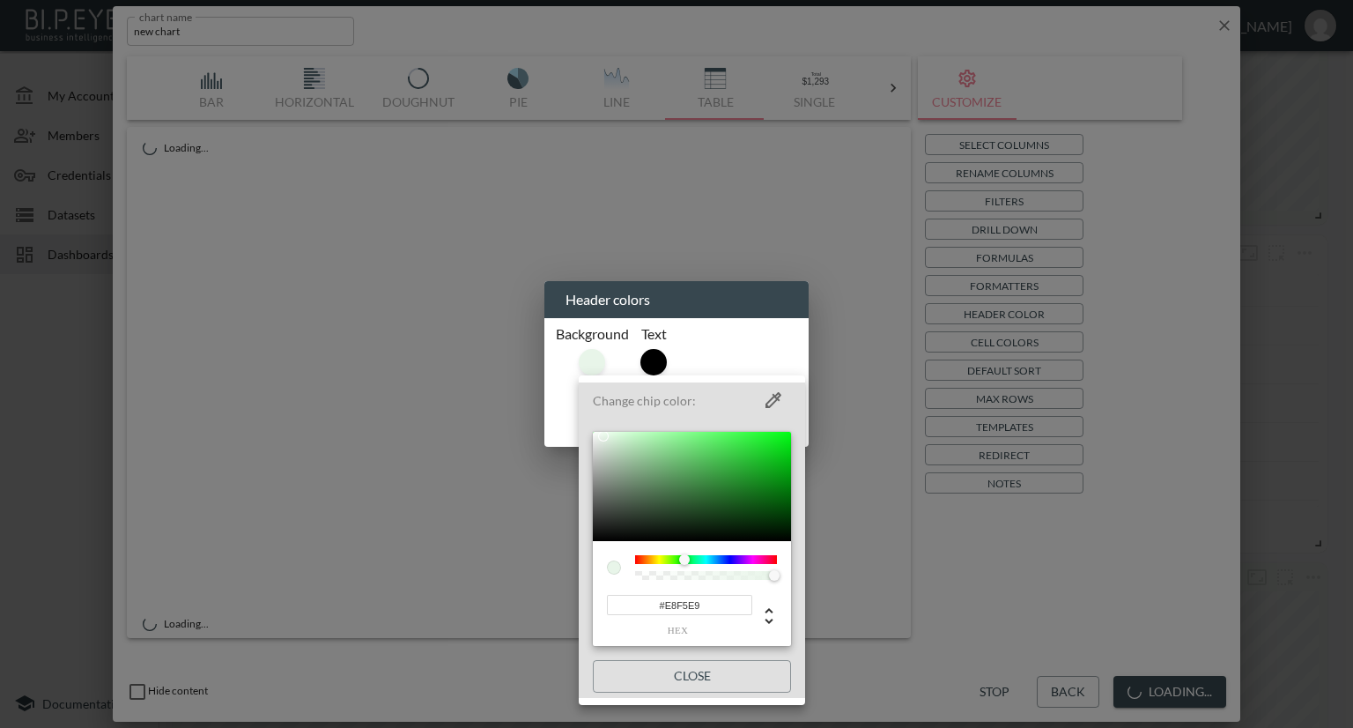
type input "#E8F5E9"
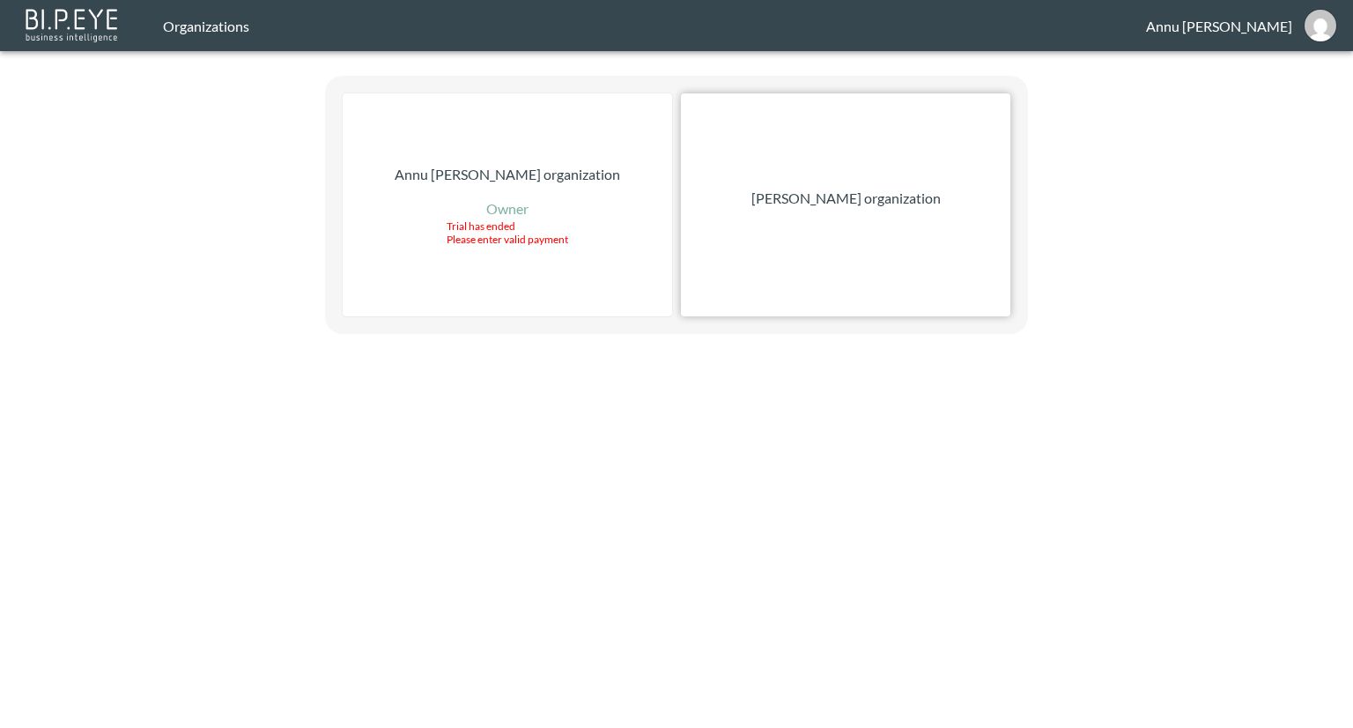
click at [797, 204] on p "[PERSON_NAME] organization" at bounding box center [846, 198] width 189 height 21
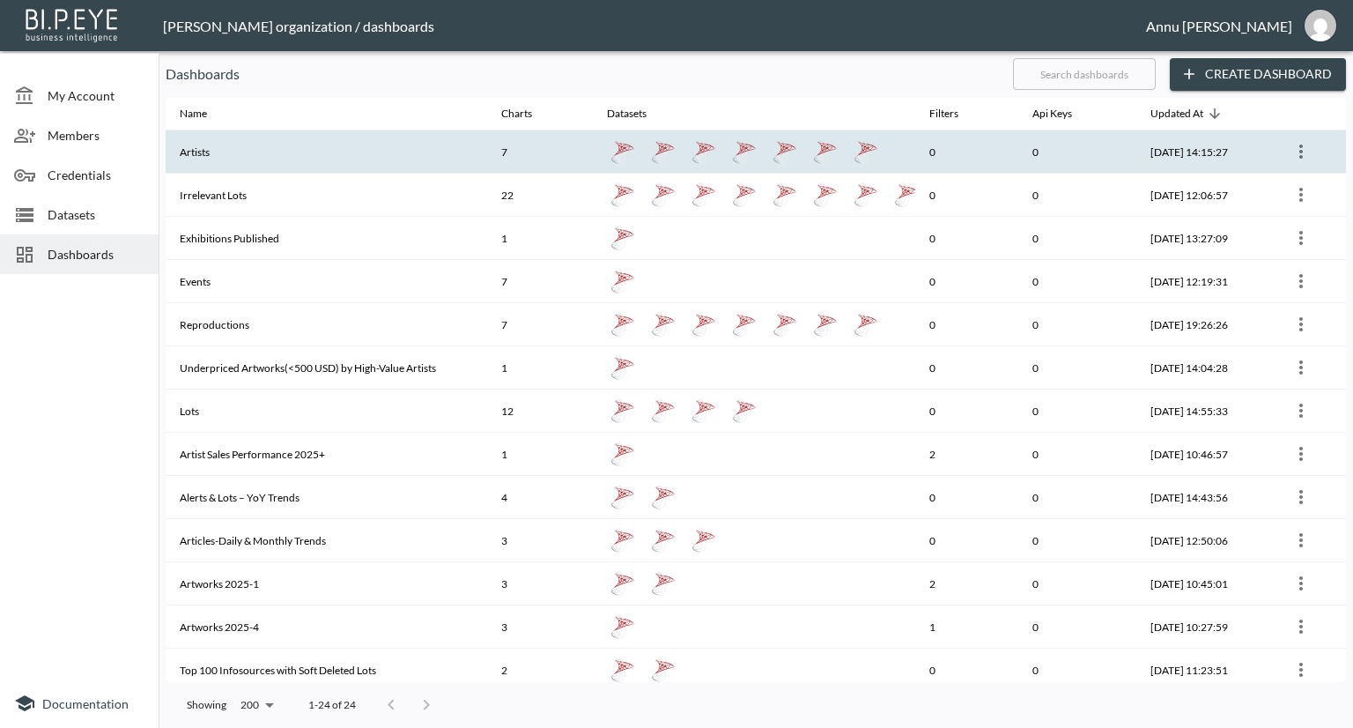
click at [388, 152] on th "Artists" at bounding box center [327, 151] width 322 height 43
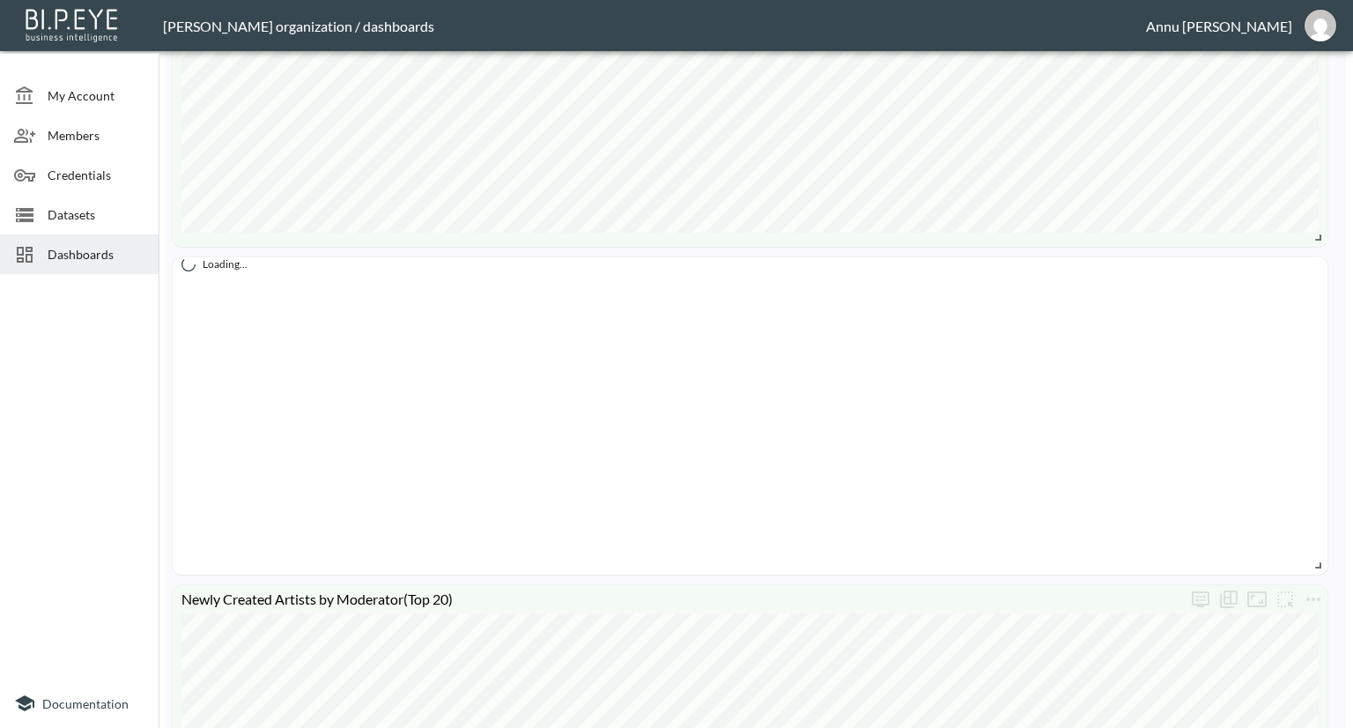
scroll to position [793, 0]
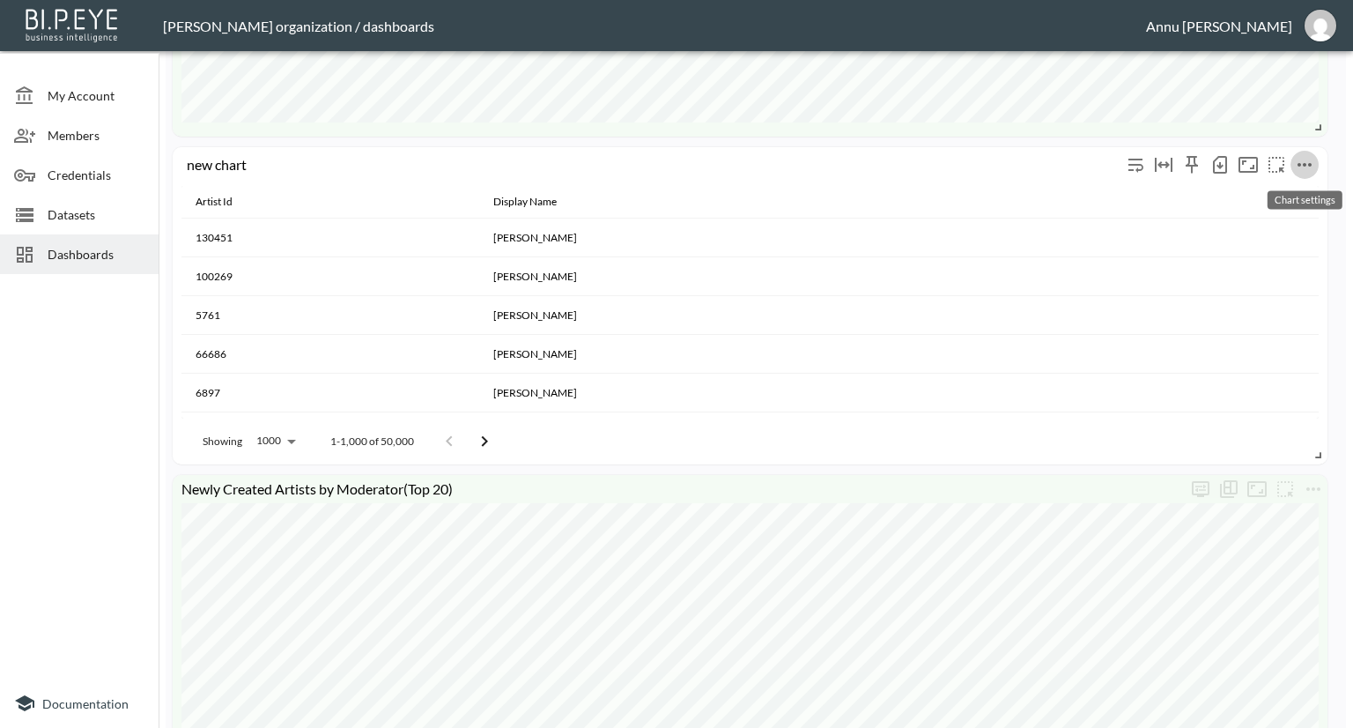
click at [1301, 160] on icon "more" at bounding box center [1304, 164] width 21 height 21
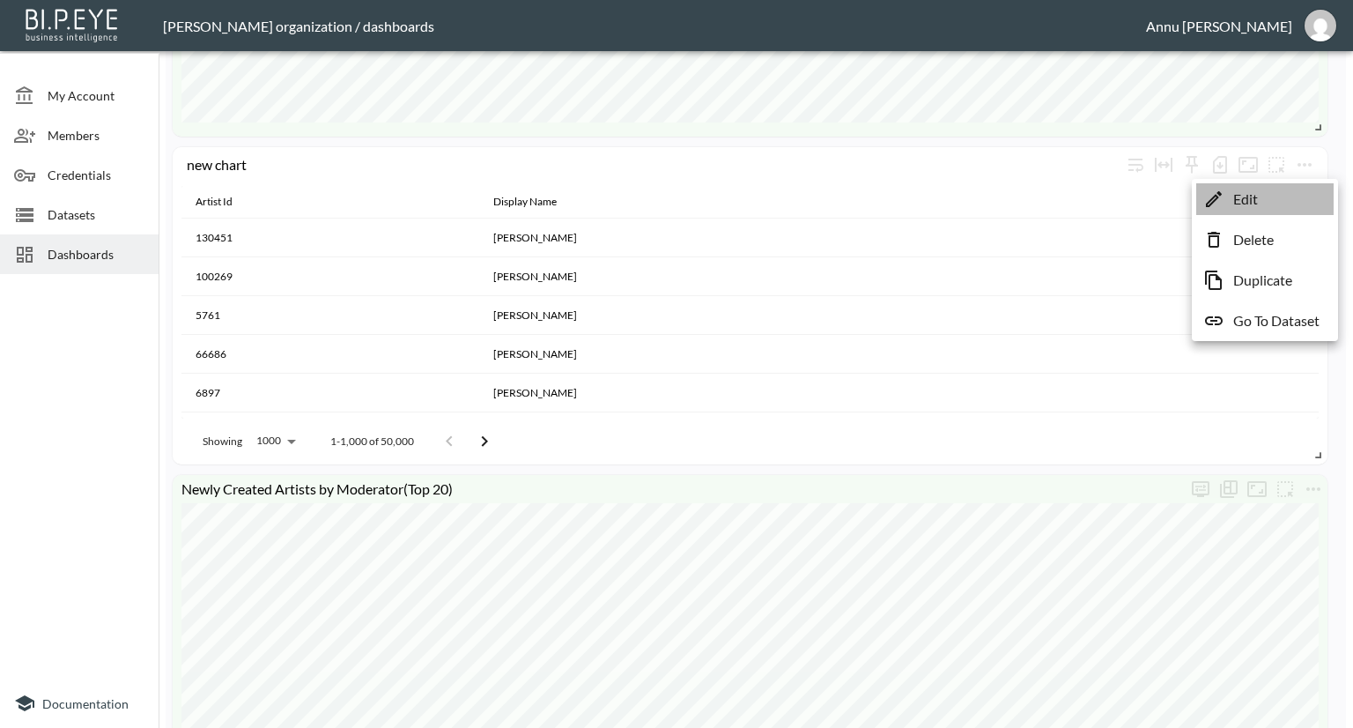
click at [1243, 195] on p "Edit" at bounding box center [1246, 199] width 25 height 21
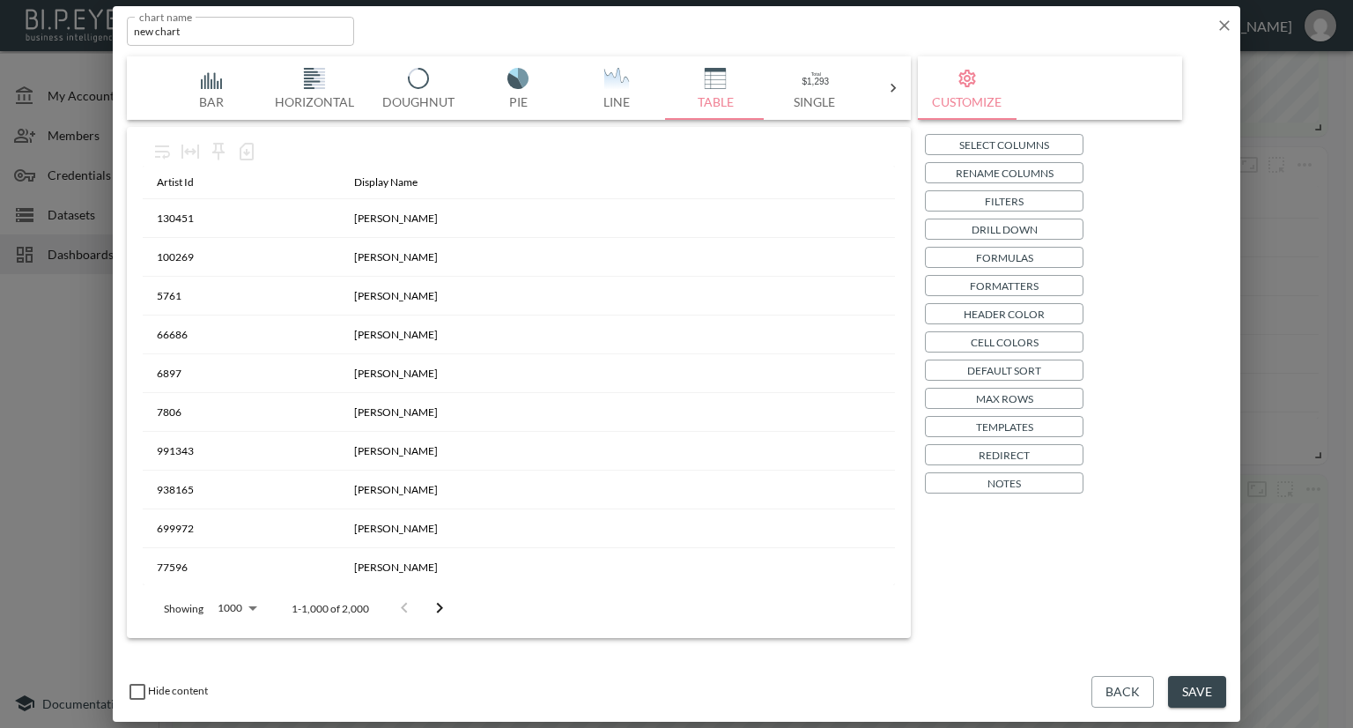
click at [990, 315] on p "Header Color" at bounding box center [1004, 314] width 81 height 19
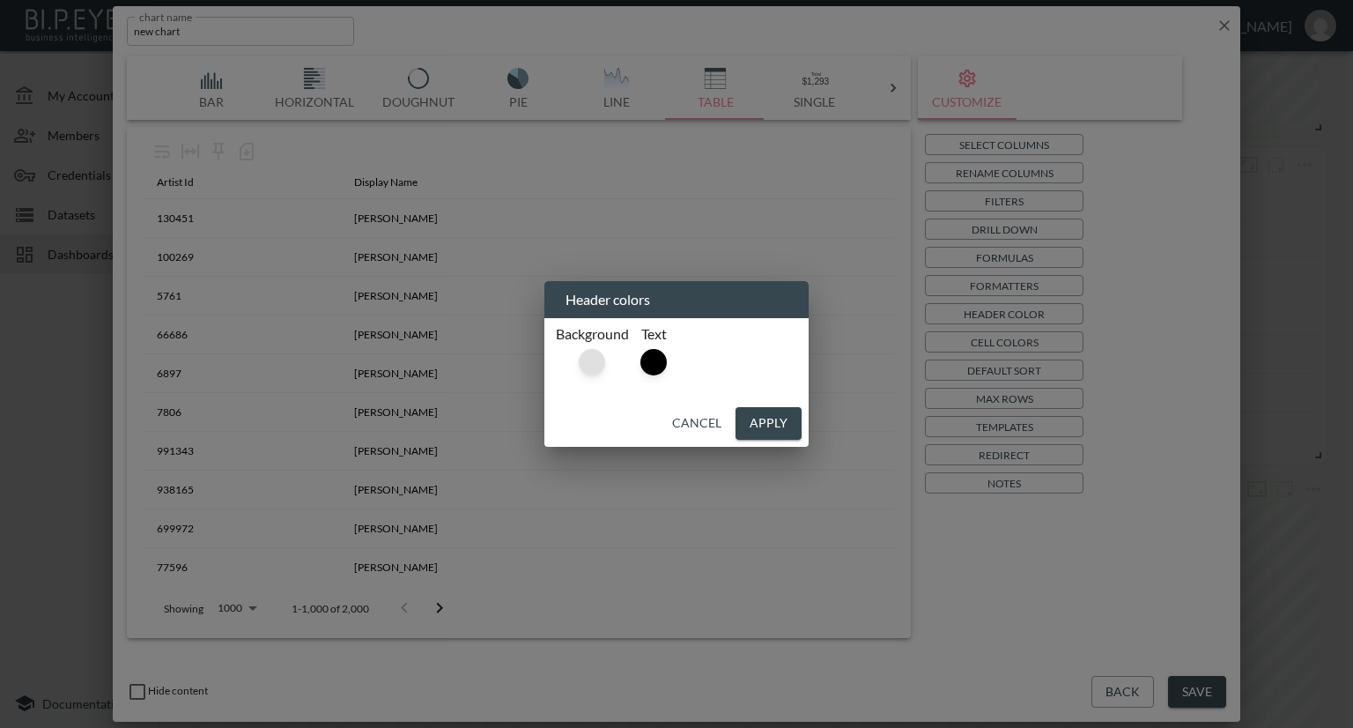
click at [599, 359] on div at bounding box center [592, 362] width 26 height 26
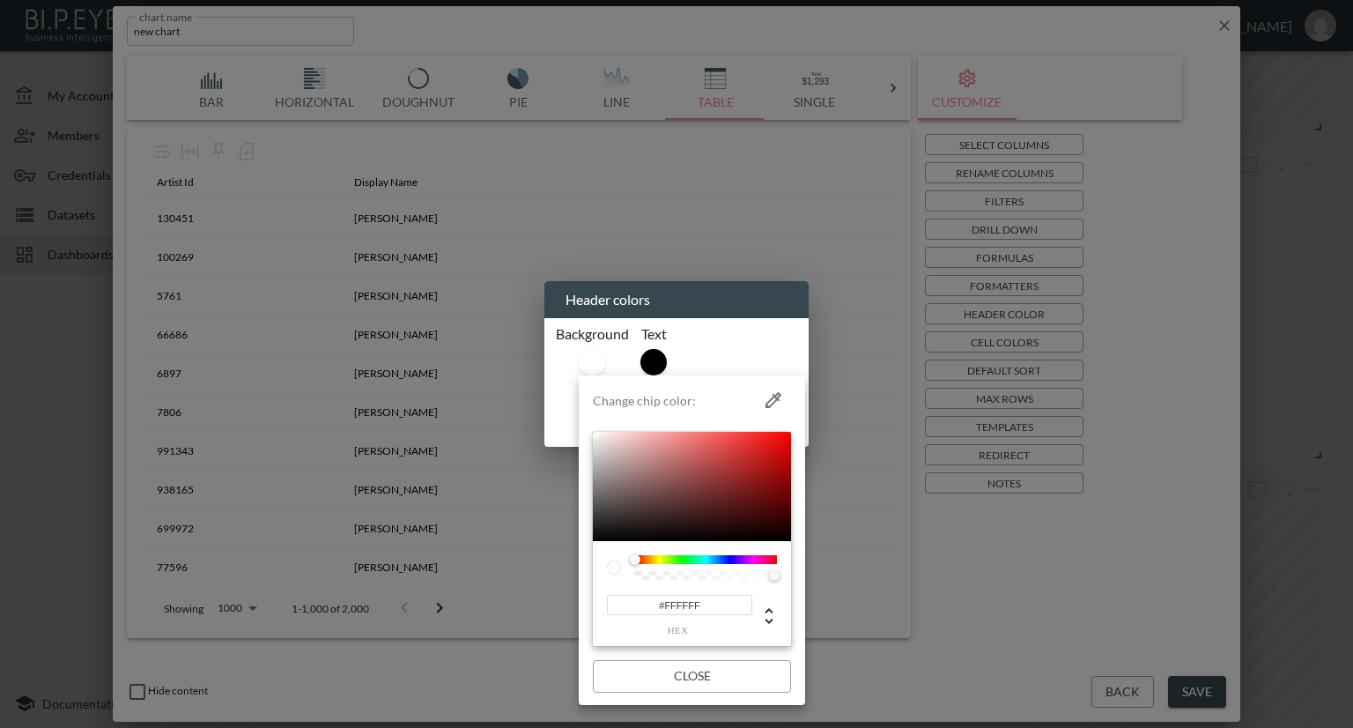
drag, startPoint x: 708, startPoint y: 603, endPoint x: 587, endPoint y: 604, distance: 120.7
click at [587, 604] on li "Change chip color: #FFFFFF hex Close" at bounding box center [692, 539] width 226 height 315
paste input "E8F5E9"
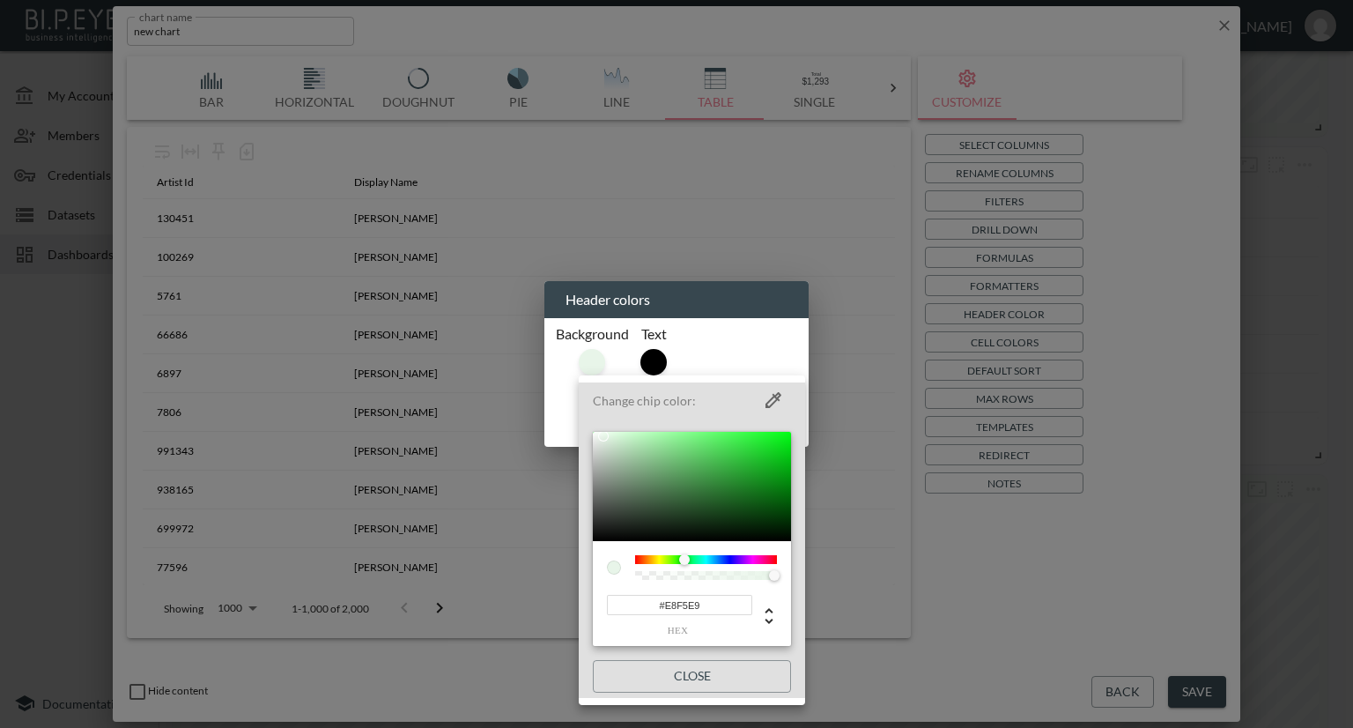
type input "#E8F5E9"
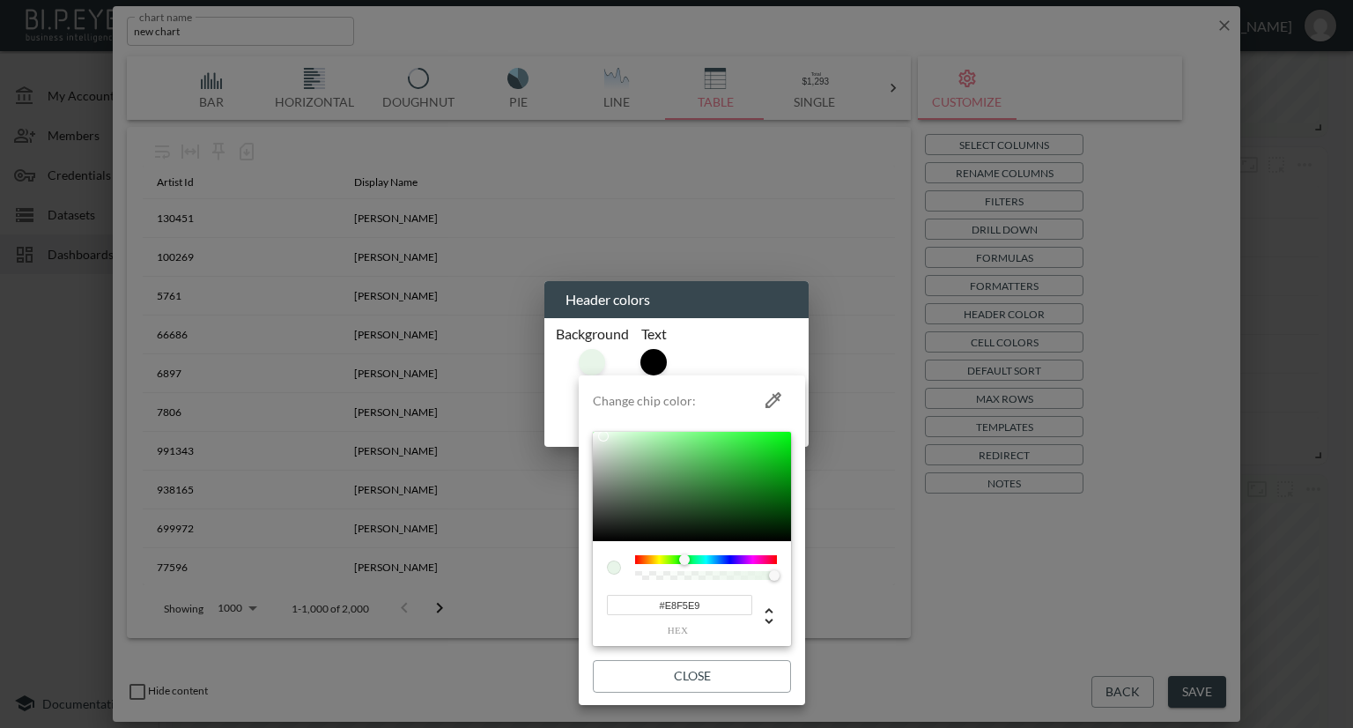
click at [975, 628] on div at bounding box center [676, 364] width 1353 height 728
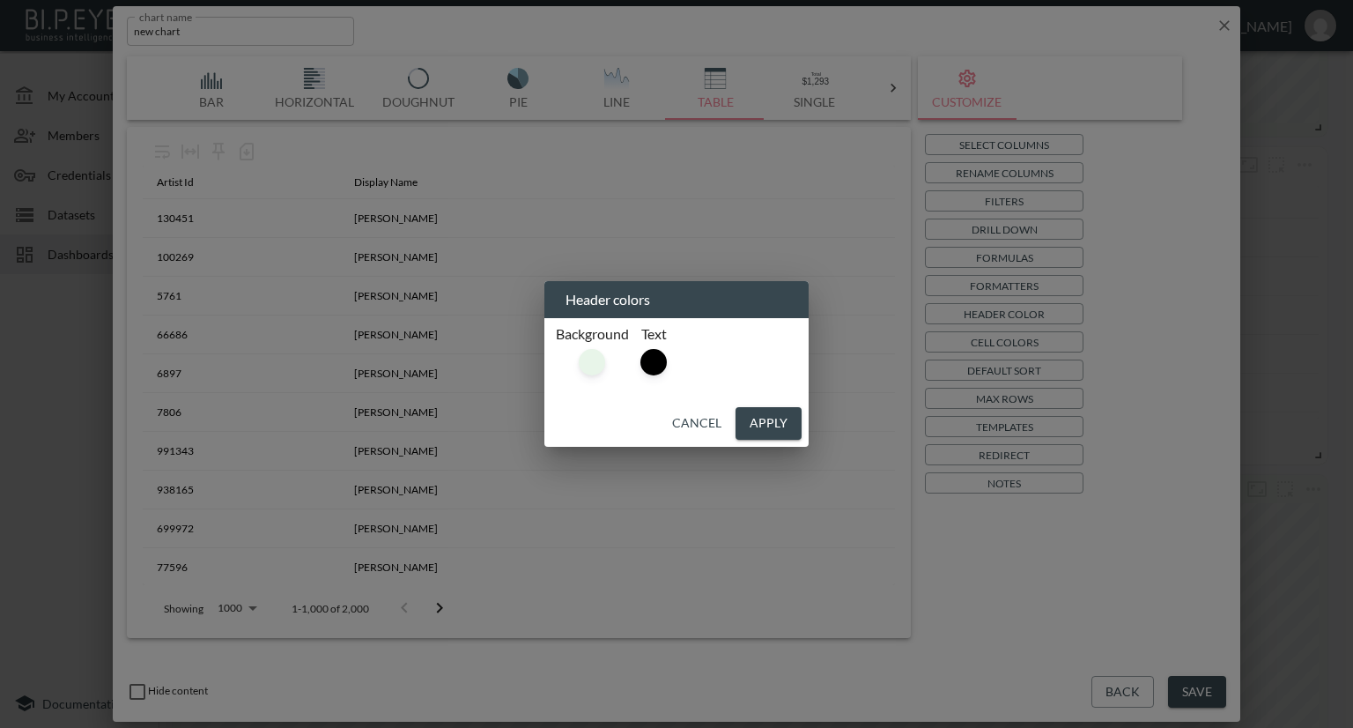
click at [774, 433] on button "Apply" at bounding box center [769, 423] width 66 height 33
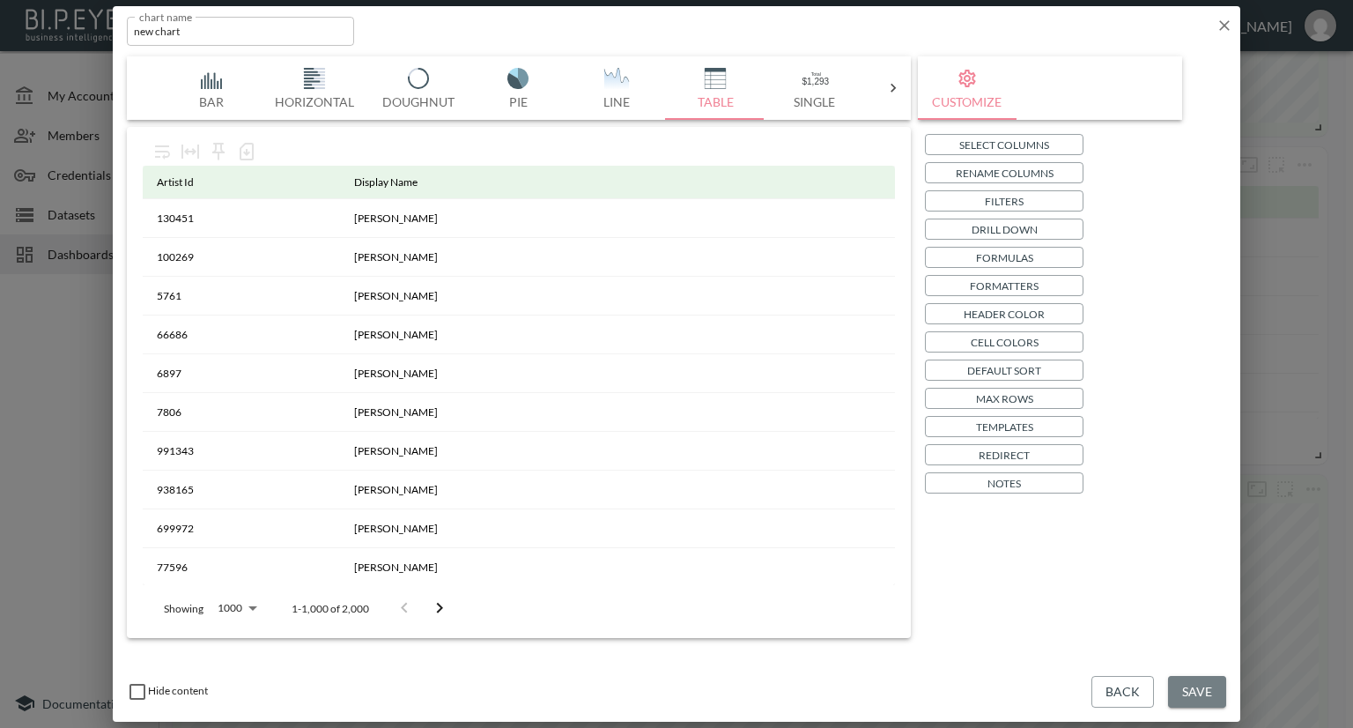
click at [1192, 691] on button "Save" at bounding box center [1197, 692] width 58 height 33
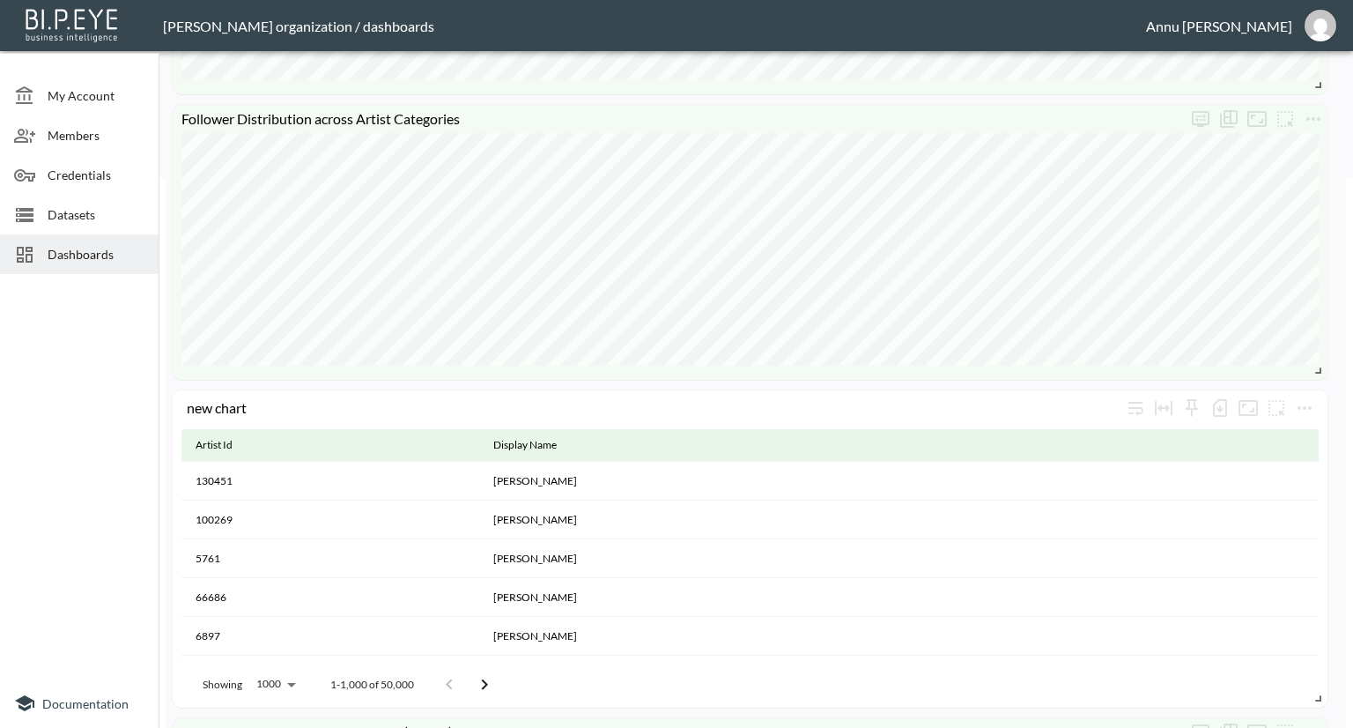
scroll to position [726, 0]
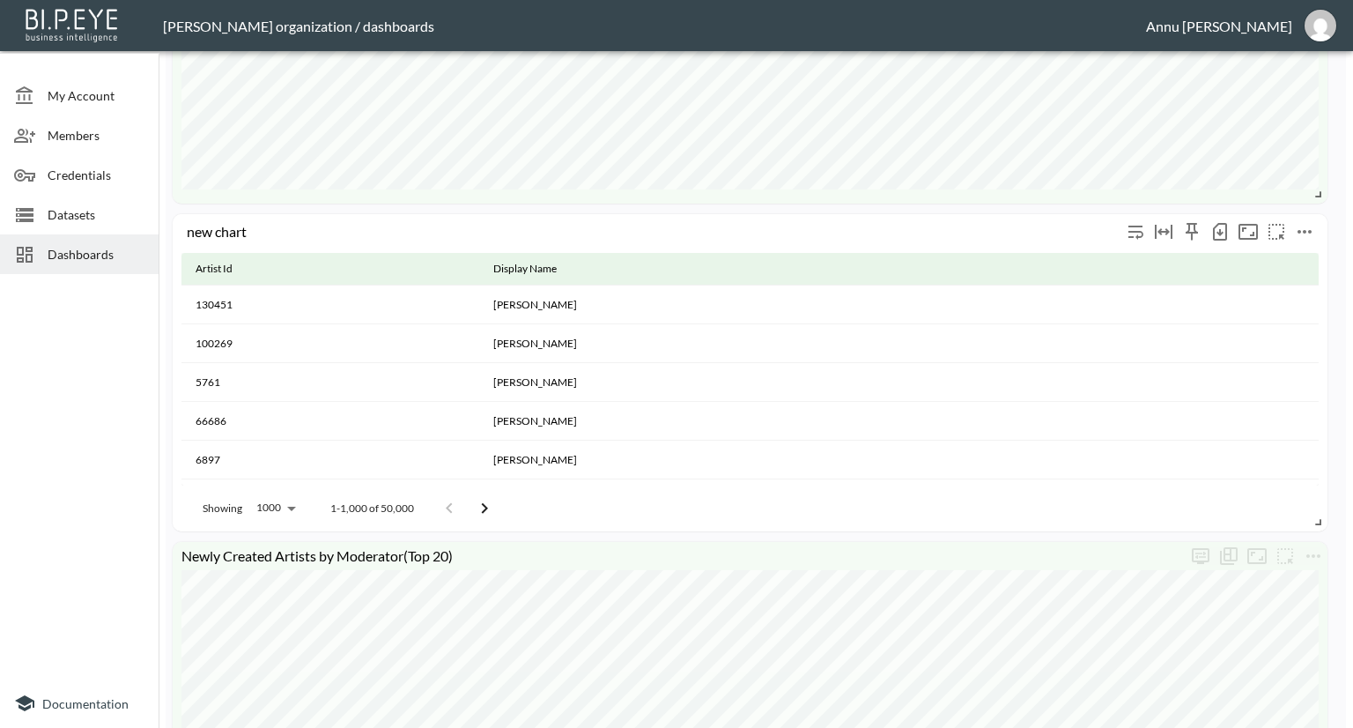
click at [1314, 225] on icon "more" at bounding box center [1304, 231] width 21 height 21
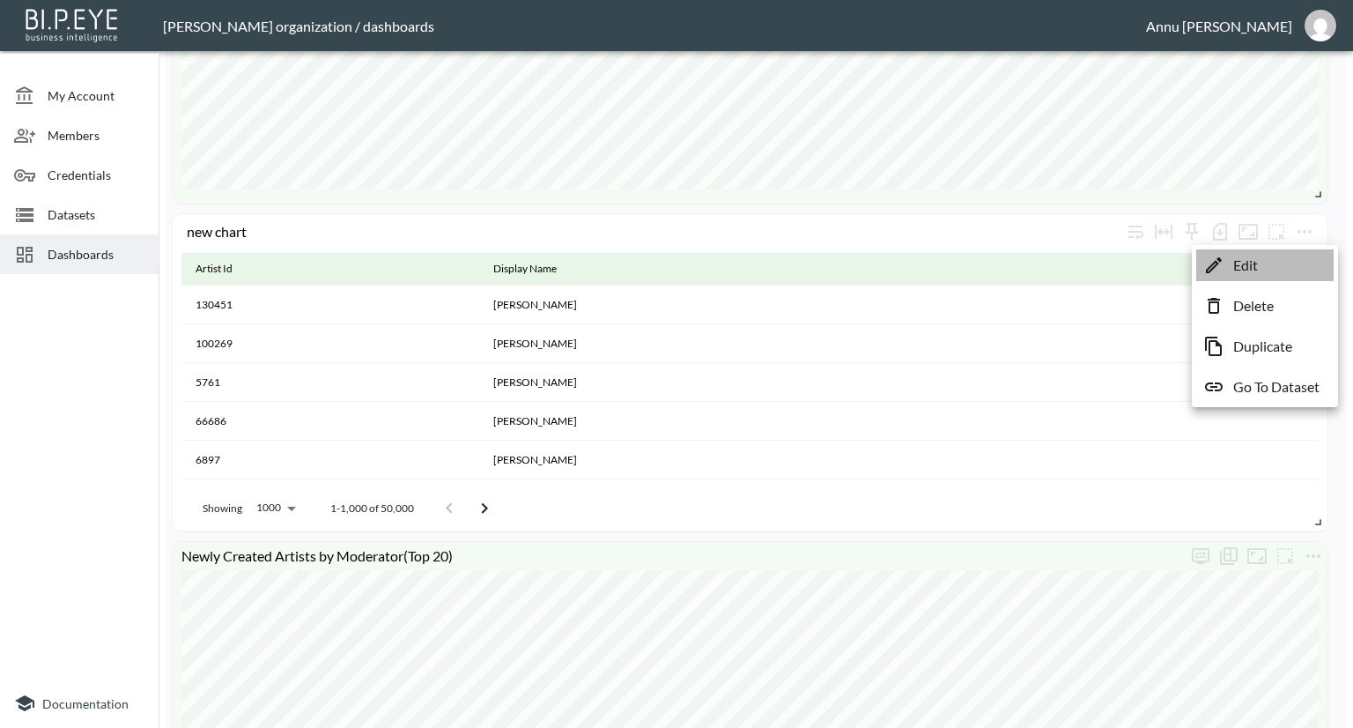
click at [1276, 268] on li "Edit" at bounding box center [1265, 265] width 137 height 32
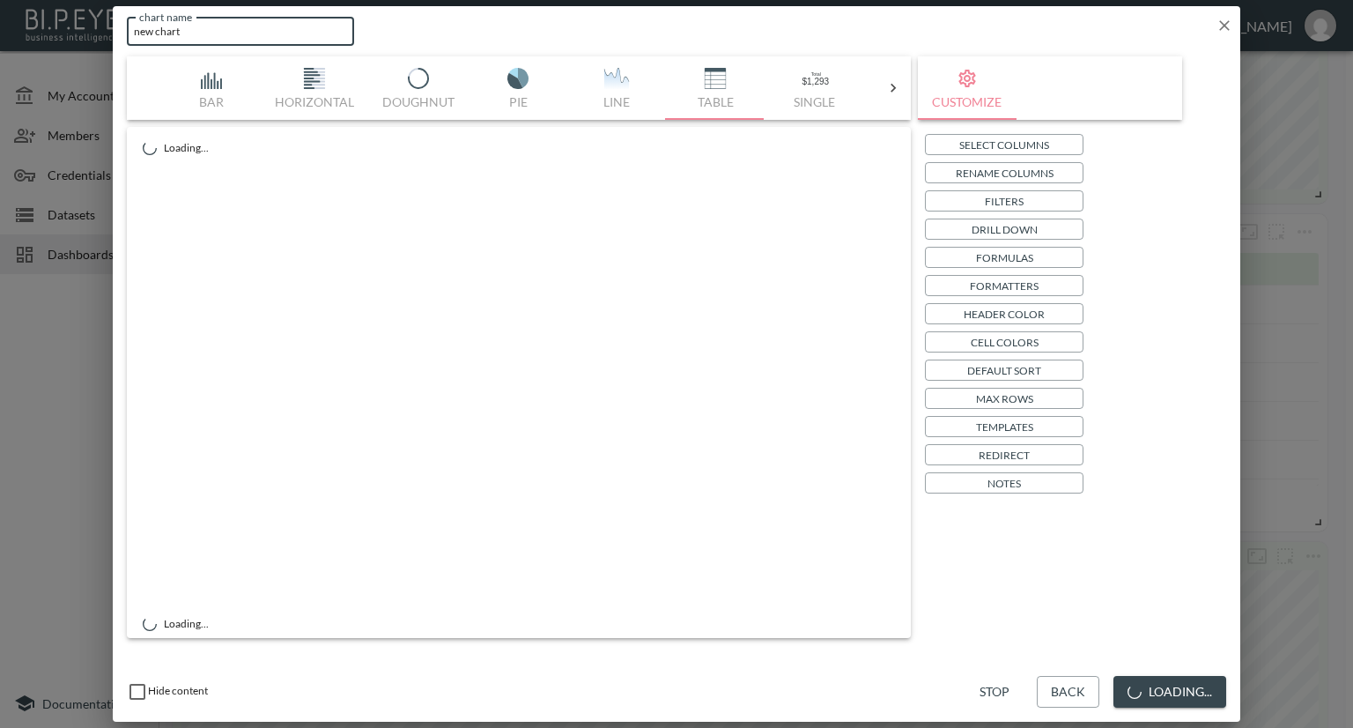
drag, startPoint x: 232, startPoint y: 30, endPoint x: 127, endPoint y: 22, distance: 105.2
click at [127, 22] on input "new chart" at bounding box center [240, 31] width 227 height 29
type input "Artists with no Content"
click at [1167, 689] on button "Loading..." at bounding box center [1170, 692] width 113 height 33
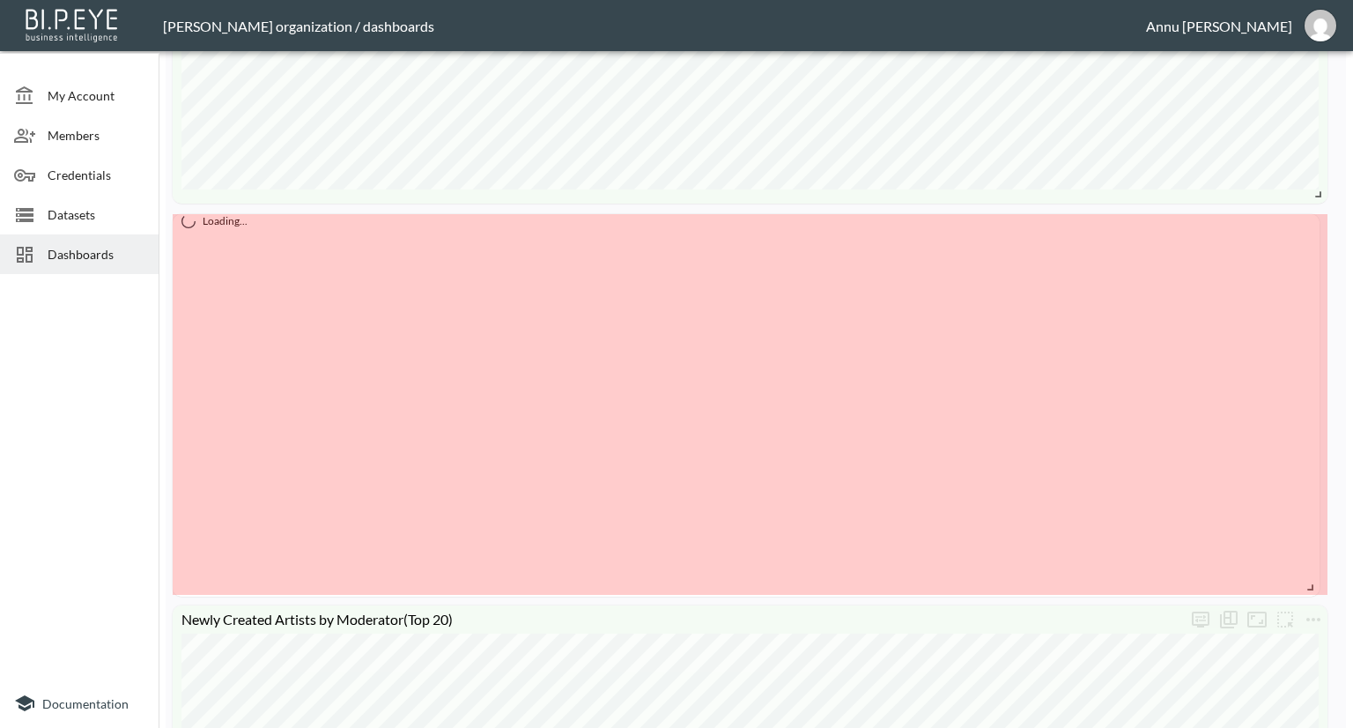
drag, startPoint x: 1315, startPoint y: 521, endPoint x: 1307, endPoint y: 586, distance: 65.7
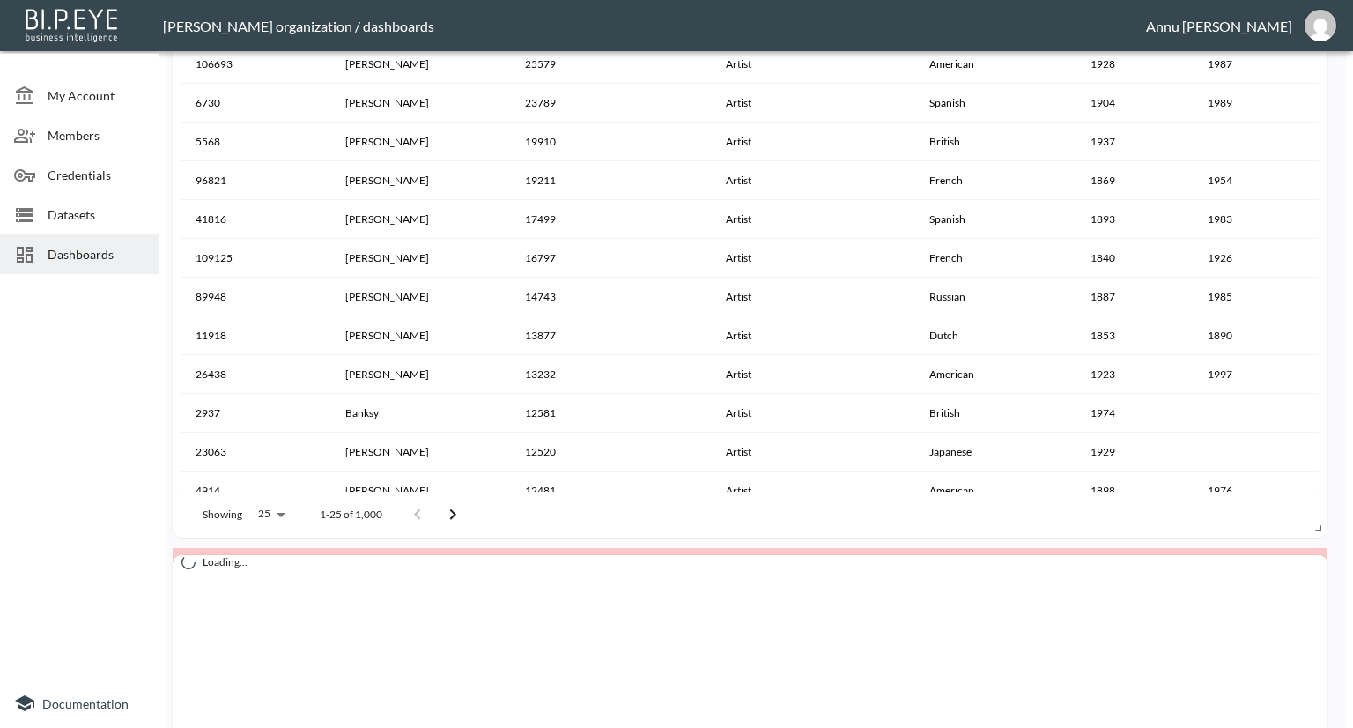
scroll to position [1493, 0]
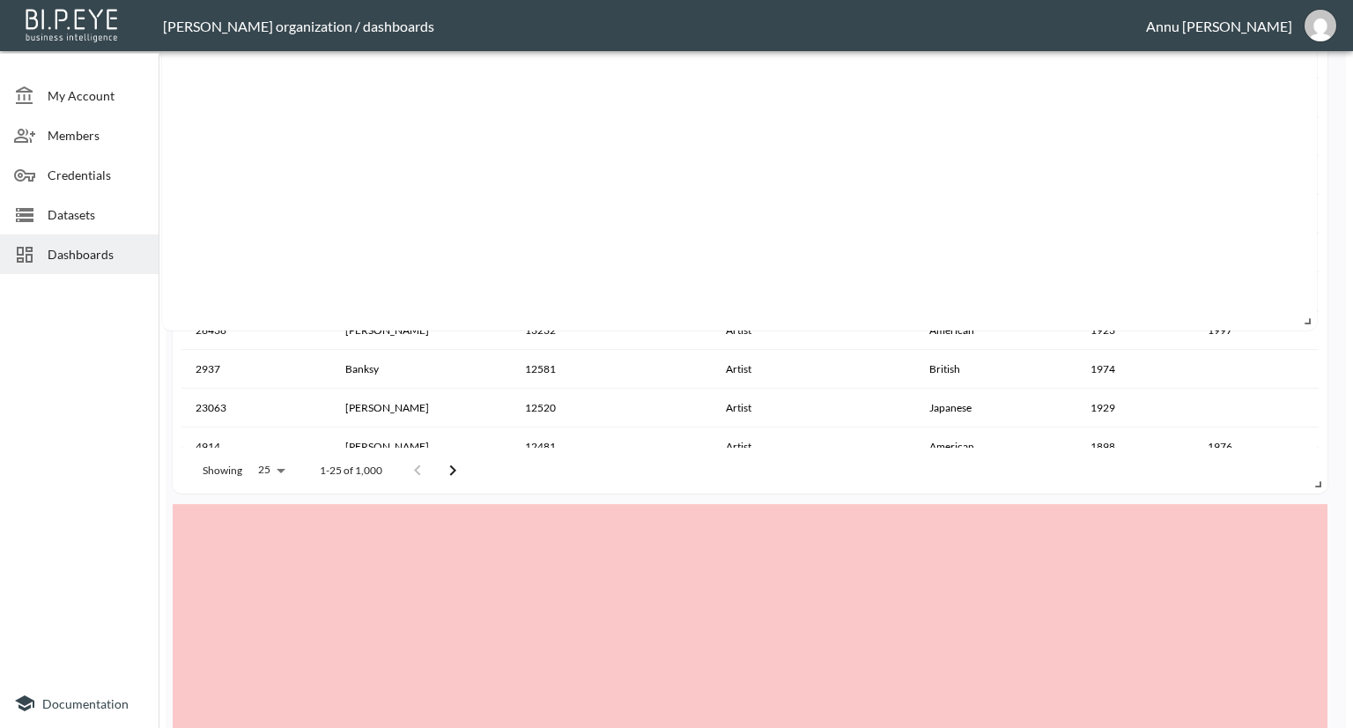
drag, startPoint x: 1142, startPoint y: 349, endPoint x: 1131, endPoint y: 152, distance: 197.7
click at [1131, 152] on div "Loading..." at bounding box center [739, 140] width 1155 height 381
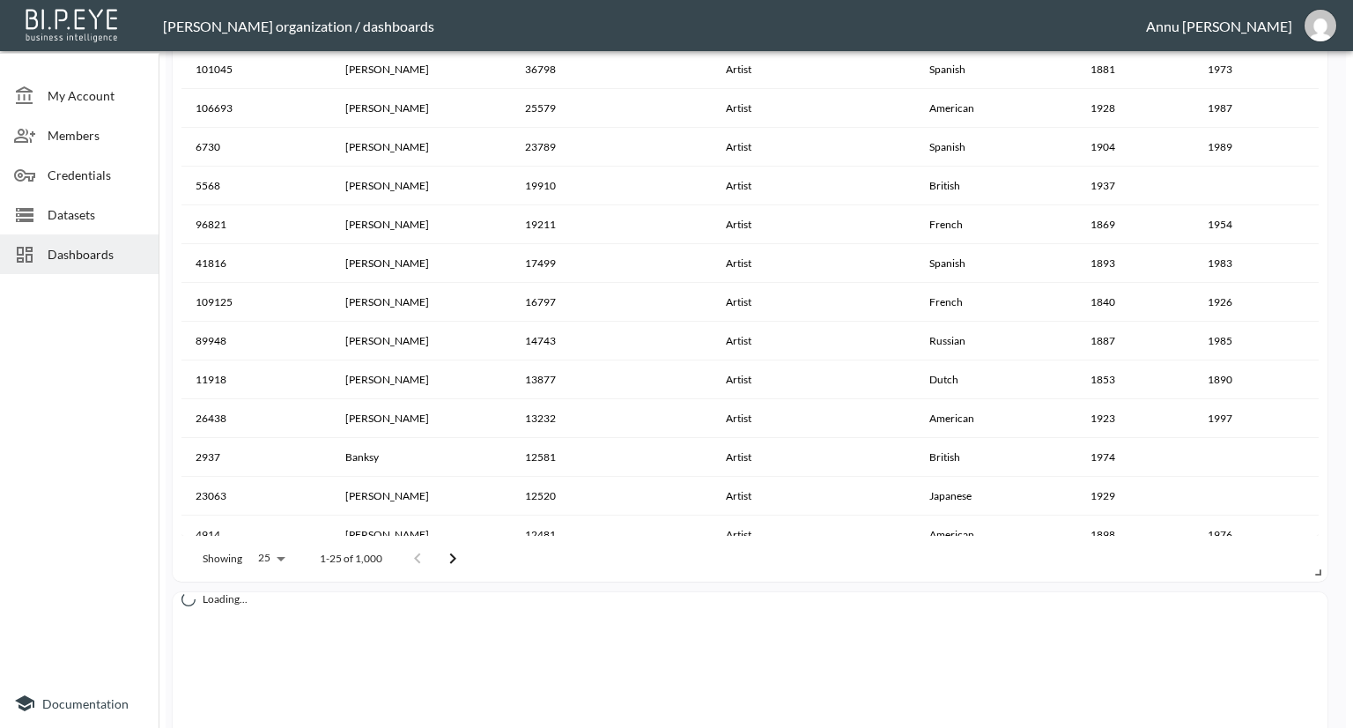
scroll to position [1846, 0]
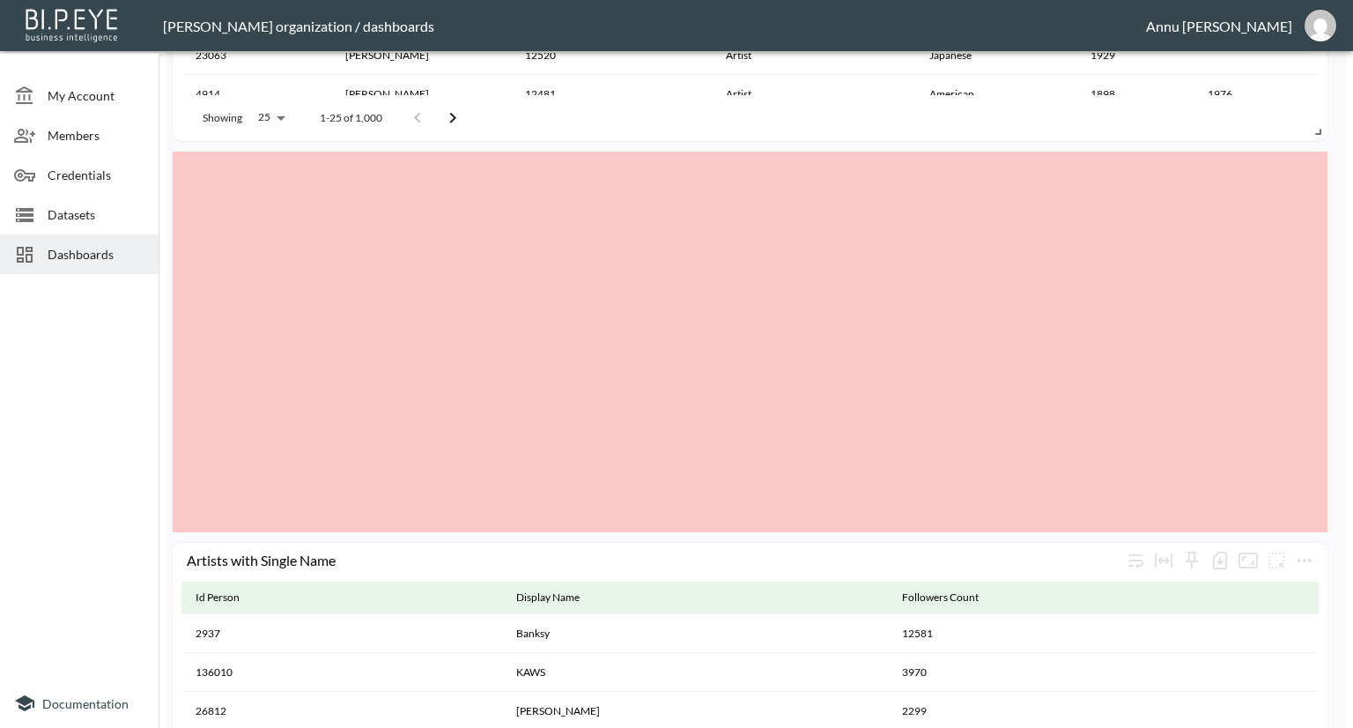
drag, startPoint x: 938, startPoint y: 487, endPoint x: 915, endPoint y: 50, distance: 437.6
click at [927, 9] on div "[PERSON_NAME] organization / dashboards [PERSON_NAME] My Account Members Creden…" at bounding box center [676, 364] width 1353 height 728
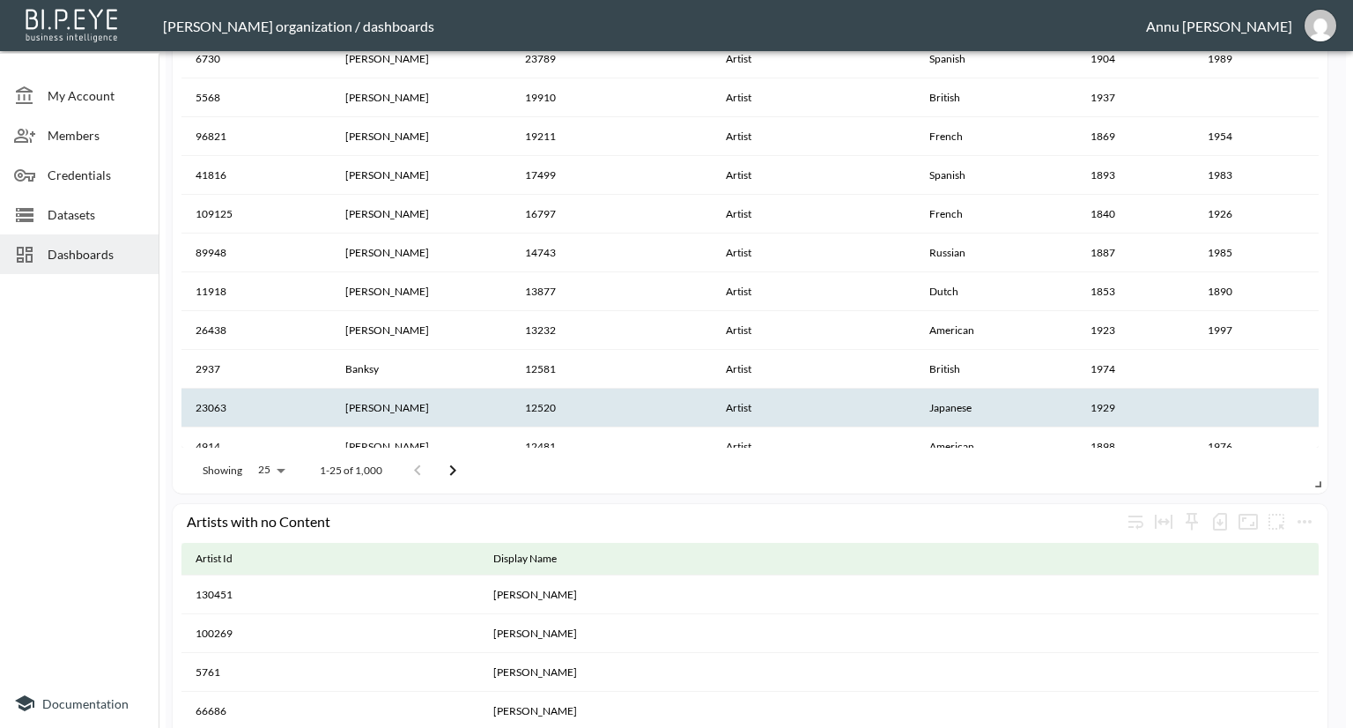
scroll to position [1758, 0]
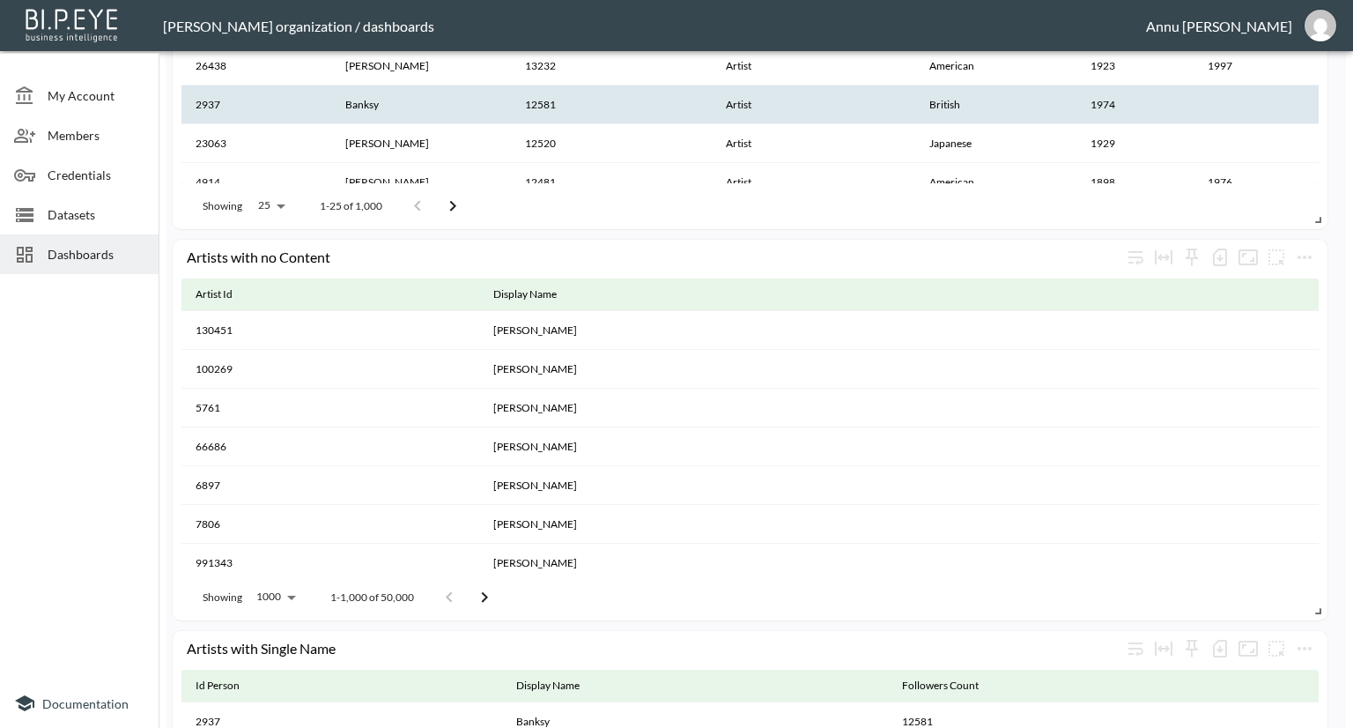
drag, startPoint x: 929, startPoint y: 412, endPoint x: 902, endPoint y: 85, distance: 328.0
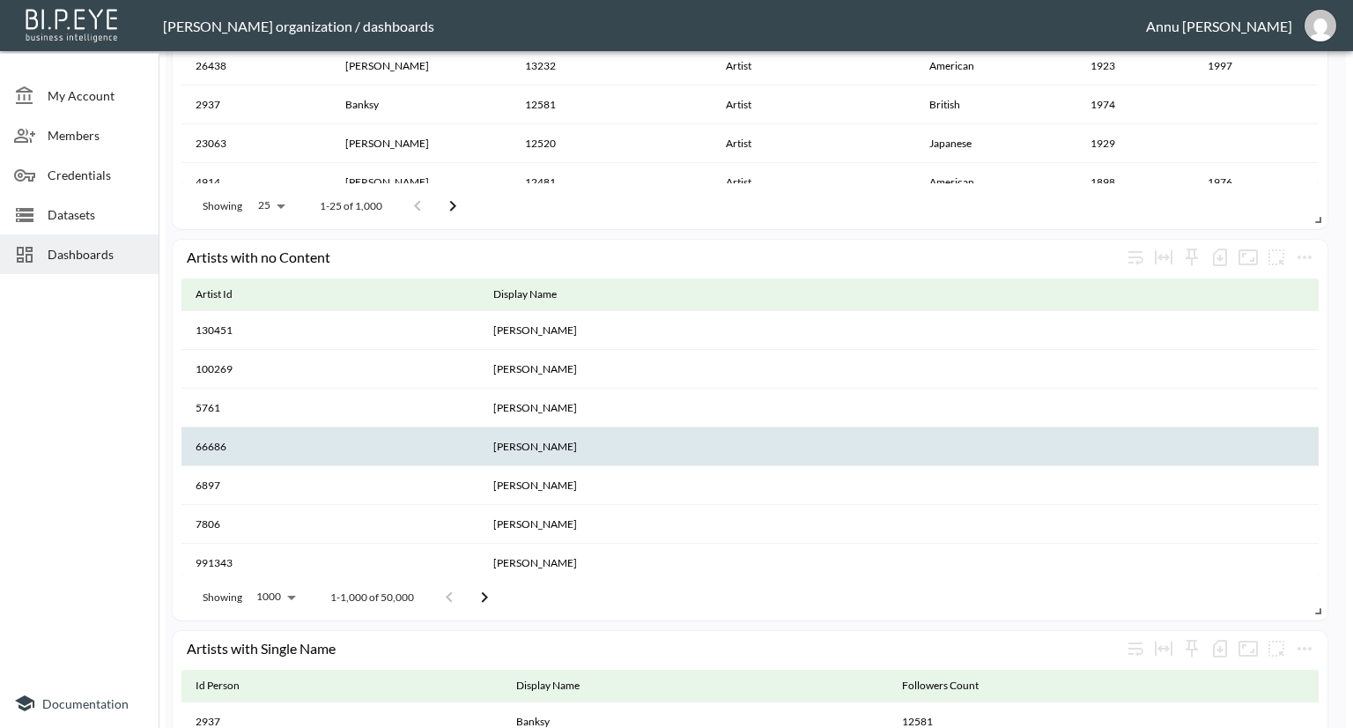
click at [1079, 433] on th "[PERSON_NAME]" at bounding box center [899, 446] width 840 height 39
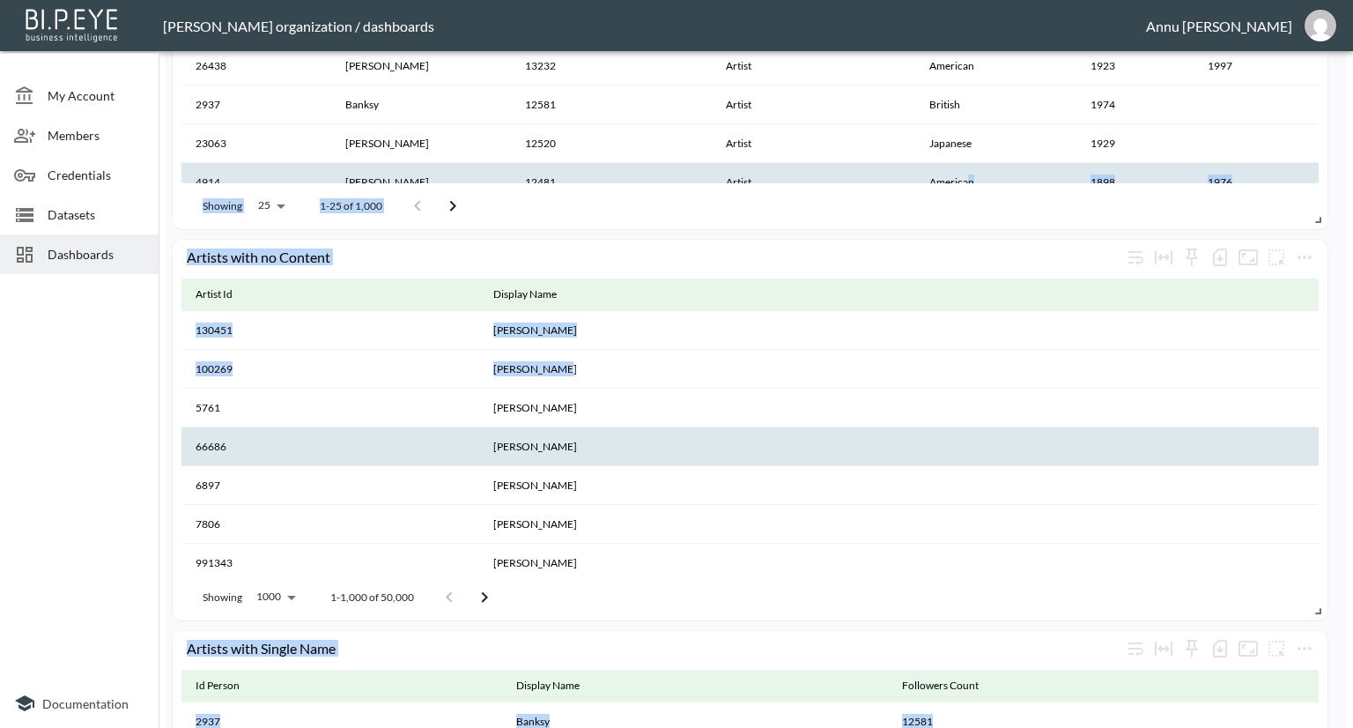
drag, startPoint x: 995, startPoint y: 380, endPoint x: 974, endPoint y: 174, distance: 207.3
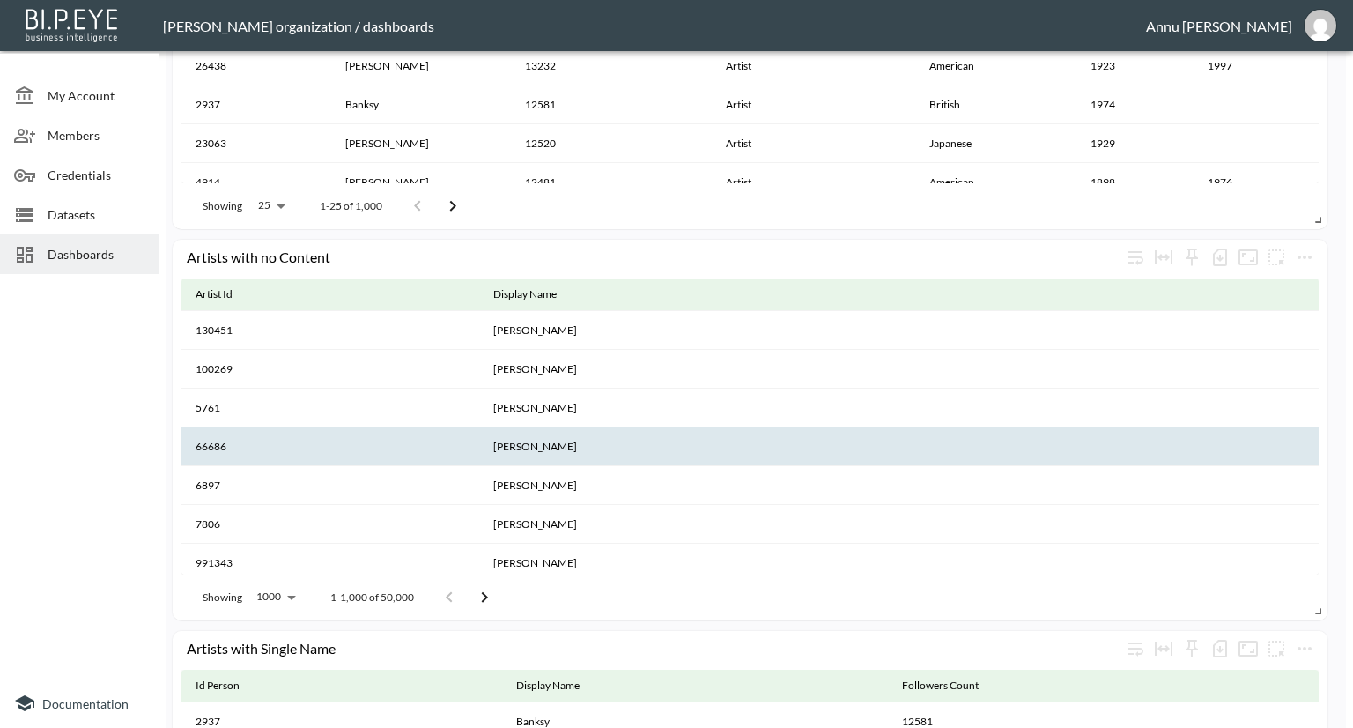
click at [982, 454] on th "[PERSON_NAME]" at bounding box center [899, 446] width 840 height 39
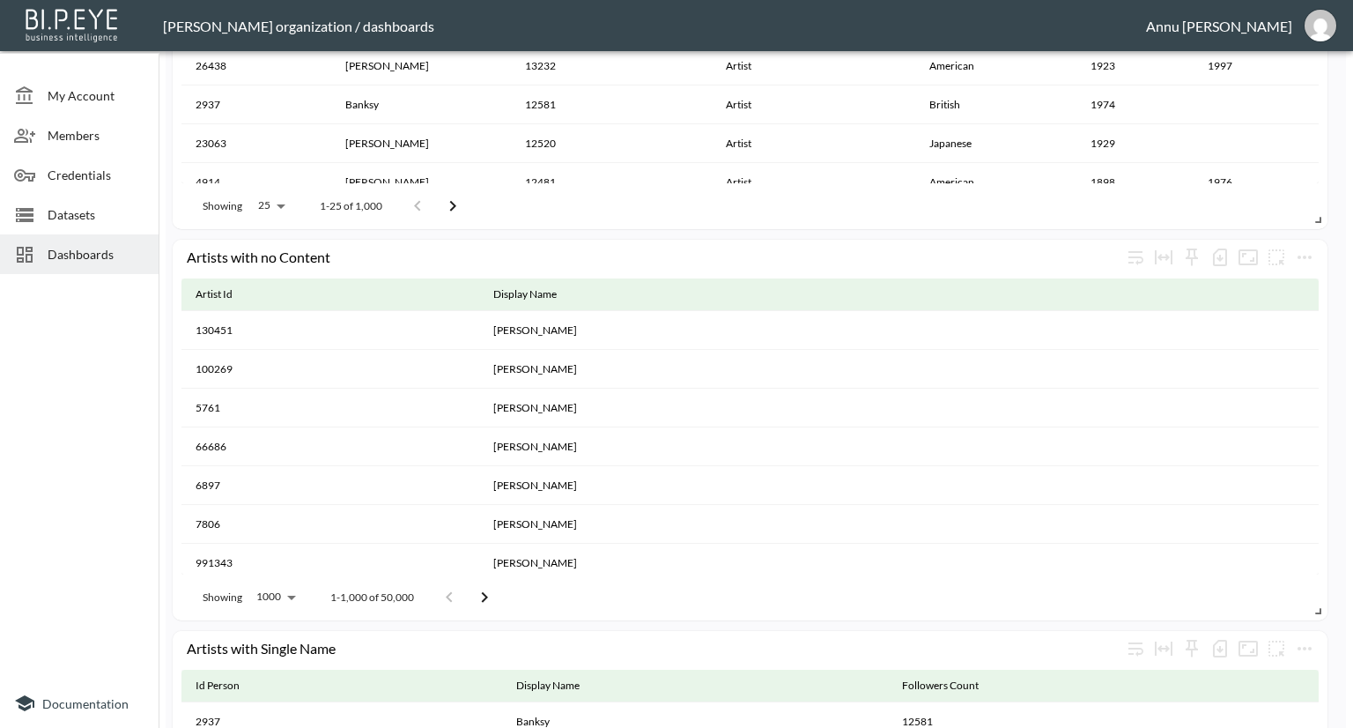
click at [482, 597] on icon "Go to next page" at bounding box center [484, 597] width 21 height 21
click at [503, 595] on icon "Go to next page" at bounding box center [505, 597] width 21 height 21
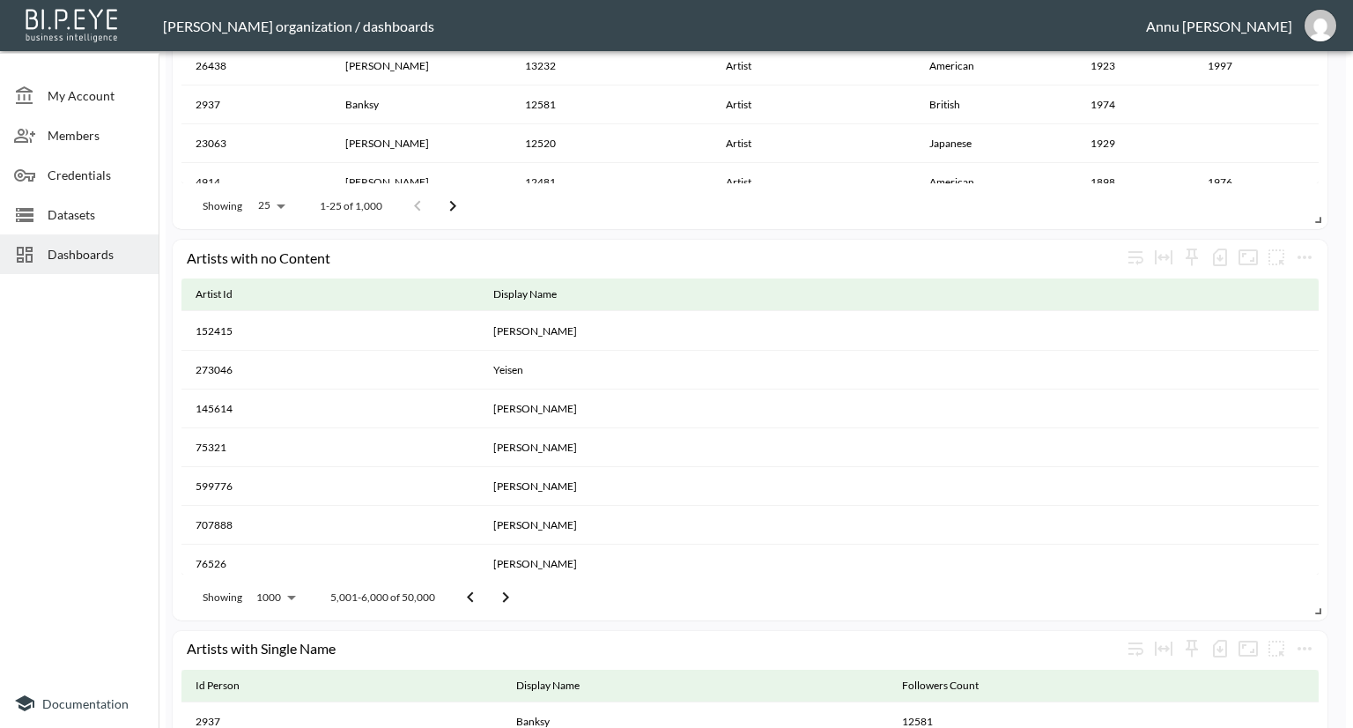
click at [503, 595] on icon "Go to next page" at bounding box center [505, 597] width 21 height 21
click at [503, 595] on icon "Go to next page" at bounding box center [511, 597] width 21 height 21
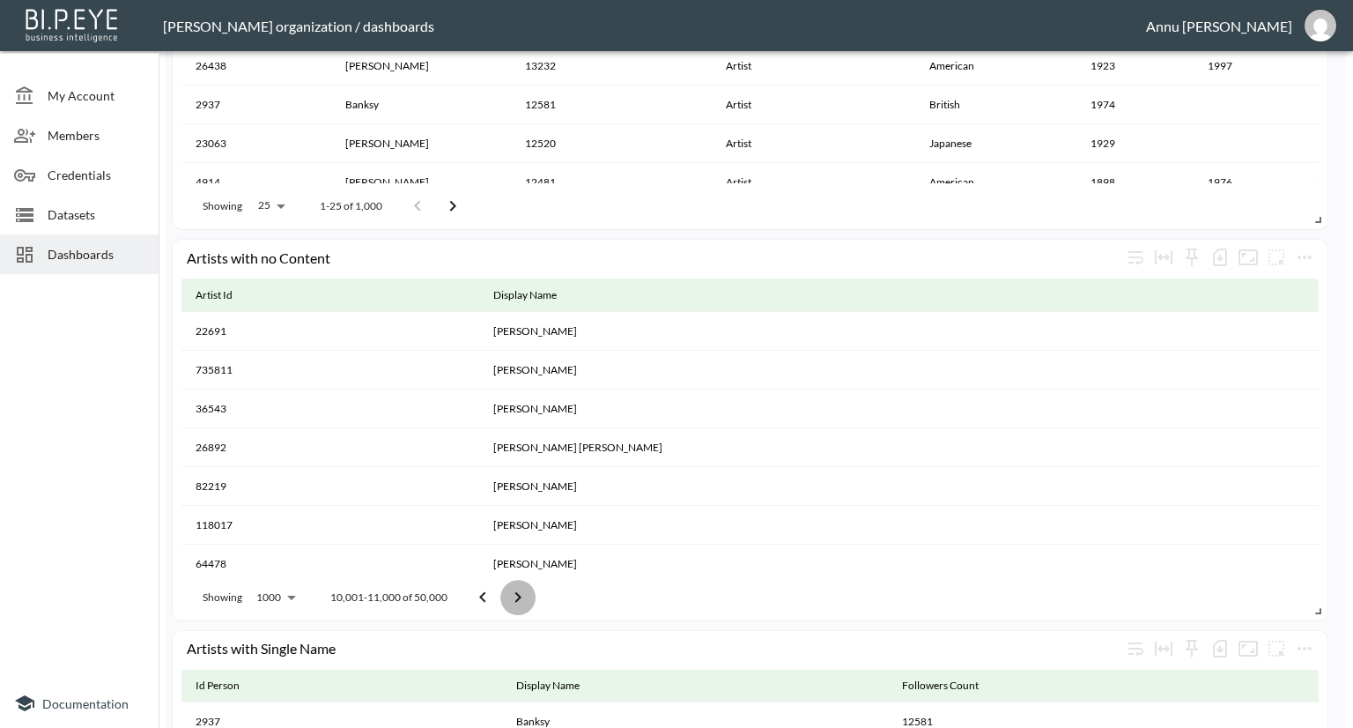
click at [503, 595] on button "Go to next page" at bounding box center [517, 597] width 35 height 35
click at [508, 591] on icon "Go to next page" at bounding box center [518, 597] width 21 height 21
click at [509, 589] on icon "Go to next page" at bounding box center [518, 597] width 21 height 21
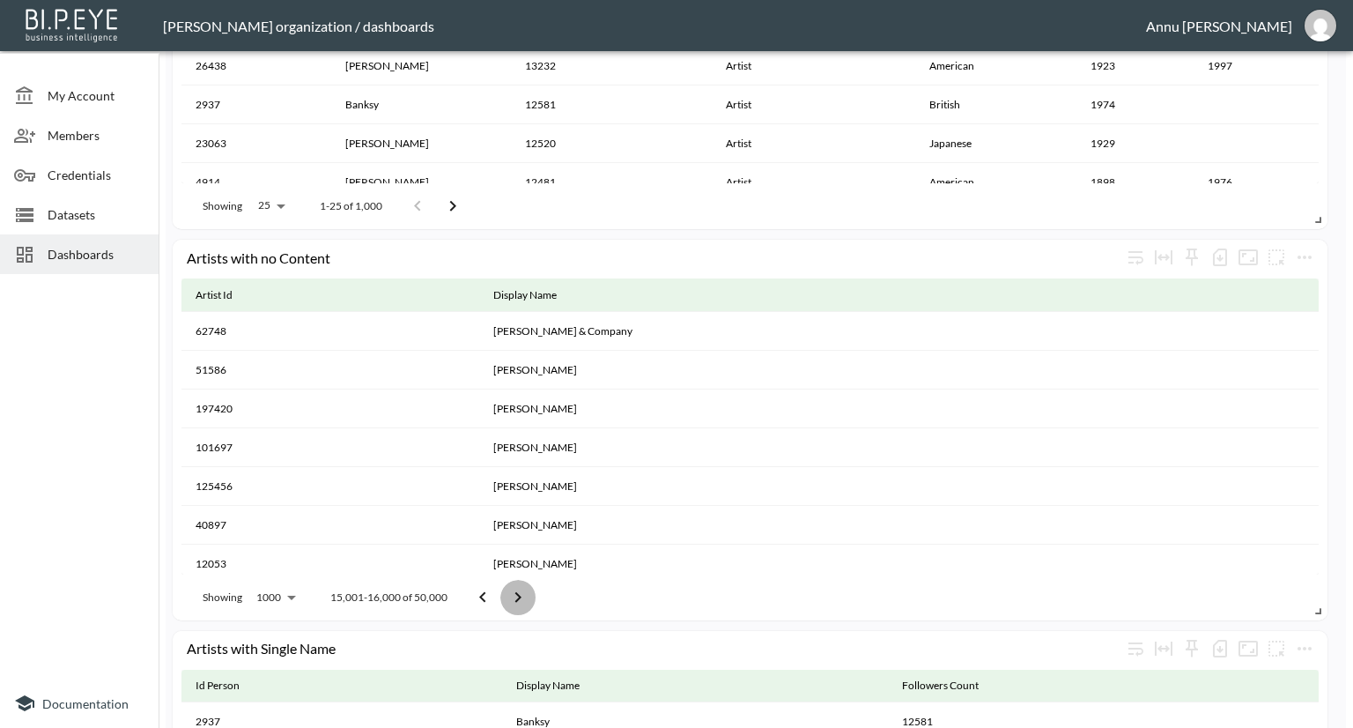
click at [509, 589] on icon "Go to next page" at bounding box center [518, 597] width 21 height 21
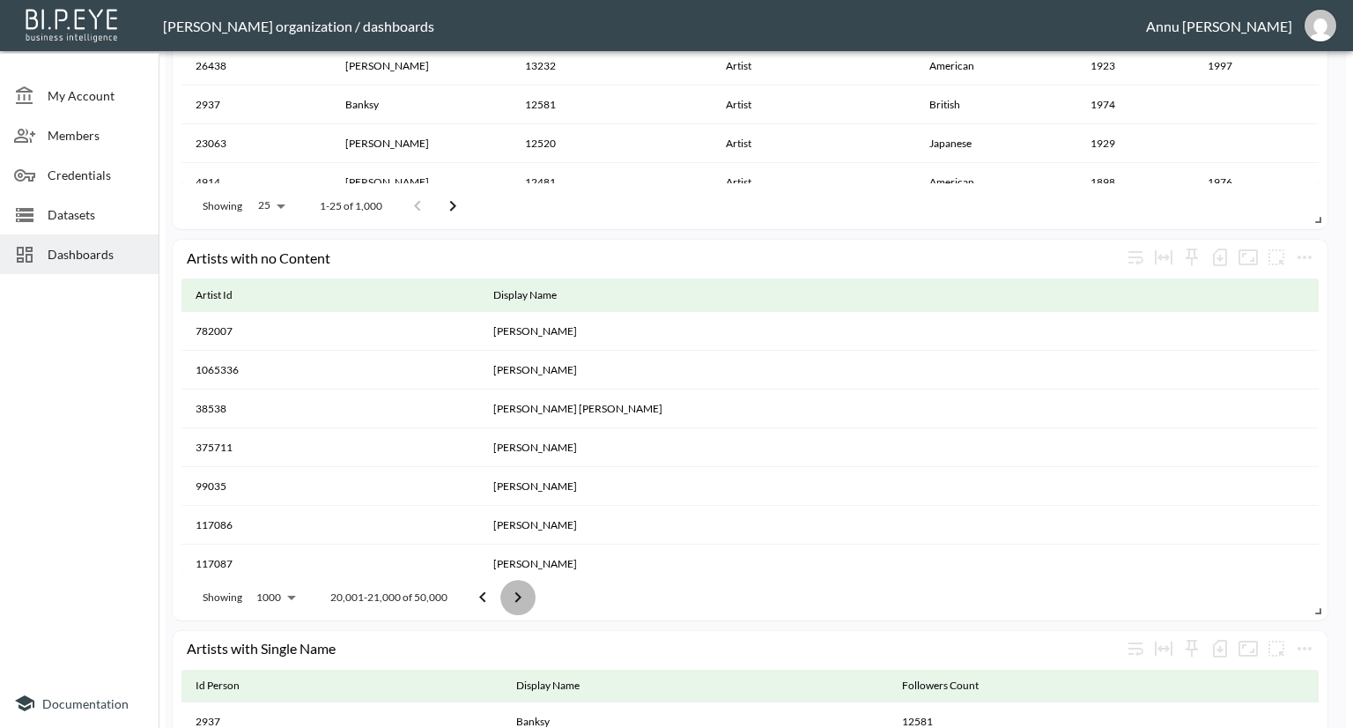
click at [509, 589] on icon "Go to next page" at bounding box center [518, 597] width 21 height 21
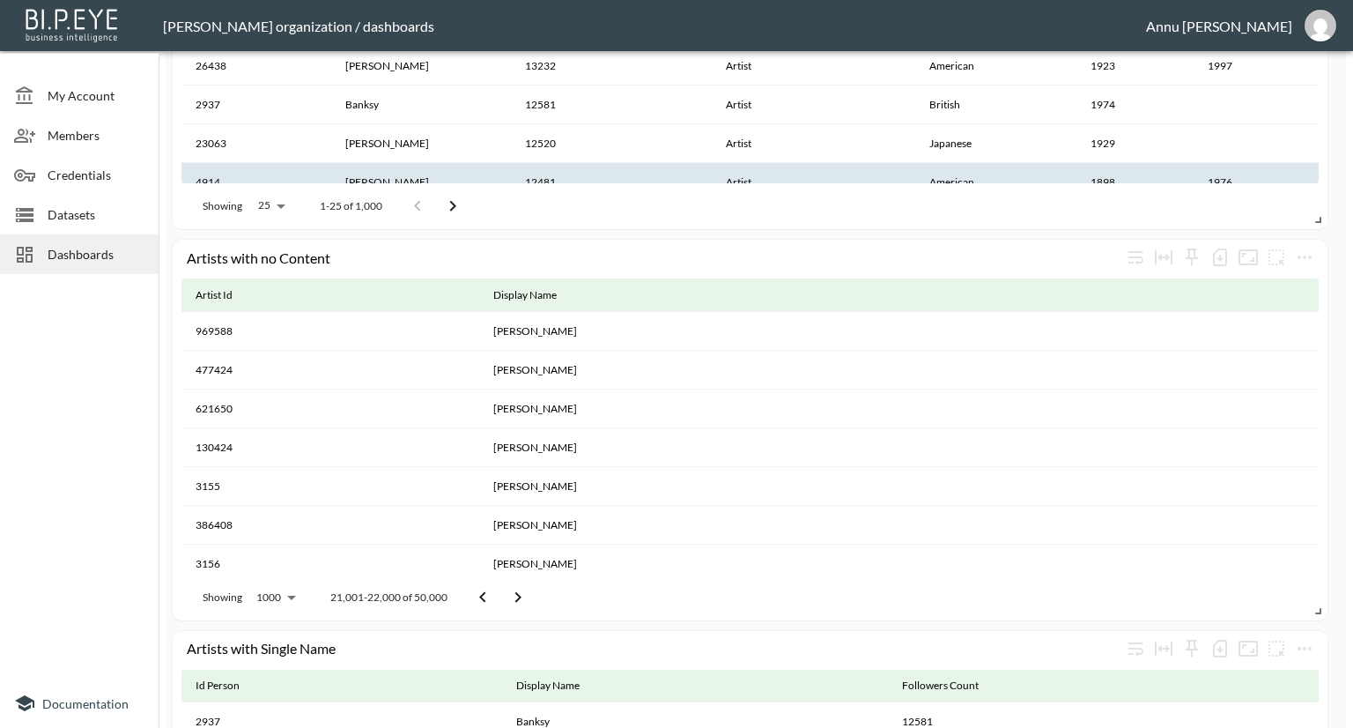
drag, startPoint x: 1024, startPoint y: 344, endPoint x: 1000, endPoint y: 174, distance: 171.7
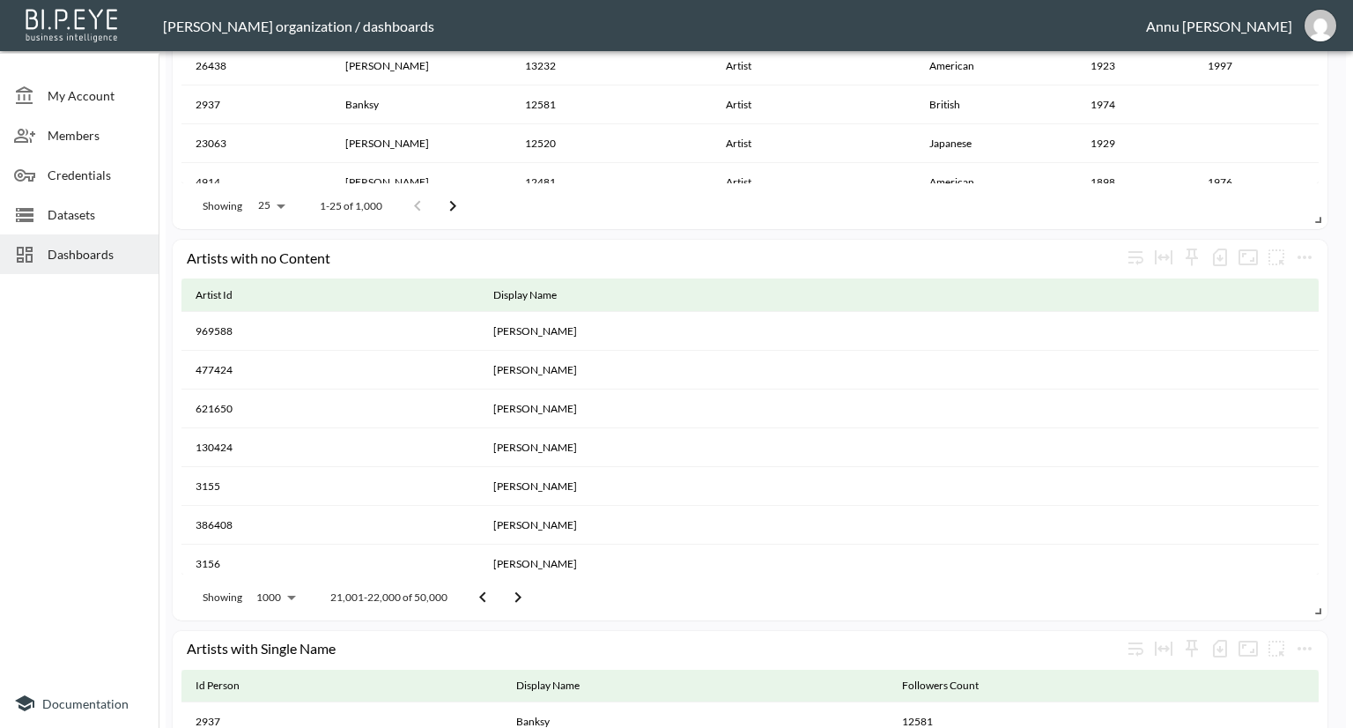
click at [63, 399] on div at bounding box center [79, 479] width 159 height 397
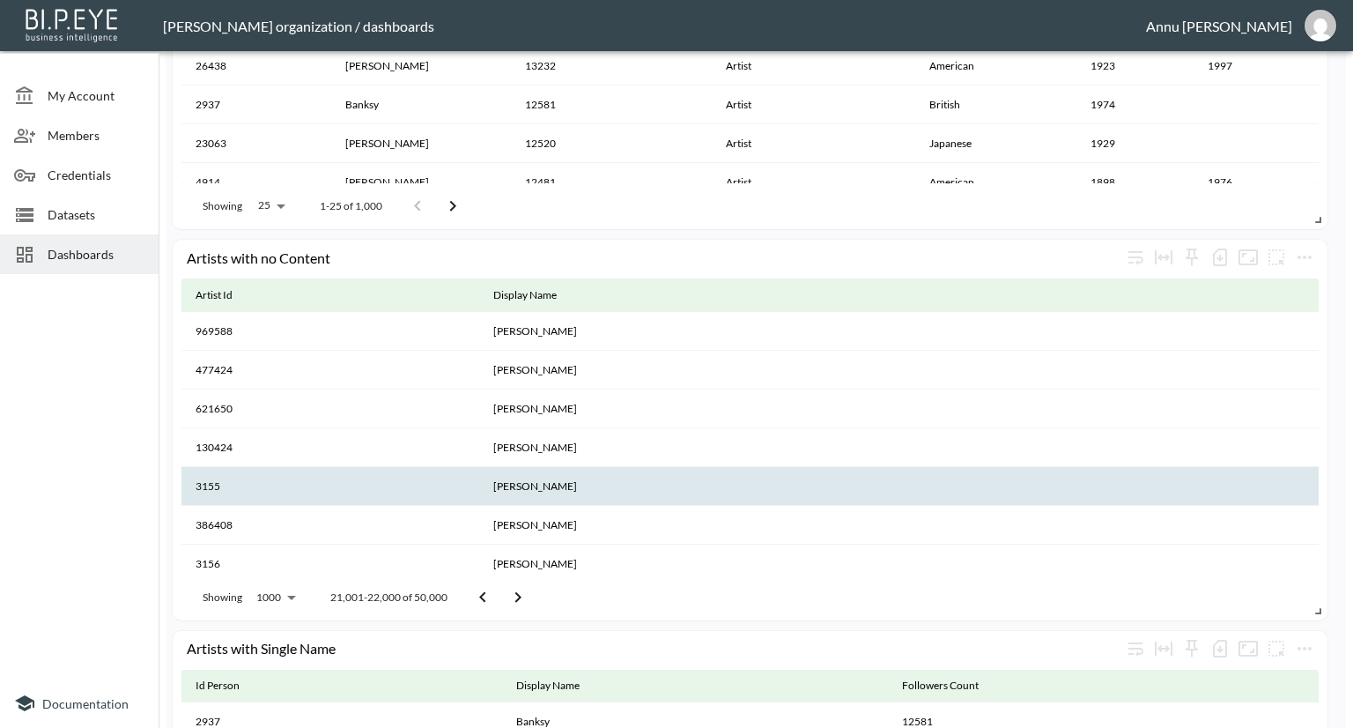
scroll to position [1582, 0]
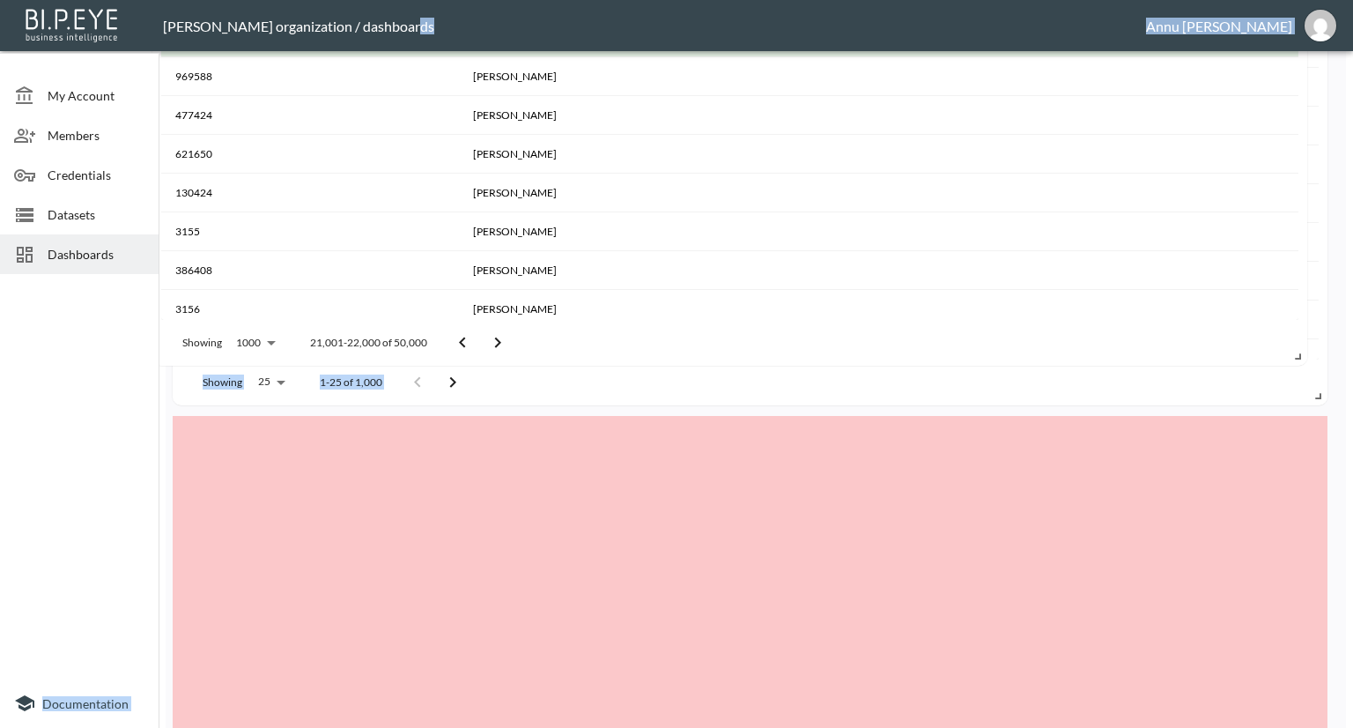
drag, startPoint x: 1047, startPoint y: 435, endPoint x: 1026, endPoint y: 4, distance: 431.3
click at [1026, 4] on div "[PERSON_NAME] organization / dashboards [PERSON_NAME] My Account Members Creden…" at bounding box center [676, 364] width 1353 height 728
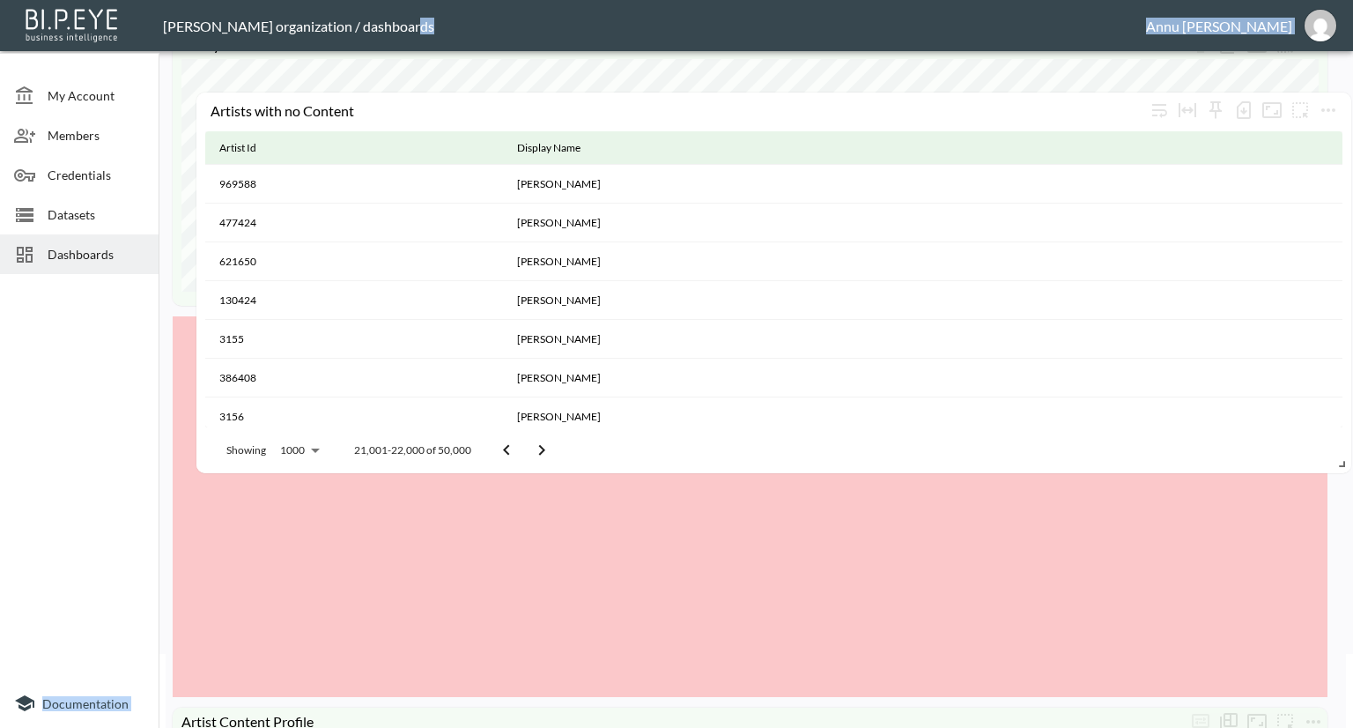
scroll to position [0, 0]
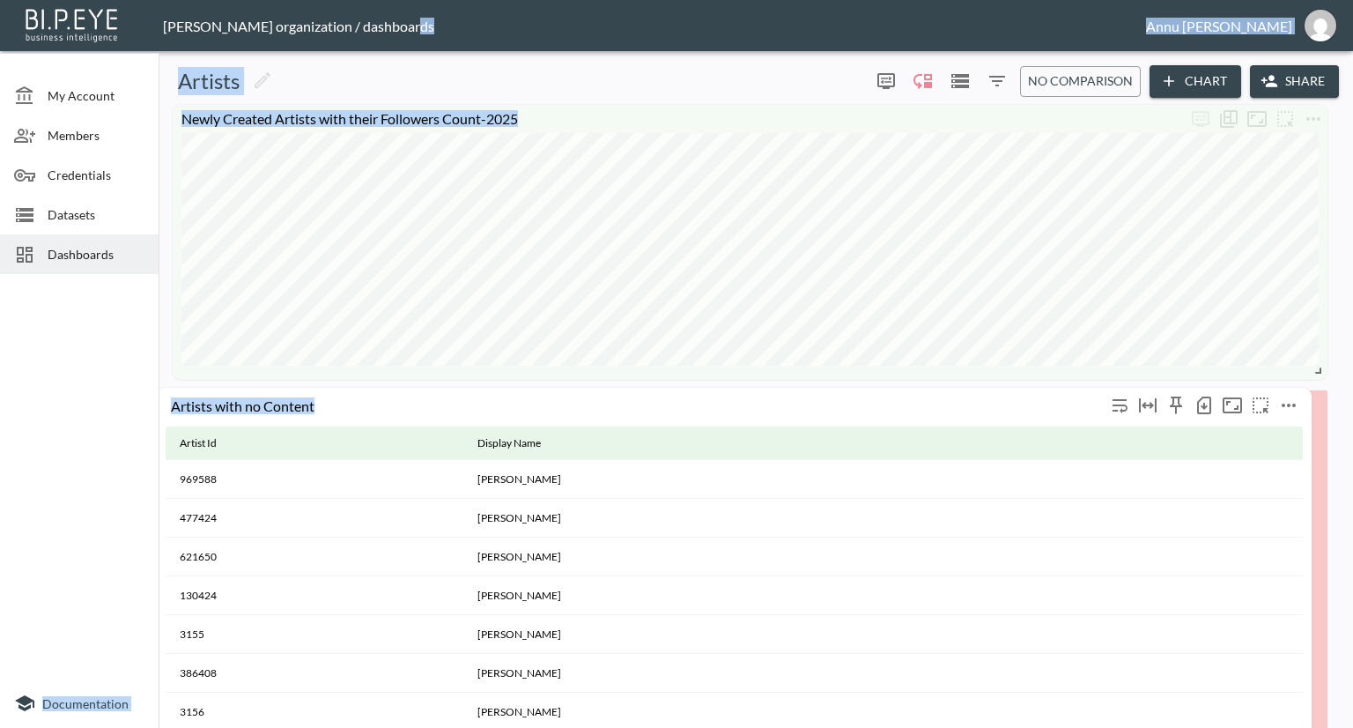
drag, startPoint x: 925, startPoint y: 341, endPoint x: 909, endPoint y: 401, distance: 62.0
click at [909, 401] on div "Artists with no Content" at bounding box center [638, 404] width 935 height 17
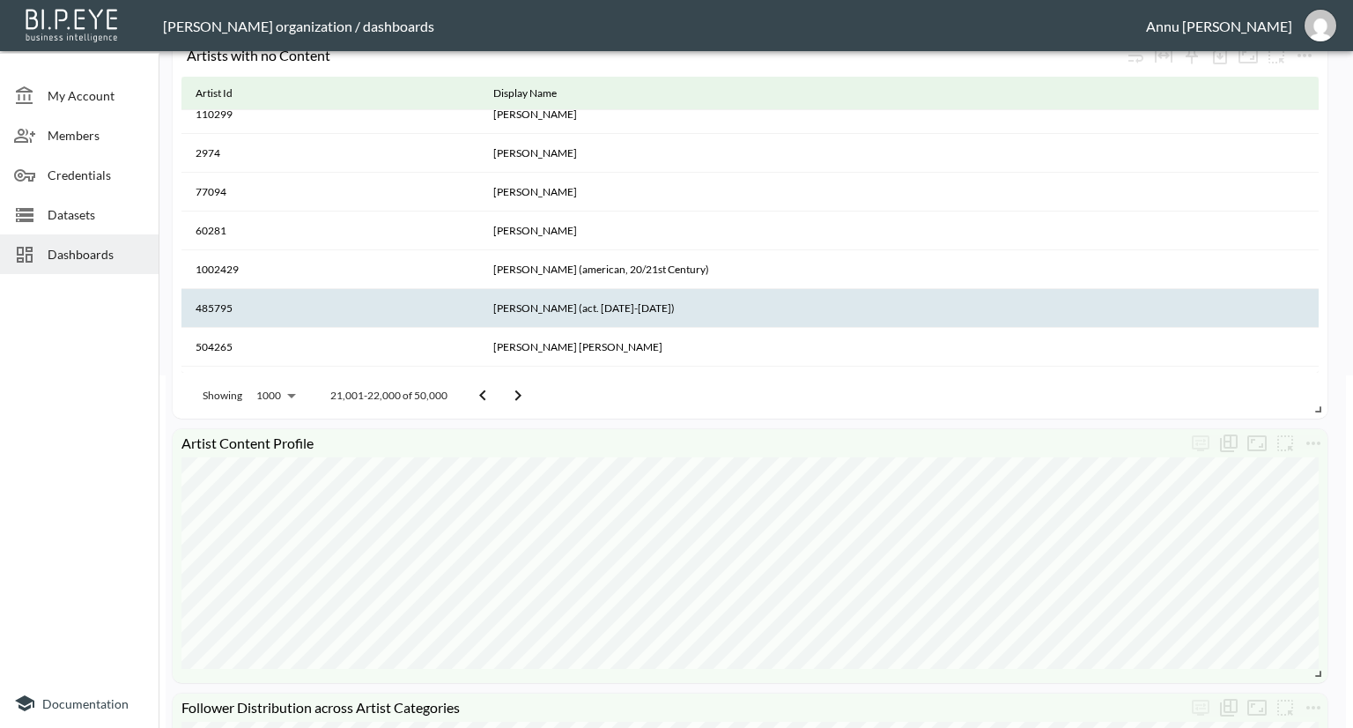
scroll to position [793, 0]
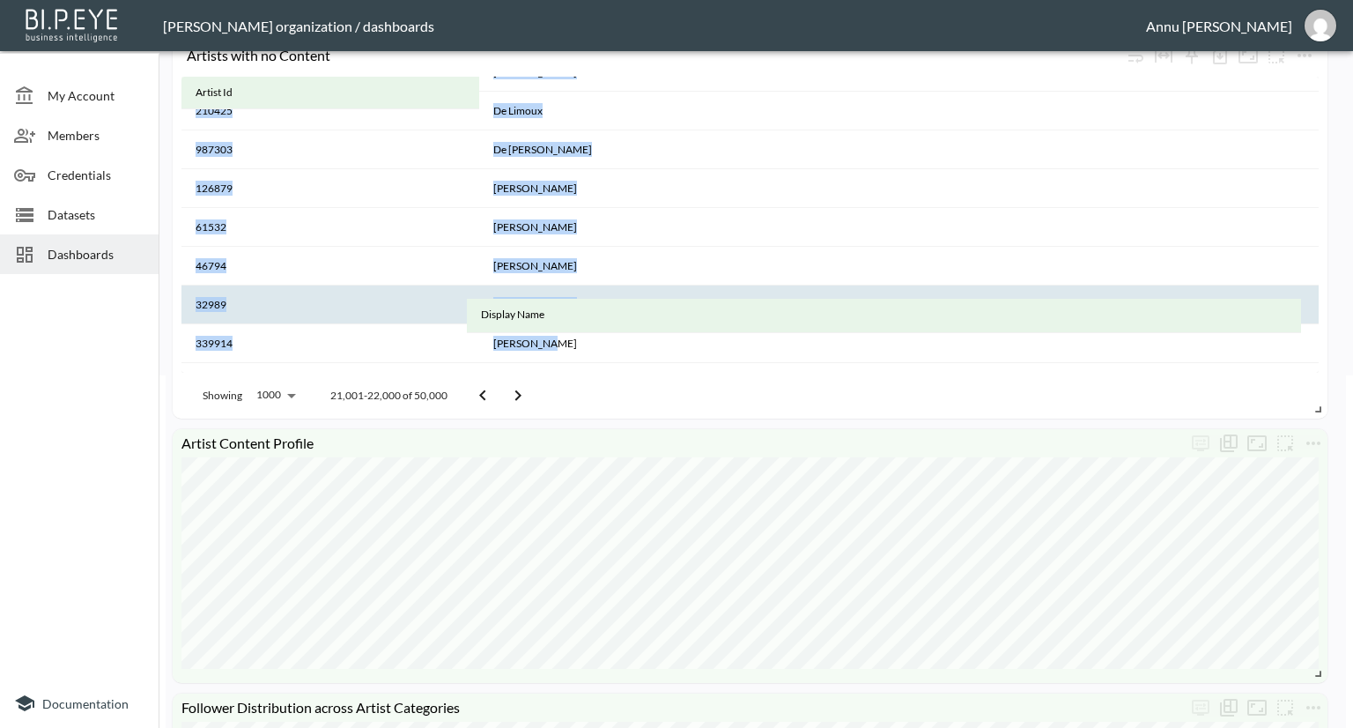
drag, startPoint x: 1047, startPoint y: 100, endPoint x: 1045, endPoint y: 320, distance: 219.4
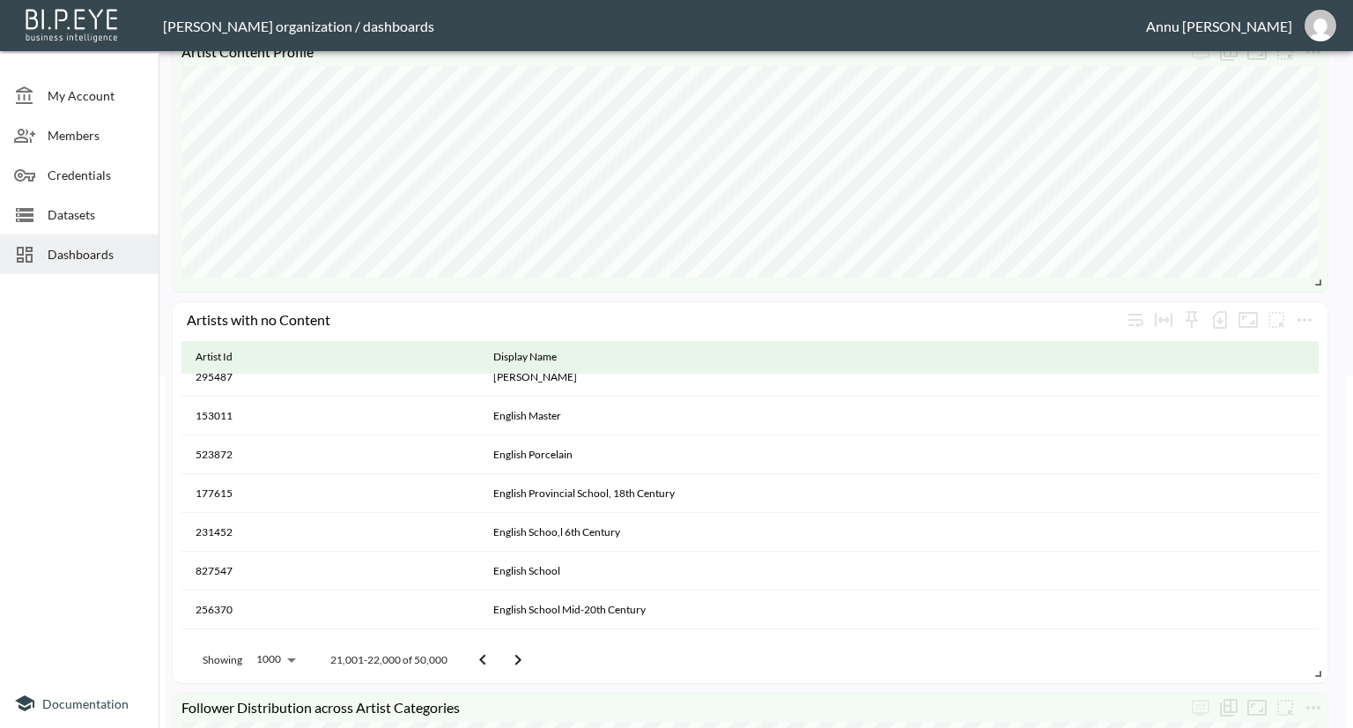
scroll to position [4229, 0]
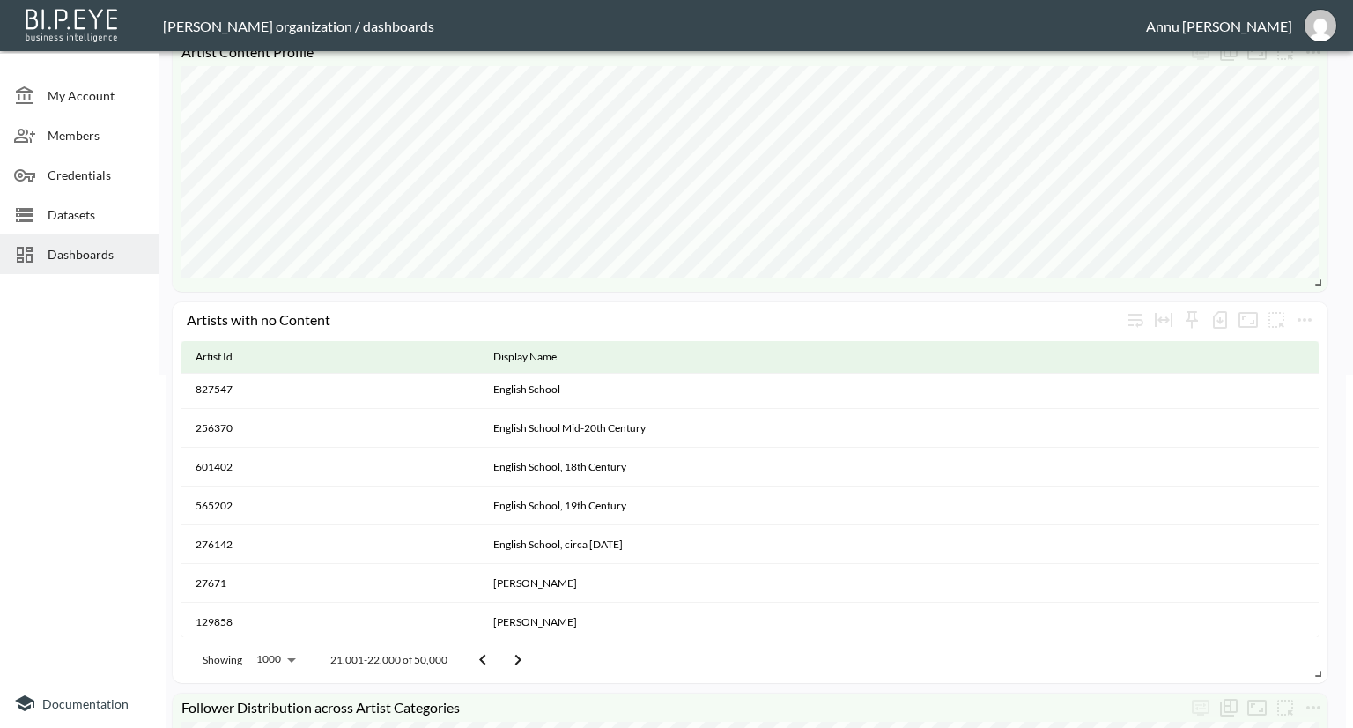
click at [514, 665] on icon "Go to next page" at bounding box center [518, 659] width 21 height 21
click at [1297, 319] on icon "more" at bounding box center [1304, 319] width 21 height 21
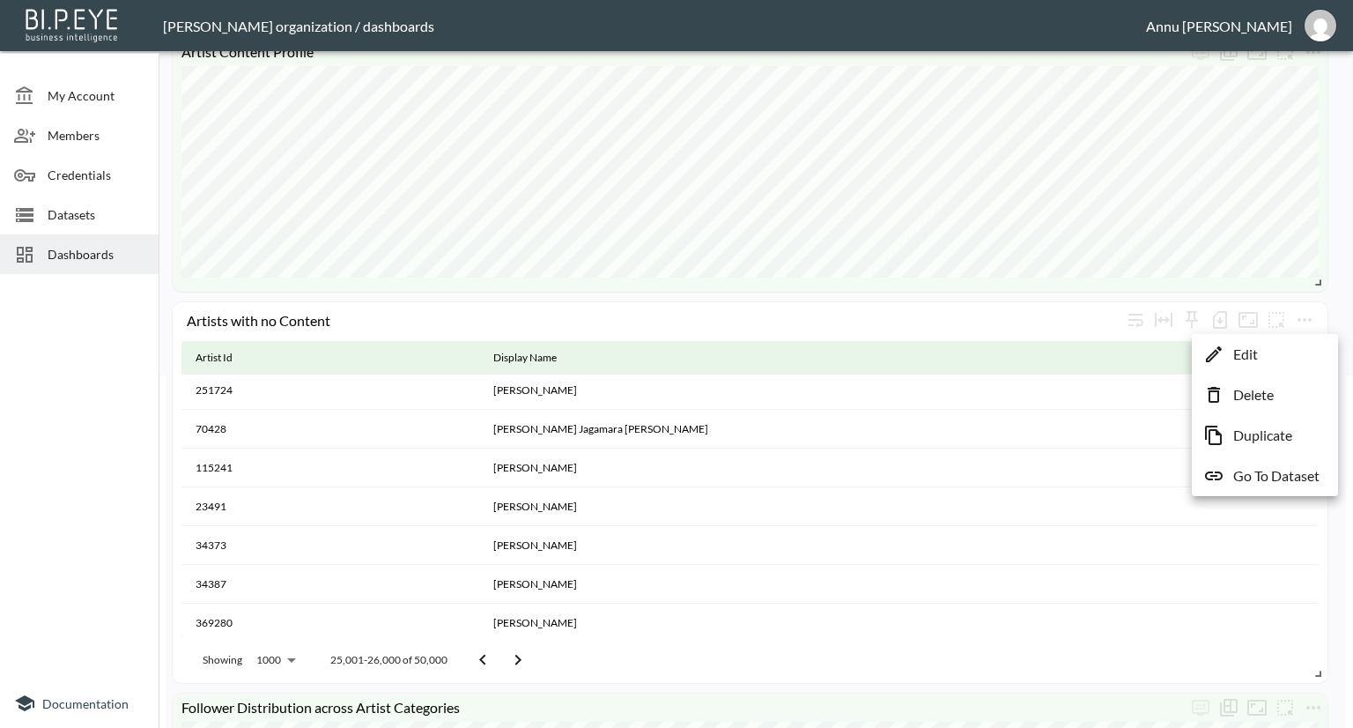
drag, startPoint x: 1254, startPoint y: 483, endPoint x: 1251, endPoint y: 467, distance: 16.1
click at [1253, 483] on p "Go To Dataset" at bounding box center [1277, 475] width 86 height 21
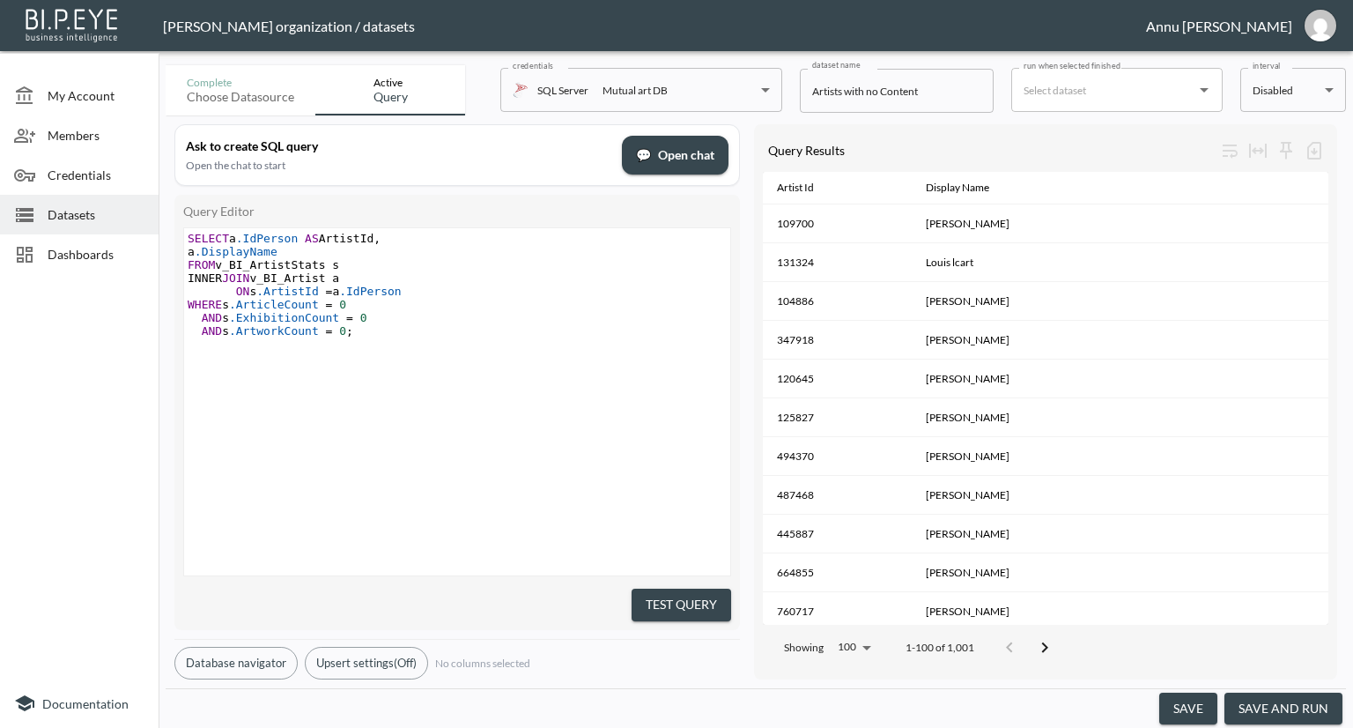
click at [78, 215] on span "Datasets" at bounding box center [96, 214] width 97 height 19
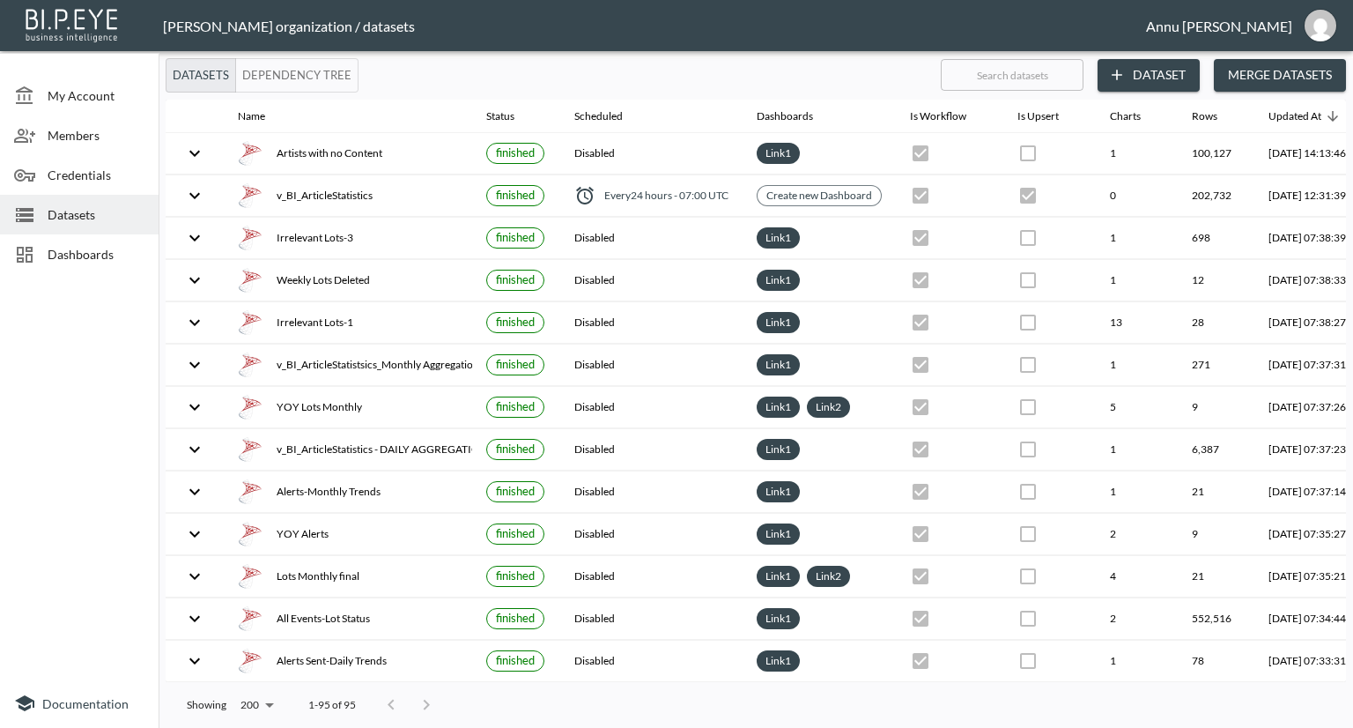
click at [99, 241] on div "Dashboards" at bounding box center [79, 254] width 159 height 40
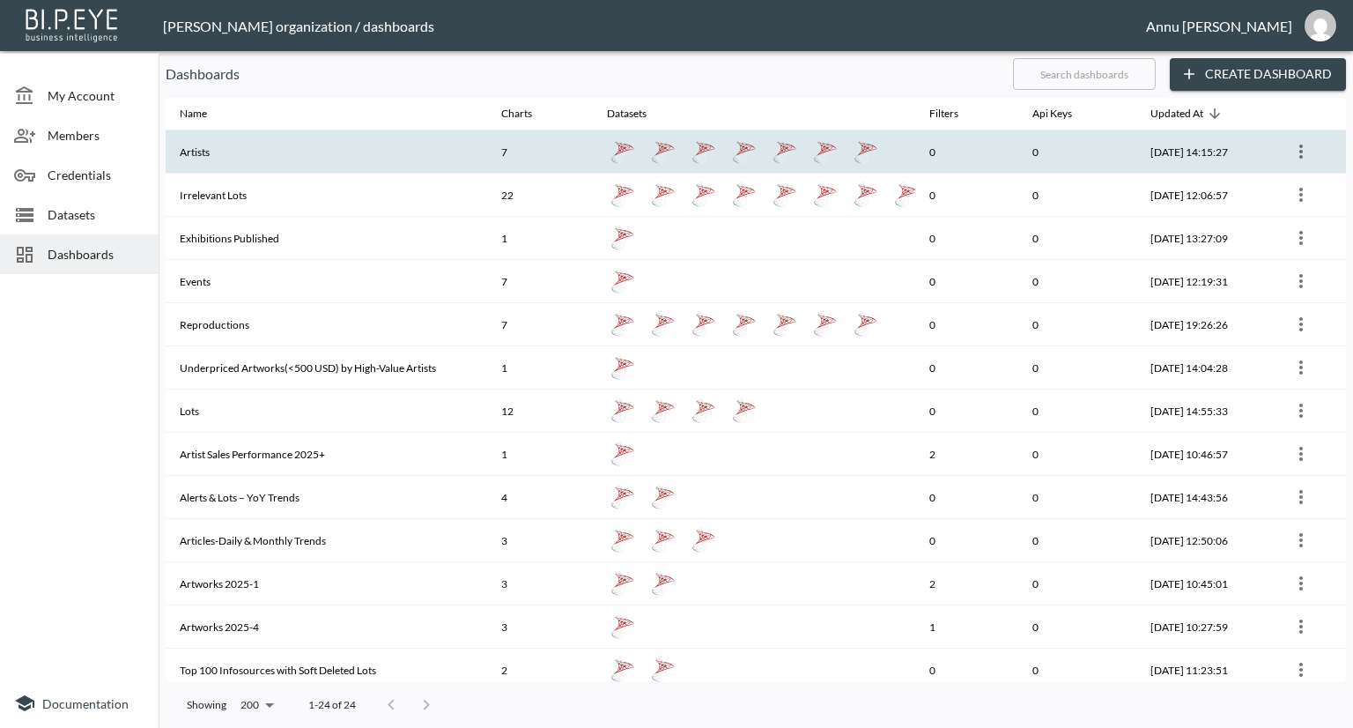
click at [263, 154] on th "Artists" at bounding box center [327, 151] width 322 height 43
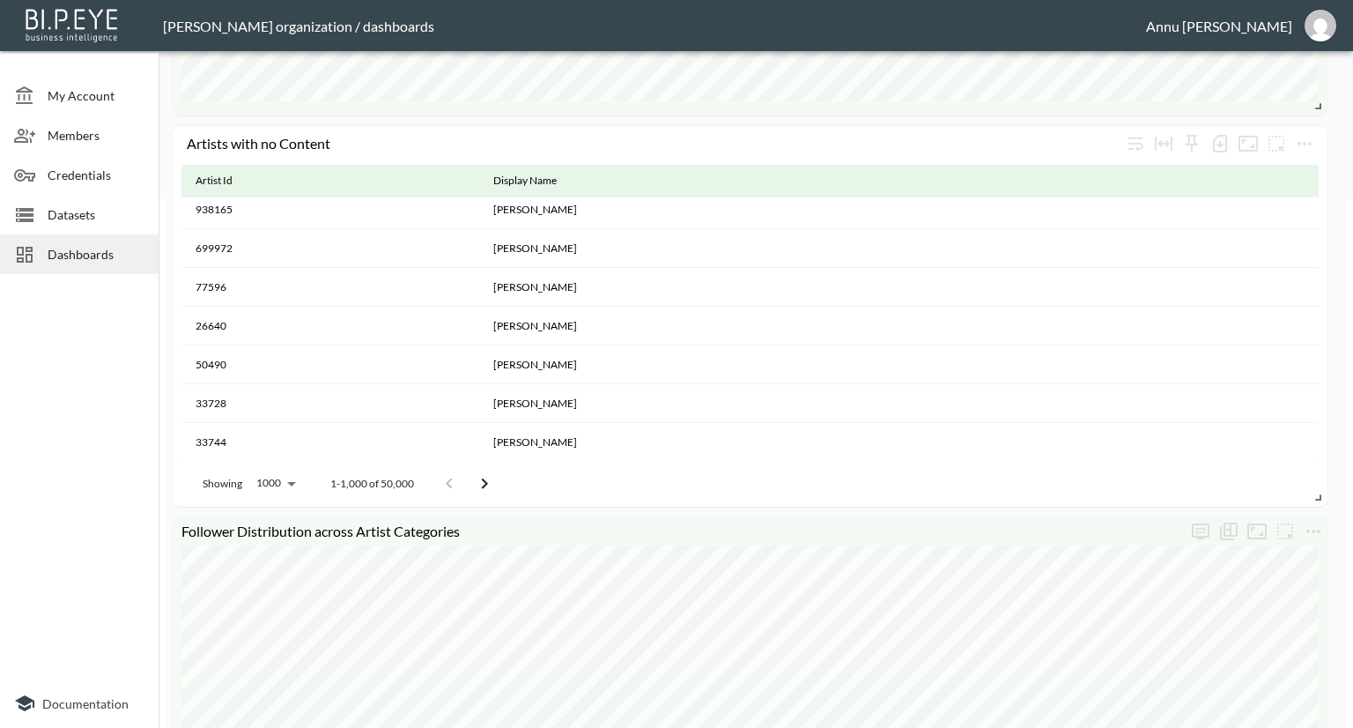
scroll to position [441, 0]
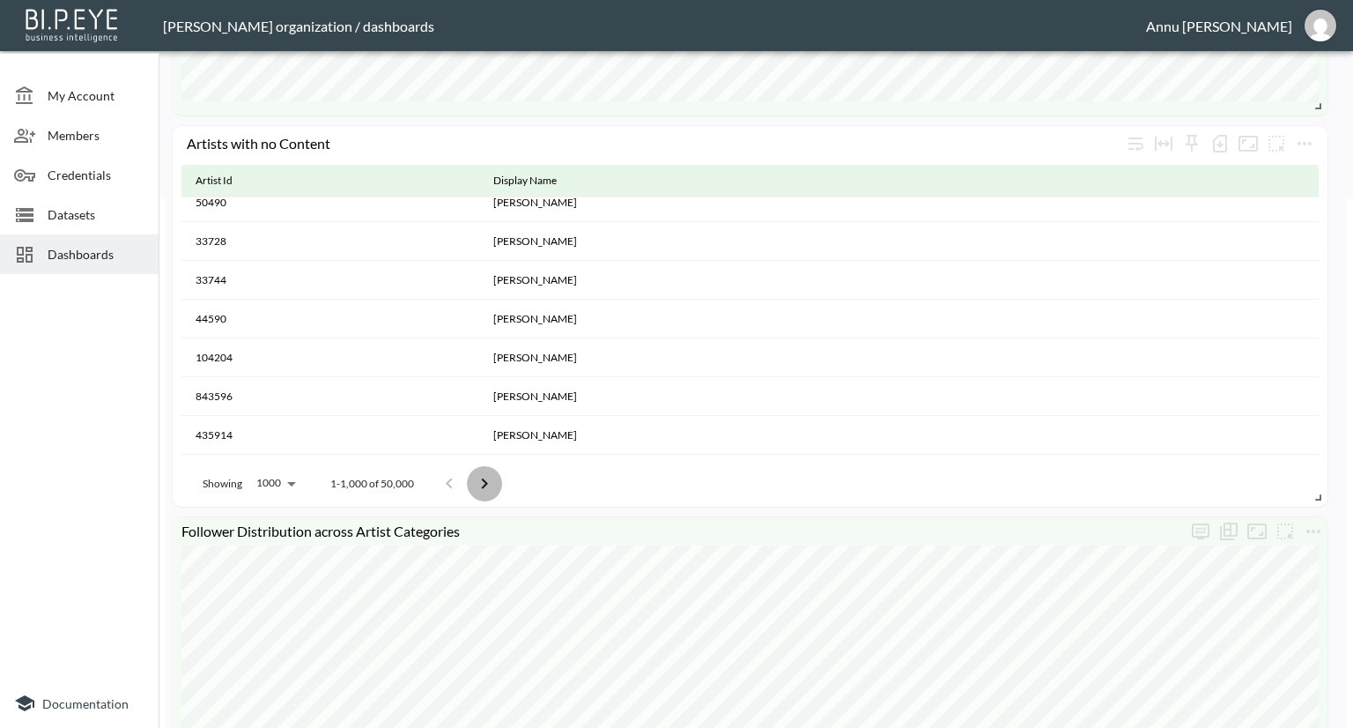
click at [482, 478] on icon "Go to next page" at bounding box center [484, 483] width 21 height 21
click at [482, 478] on button "Go to previous page" at bounding box center [470, 483] width 35 height 35
click at [482, 478] on icon "Go to next page" at bounding box center [484, 483] width 21 height 21
click at [482, 478] on button "Go to previous page" at bounding box center [470, 483] width 35 height 35
click at [482, 478] on icon "Go to next page" at bounding box center [484, 483] width 21 height 21
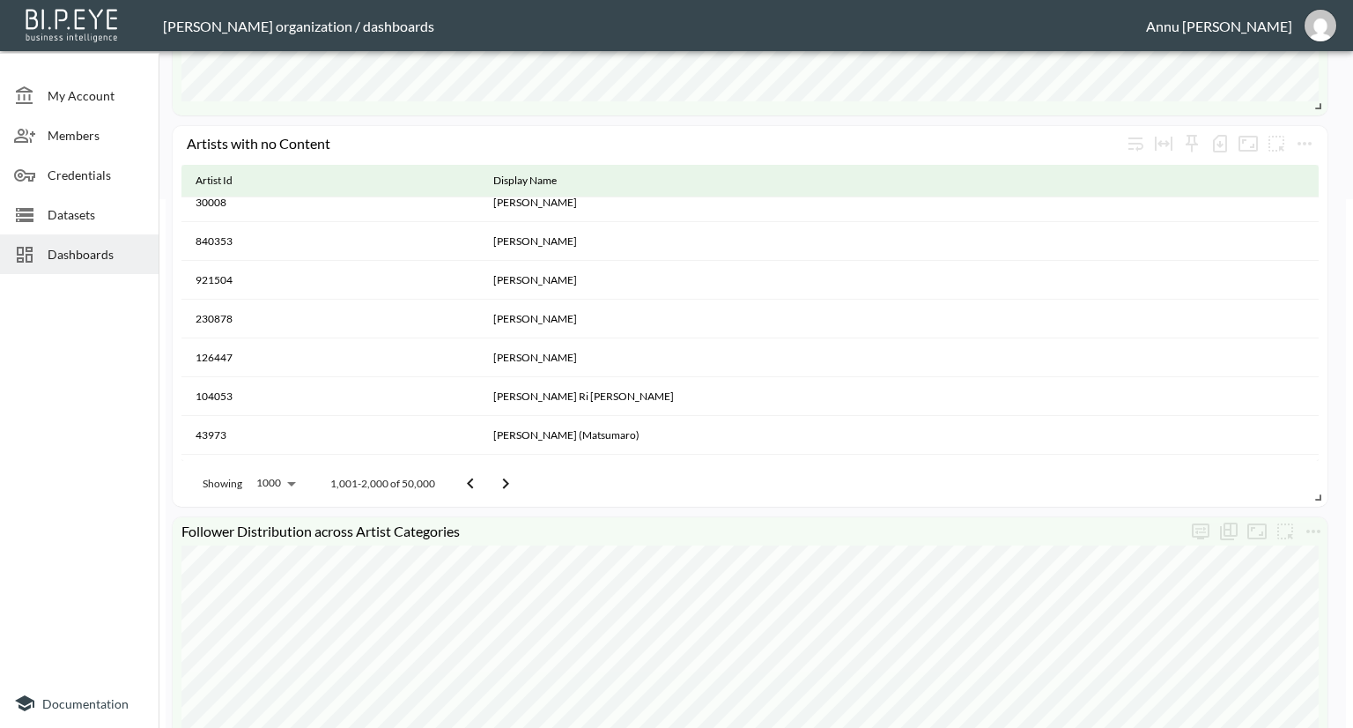
click at [482, 478] on button "Go to previous page" at bounding box center [470, 483] width 35 height 35
click at [482, 478] on icon "Go to next page" at bounding box center [484, 483] width 21 height 21
click at [482, 478] on button "Go to previous page" at bounding box center [470, 483] width 35 height 35
click at [482, 478] on icon "Go to next page" at bounding box center [484, 483] width 21 height 21
click at [482, 478] on button "Go to previous page" at bounding box center [470, 483] width 35 height 35
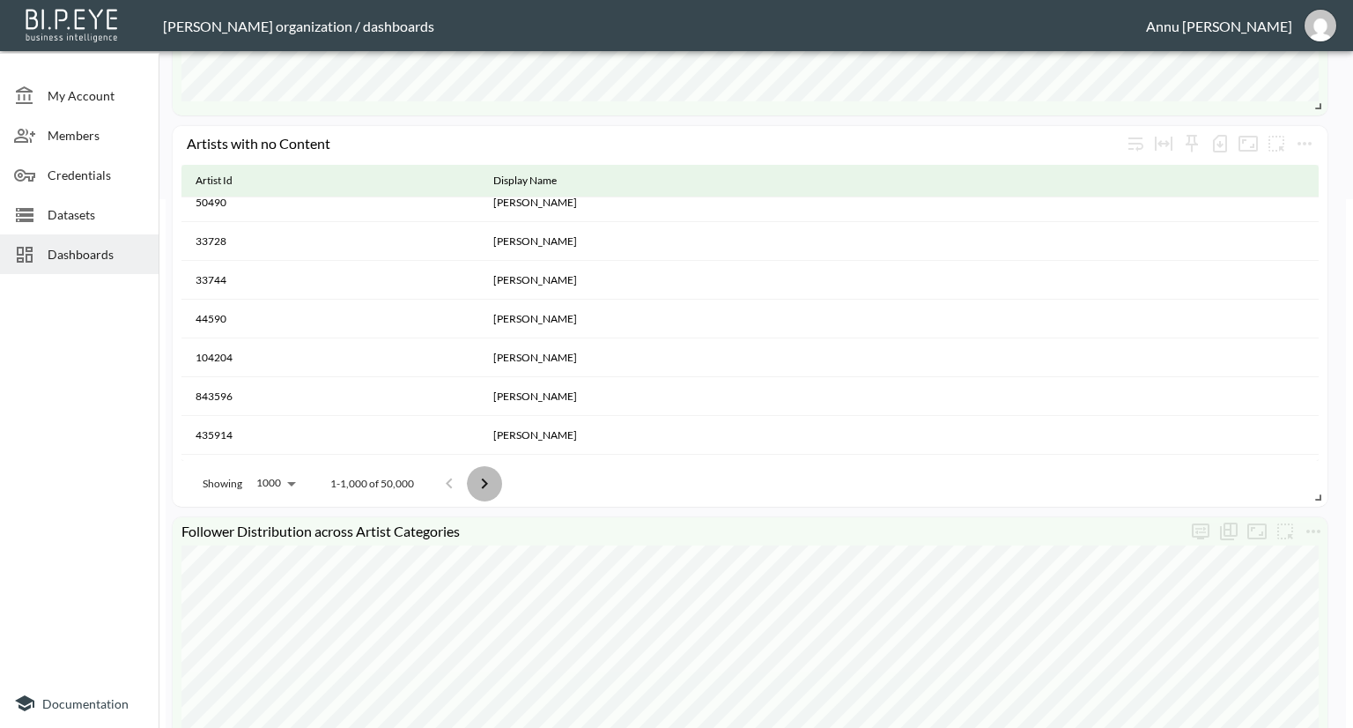
click at [482, 478] on icon "Go to next page" at bounding box center [484, 483] width 21 height 21
click at [482, 478] on button "Go to previous page" at bounding box center [470, 483] width 35 height 35
click at [482, 478] on icon "Go to next page" at bounding box center [484, 483] width 21 height 21
click at [482, 478] on button "Go to previous page" at bounding box center [470, 483] width 35 height 35
click at [482, 478] on icon "Go to next page" at bounding box center [484, 483] width 21 height 21
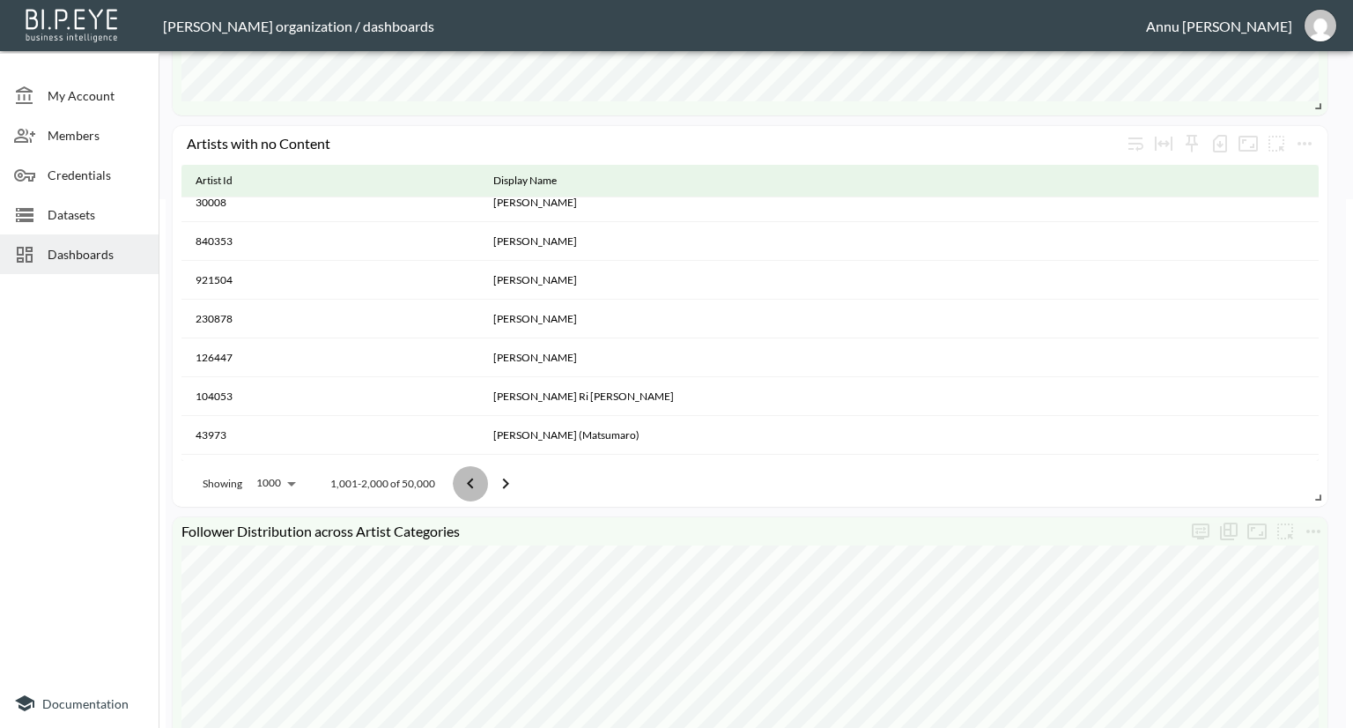
click at [482, 478] on button "Go to previous page" at bounding box center [470, 483] width 35 height 35
click at [482, 478] on icon "Go to next page" at bounding box center [484, 483] width 21 height 21
click at [482, 478] on button "Go to previous page" at bounding box center [470, 483] width 35 height 35
click at [482, 478] on icon "Go to next page" at bounding box center [484, 483] width 21 height 21
click at [482, 478] on button "Go to previous page" at bounding box center [470, 483] width 35 height 35
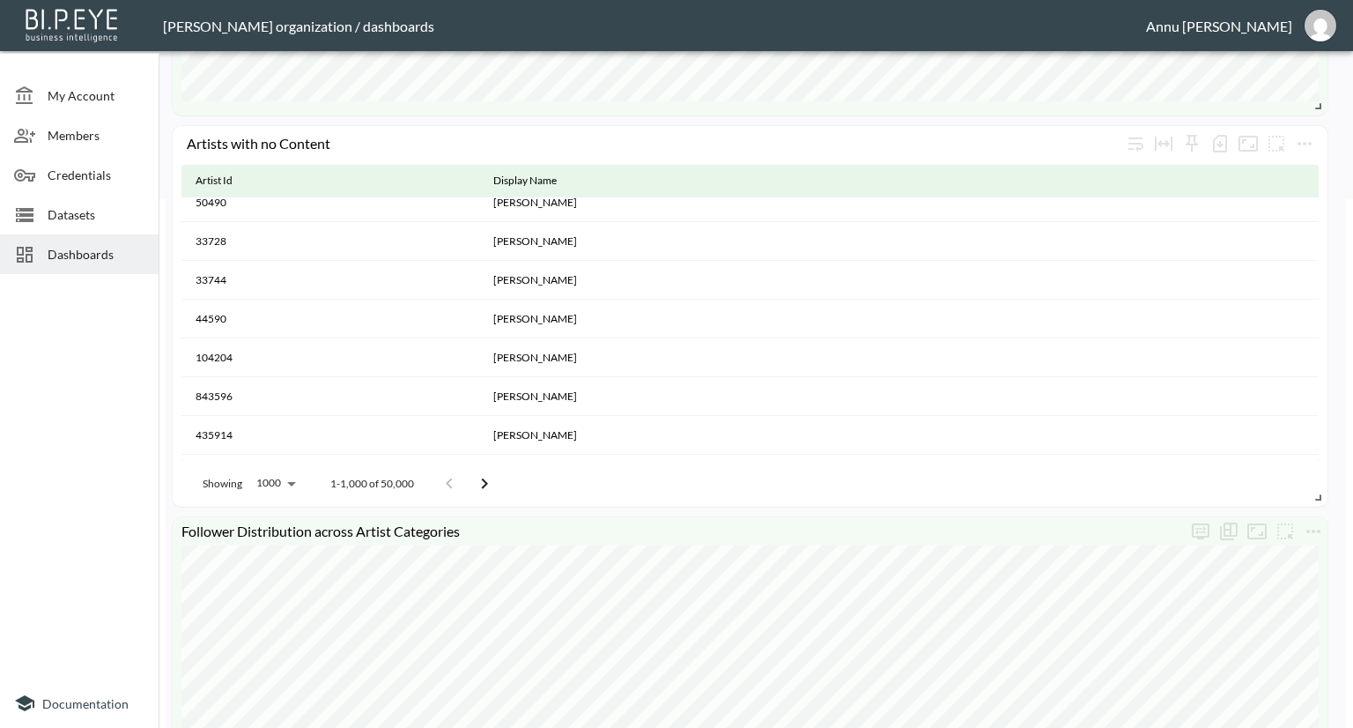
click at [0, 376] on div at bounding box center [79, 479] width 159 height 397
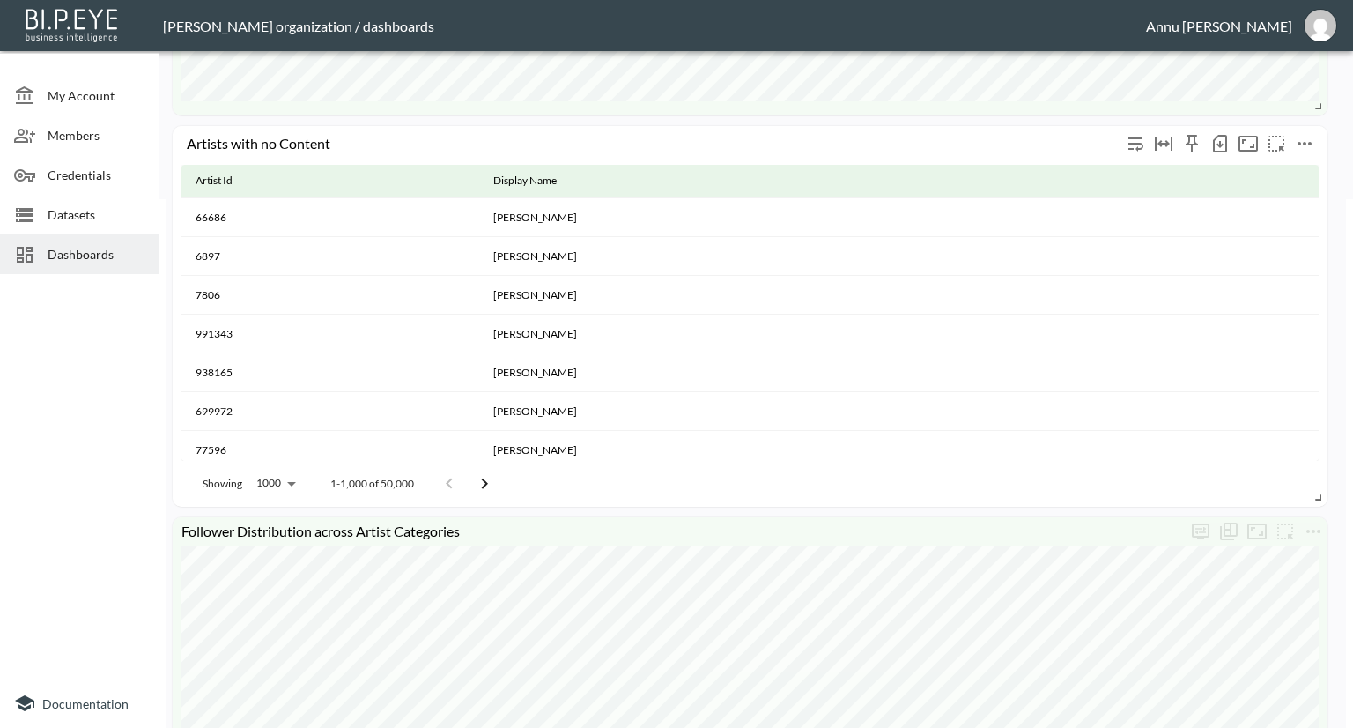
scroll to position [88, 0]
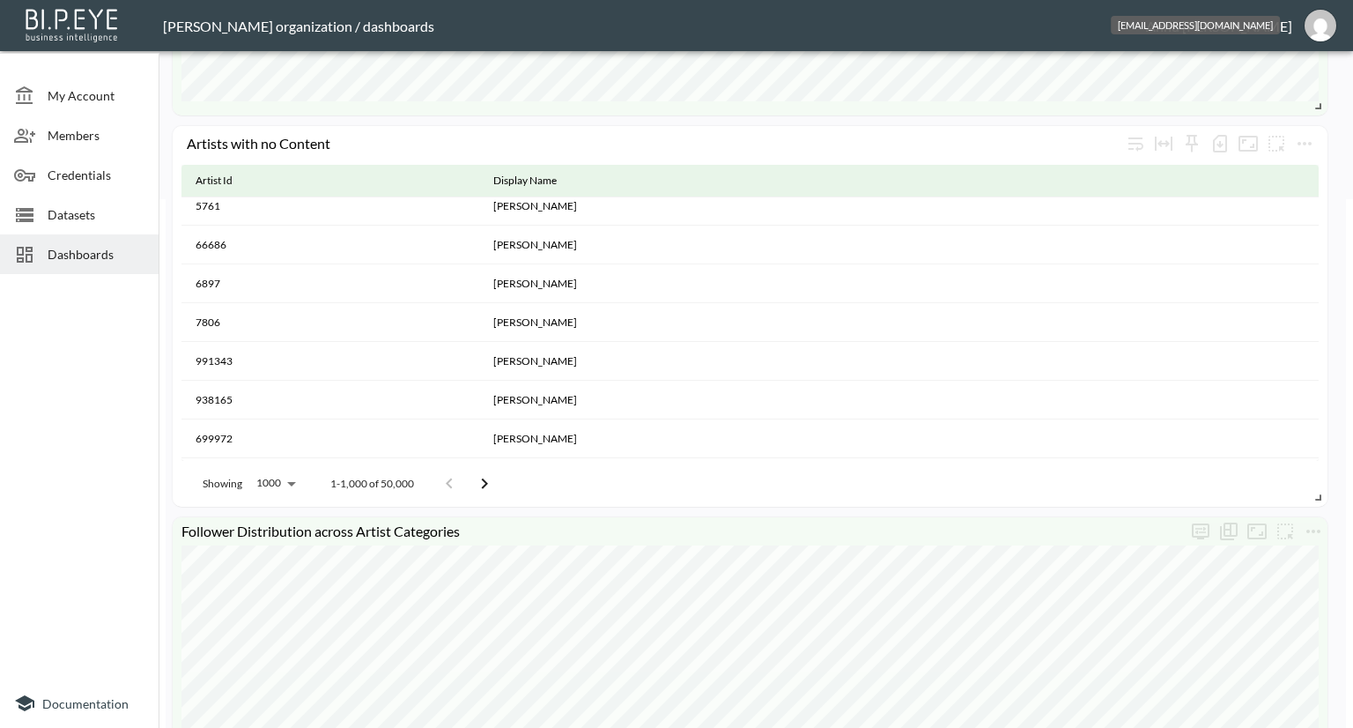
click at [1323, 16] on img "annu@mutualart.com" at bounding box center [1321, 26] width 32 height 32
click at [1226, 107] on li "Logout" at bounding box center [1276, 101] width 152 height 32
